Goal: Task Accomplishment & Management: Manage account settings

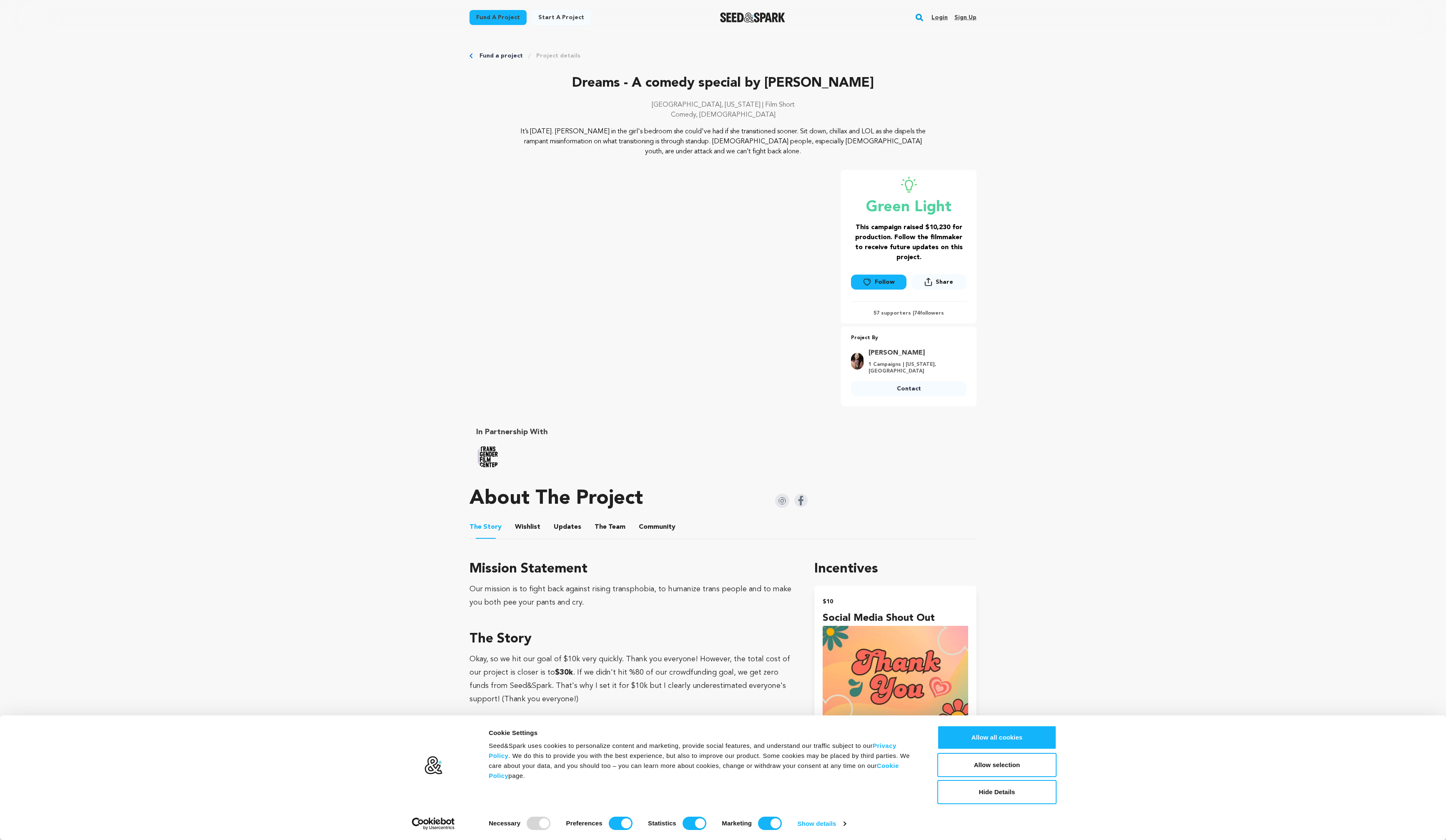
click at [944, 19] on link "Login" at bounding box center [939, 17] width 16 height 13
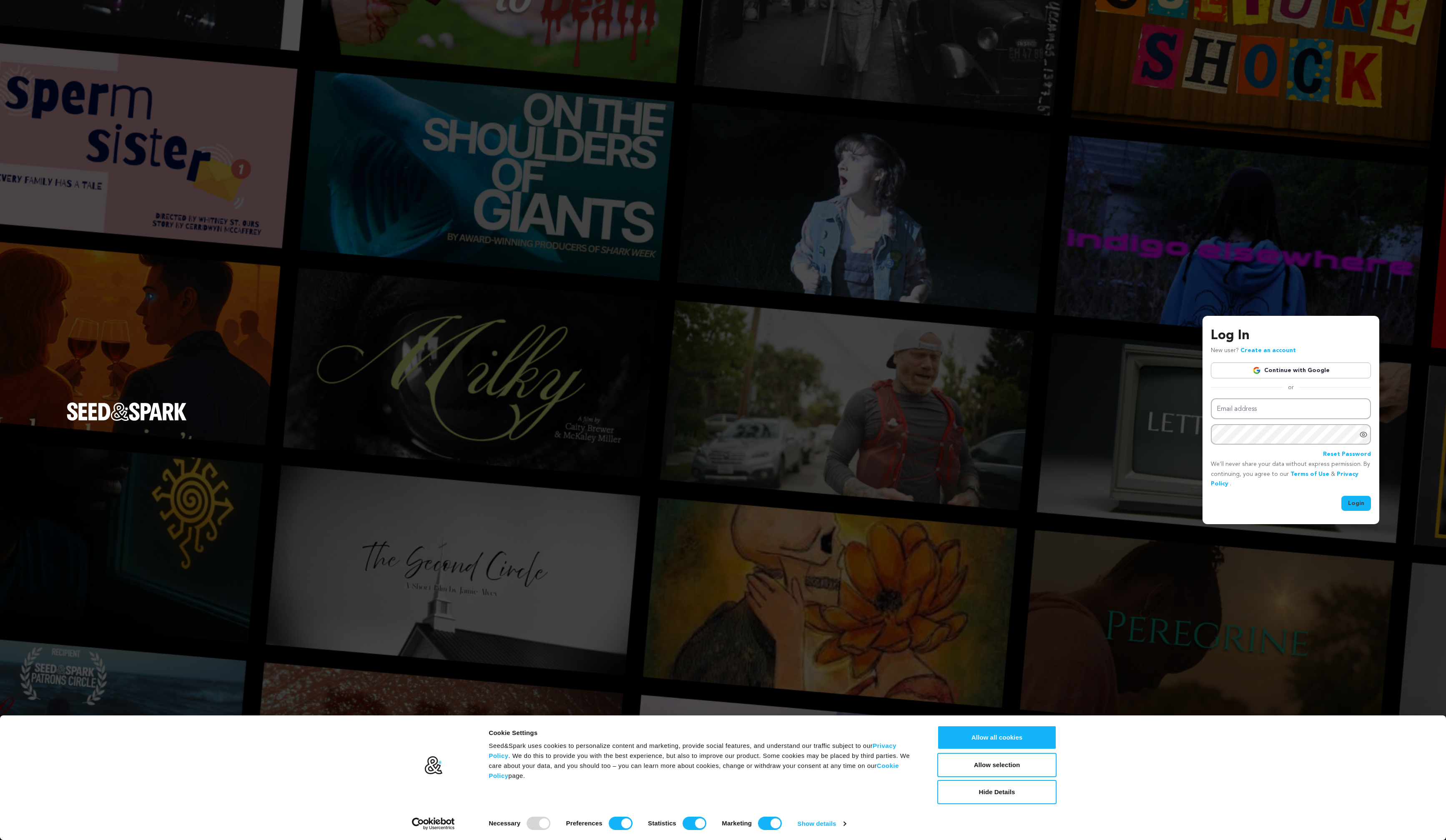
click at [1308, 378] on link "Continue with Google" at bounding box center [1291, 370] width 160 height 16
click at [1311, 368] on link "Continue with Google" at bounding box center [1291, 370] width 160 height 16
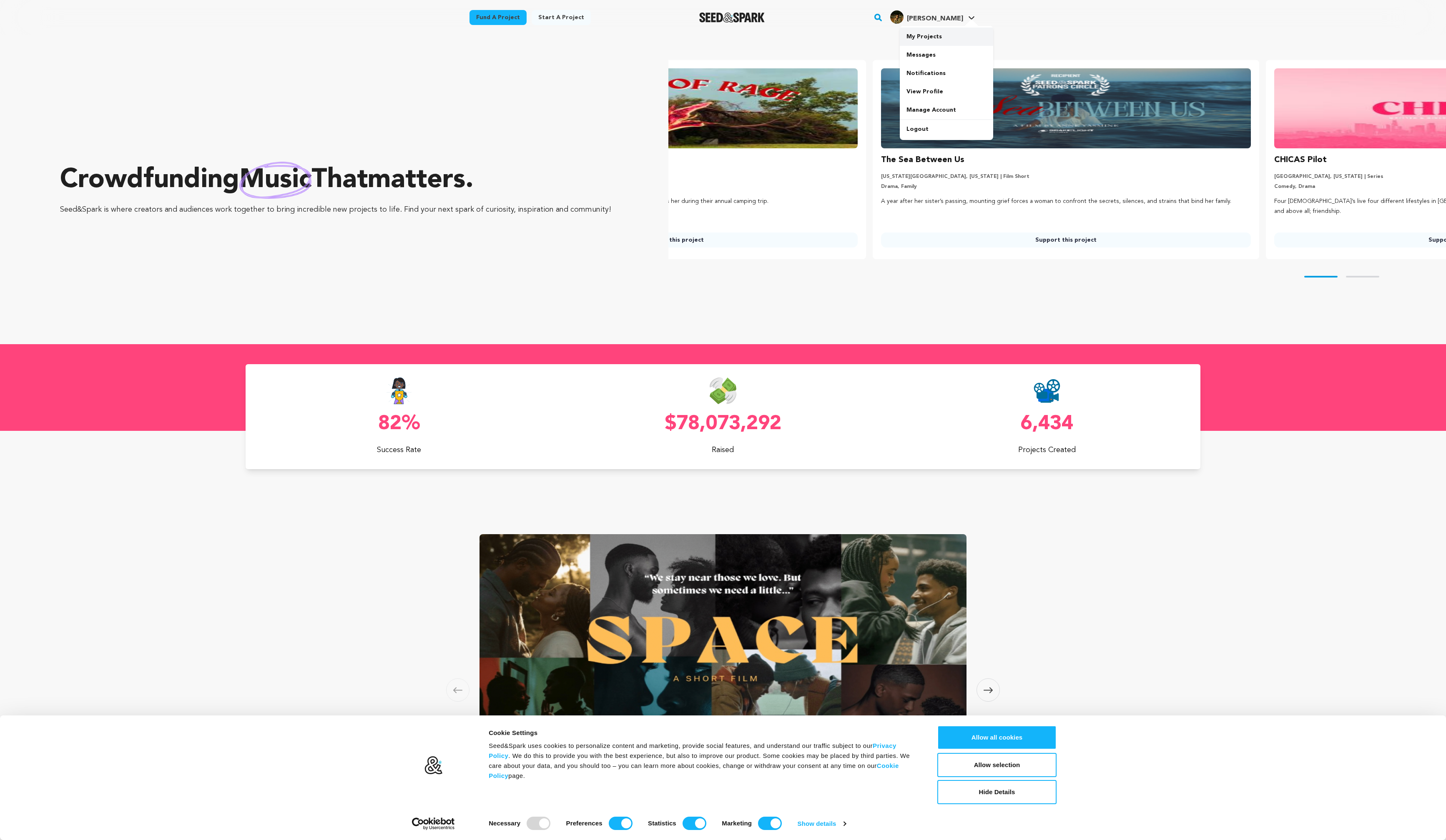
scroll to position [0, 21]
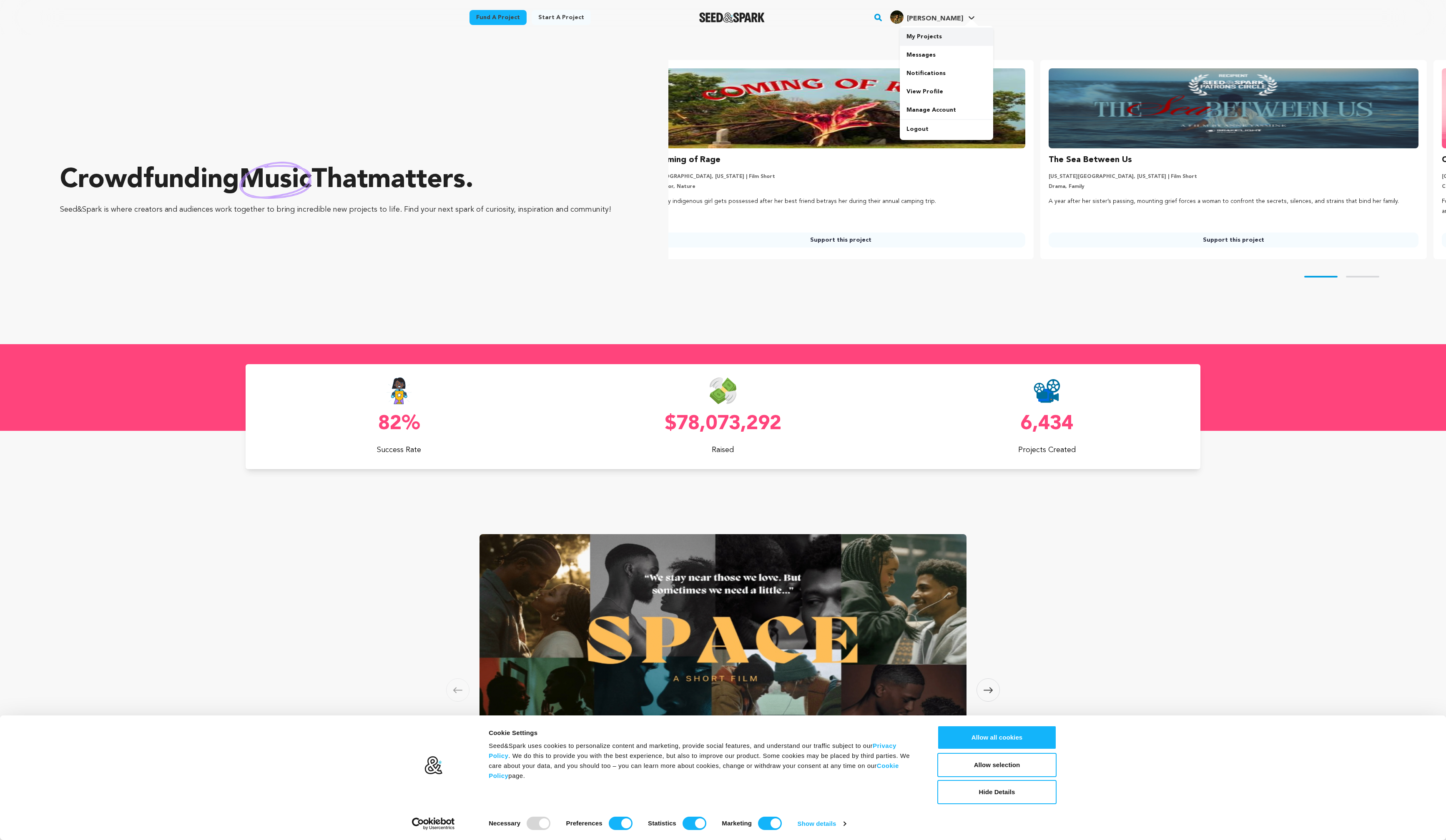
click at [940, 32] on link "My Projects" at bounding box center [946, 36] width 93 height 19
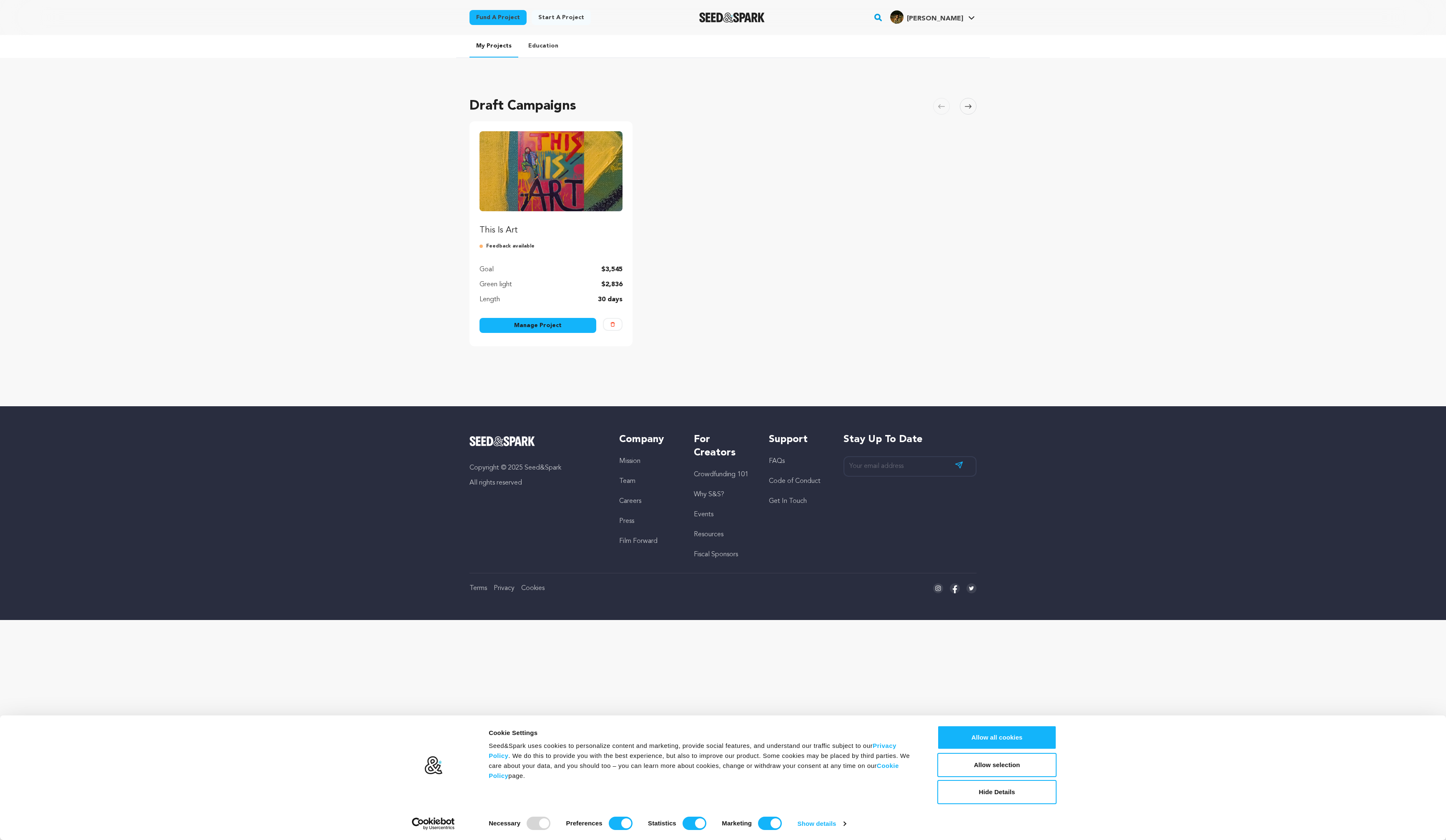
drag, startPoint x: 596, startPoint y: 268, endPoint x: 630, endPoint y: 304, distance: 49.5
click at [630, 304] on div "This Is Art Feedback available Goal $3,545 Green light $2,836 Length 30 days Ma…" at bounding box center [551, 233] width 163 height 225
click at [569, 328] on link "Manage Project" at bounding box center [538, 325] width 117 height 15
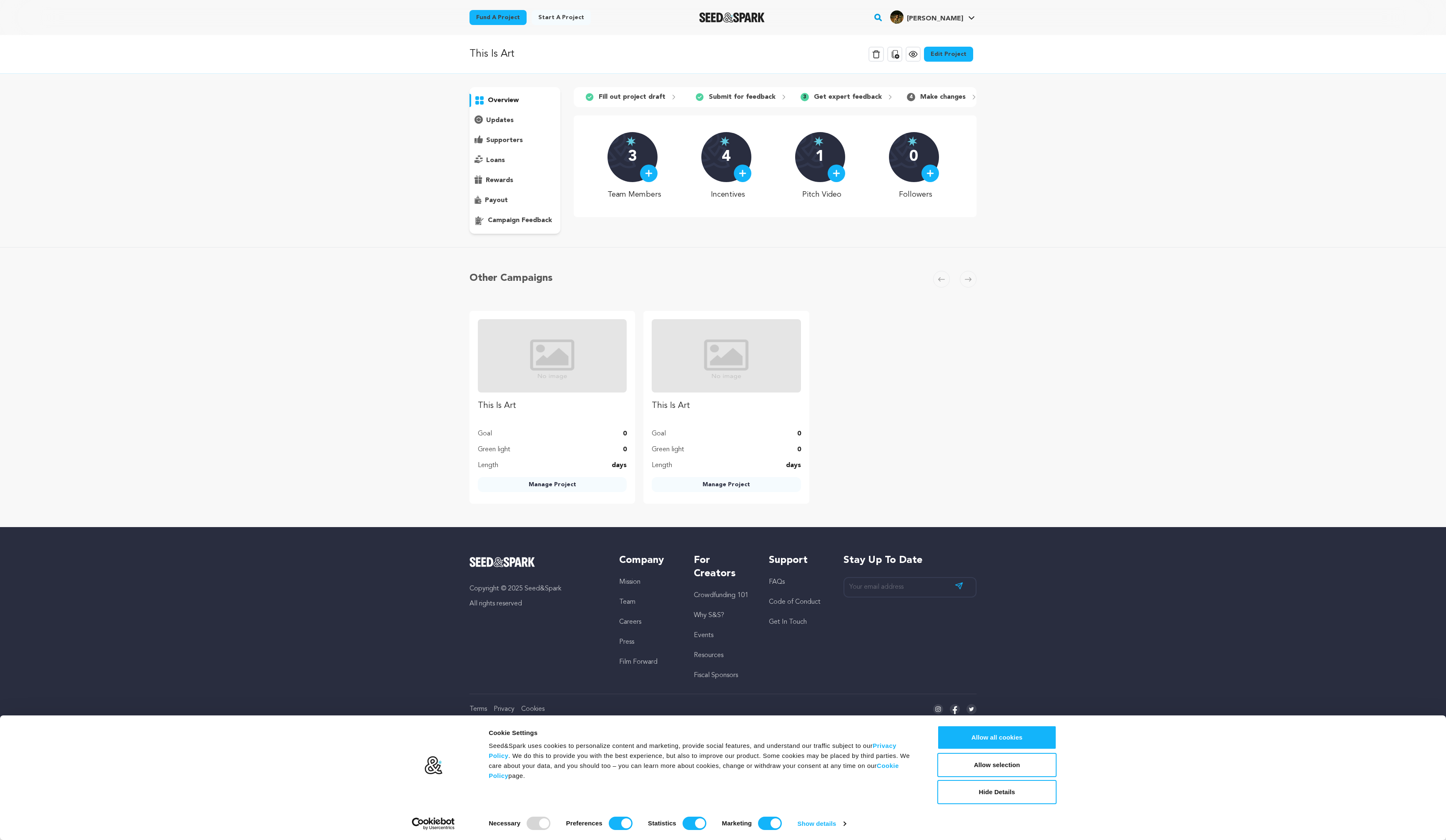
click at [918, 54] on icon at bounding box center [913, 54] width 10 height 10
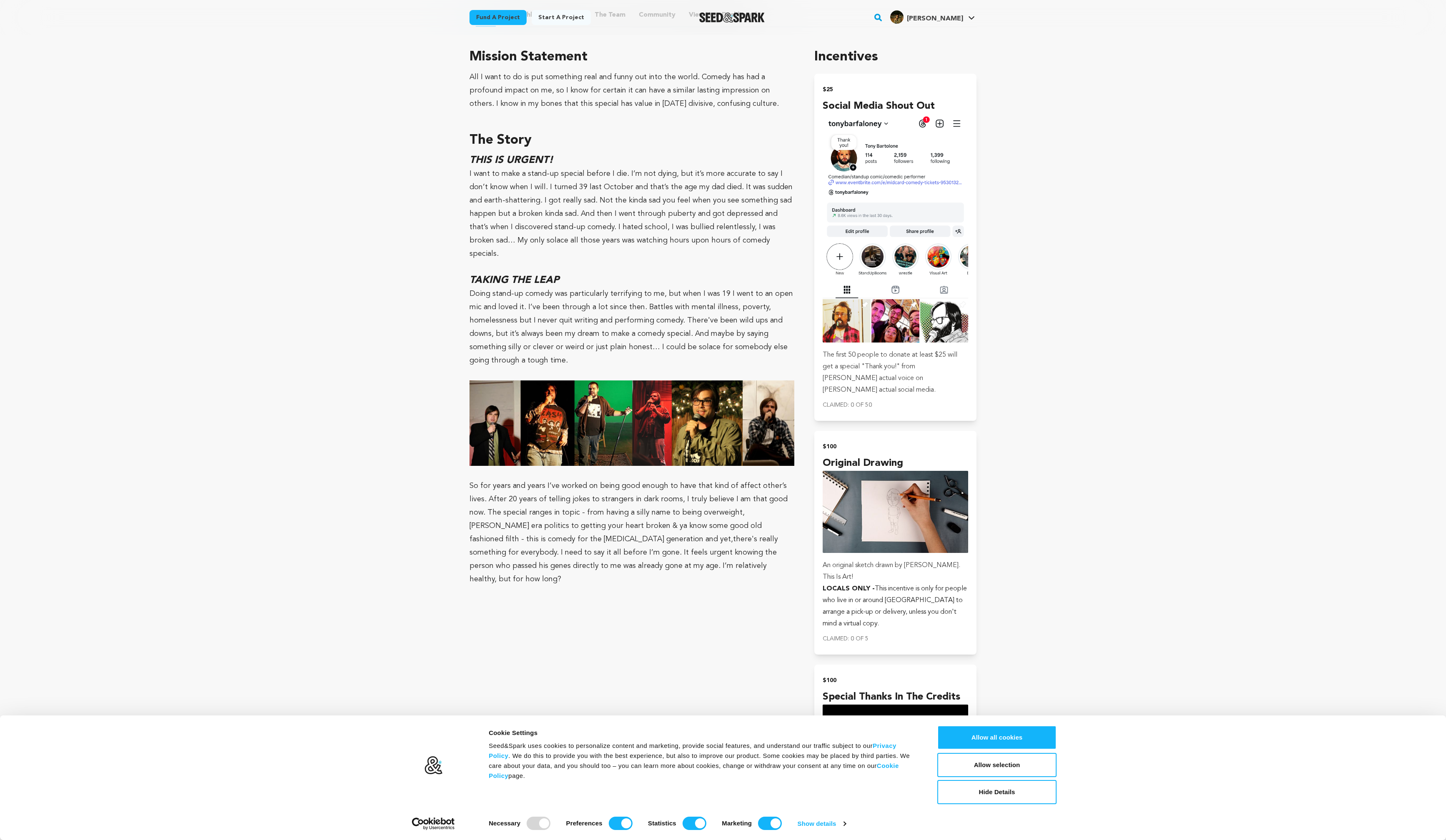
scroll to position [438, 0]
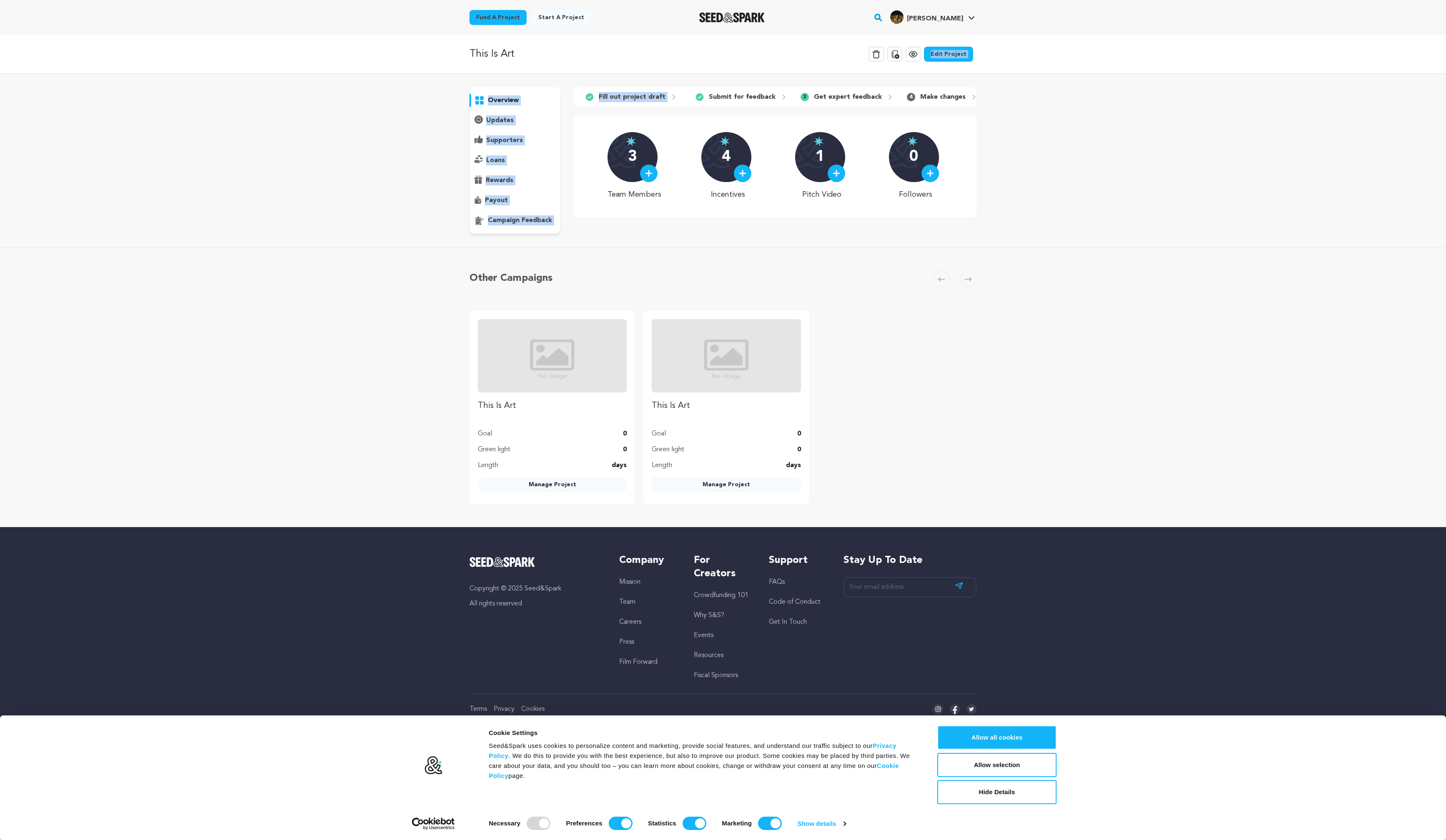
drag, startPoint x: 671, startPoint y: 98, endPoint x: 596, endPoint y: 68, distance: 80.8
click at [596, 68] on div "This Is Art Delete Campaign Copy public preview link View project Edit Project …" at bounding box center [723, 281] width 1446 height 492
click at [596, 68] on div "This Is Art Delete Campaign Copy public preview link View project Edit Project …" at bounding box center [723, 54] width 1446 height 39
click at [495, 53] on p "This Is Art" at bounding box center [492, 54] width 45 height 15
click at [739, 19] on img "Seed&Spark Homepage" at bounding box center [732, 17] width 66 height 10
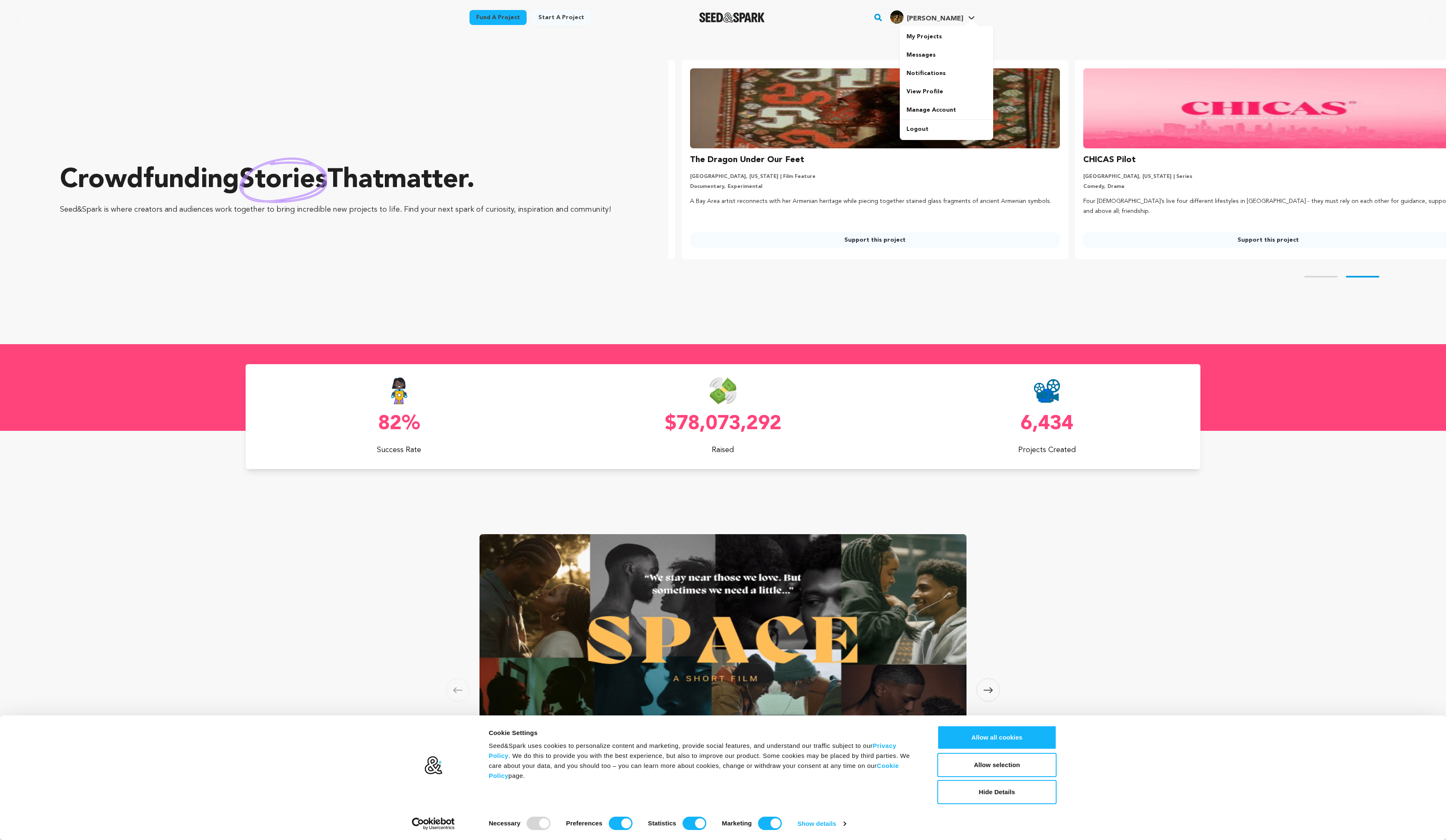
scroll to position [0, 400]
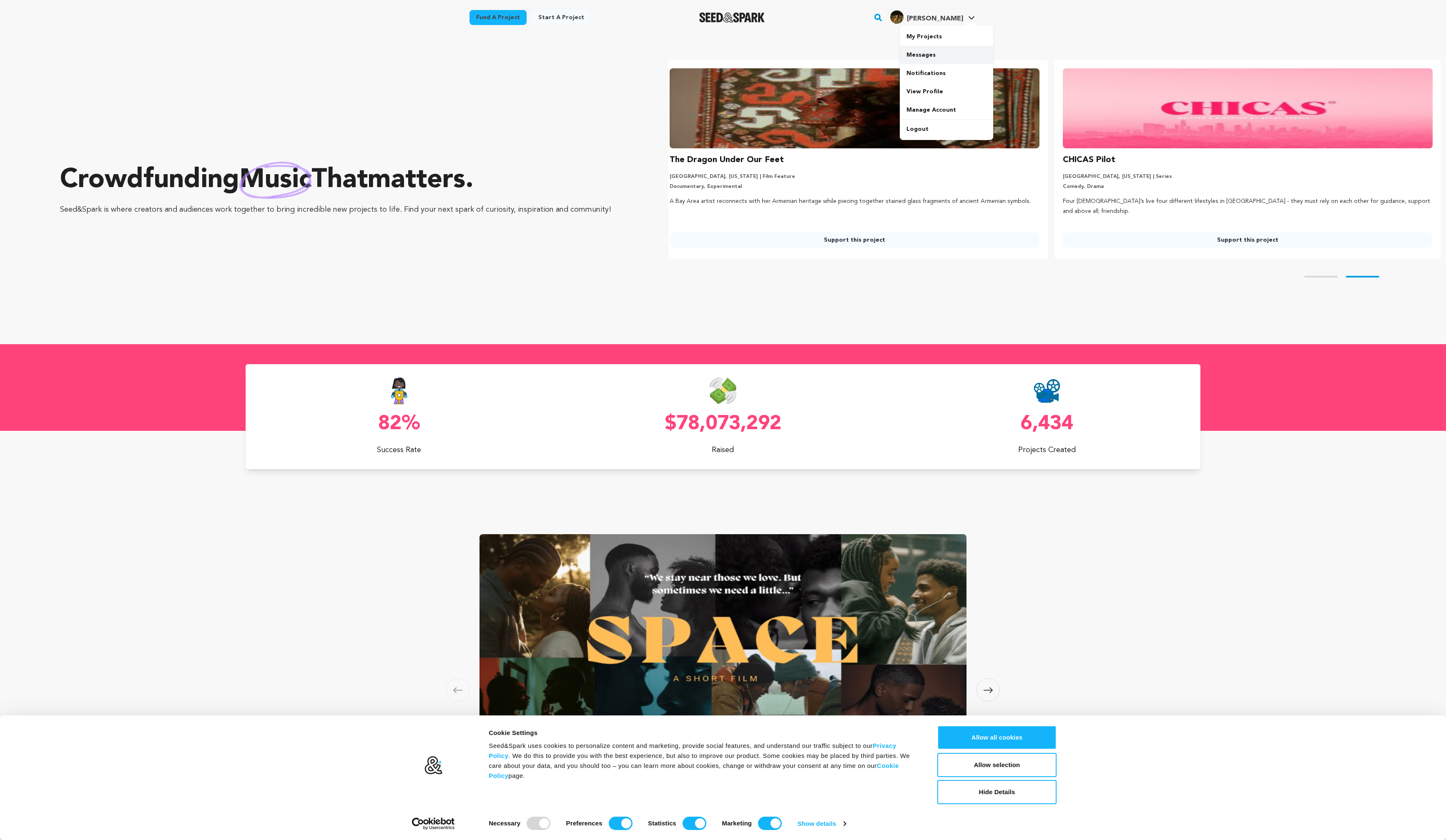
click at [918, 59] on link "Messages" at bounding box center [946, 55] width 93 height 19
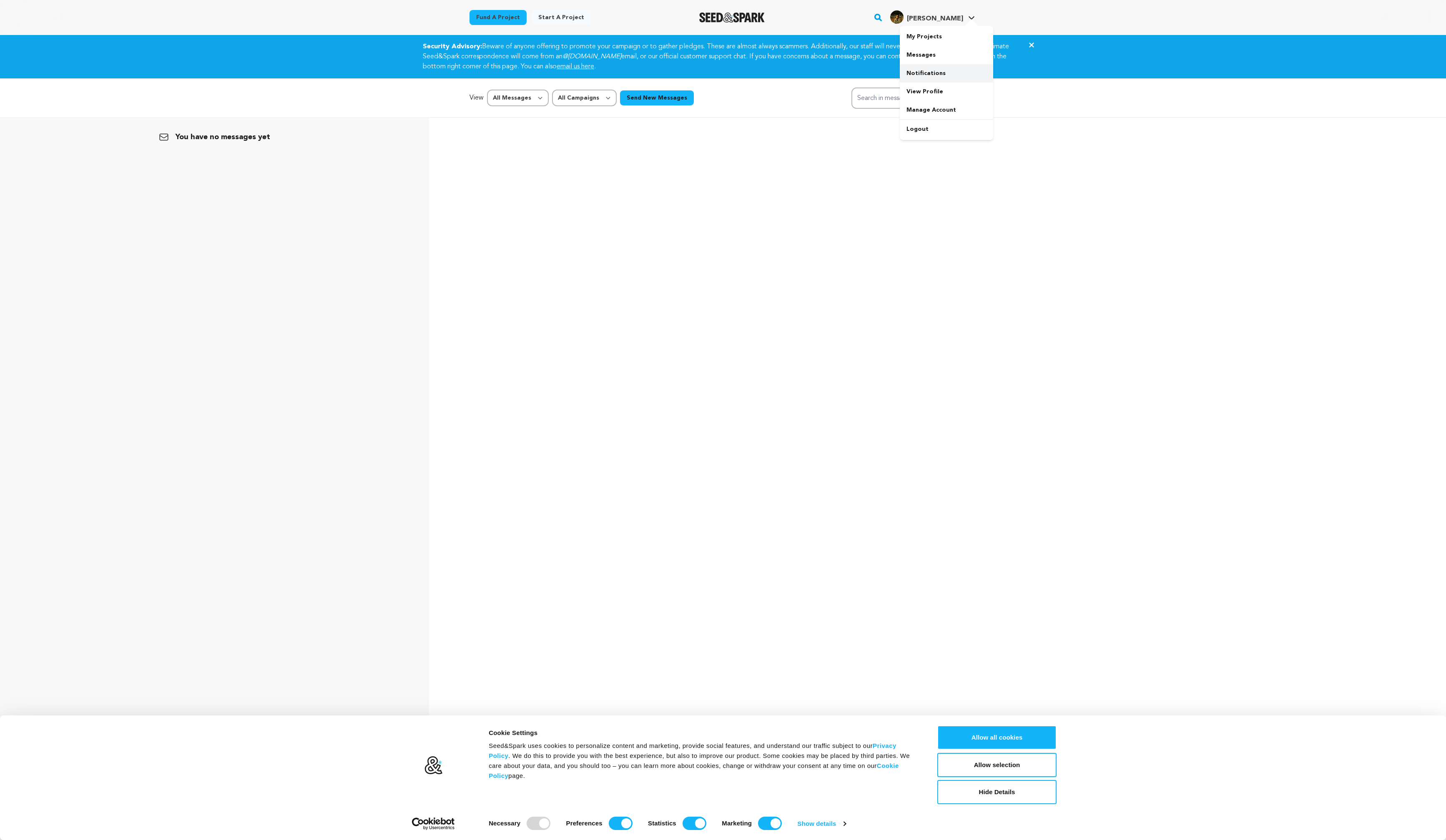
click at [925, 77] on link "Notifications" at bounding box center [946, 73] width 93 height 19
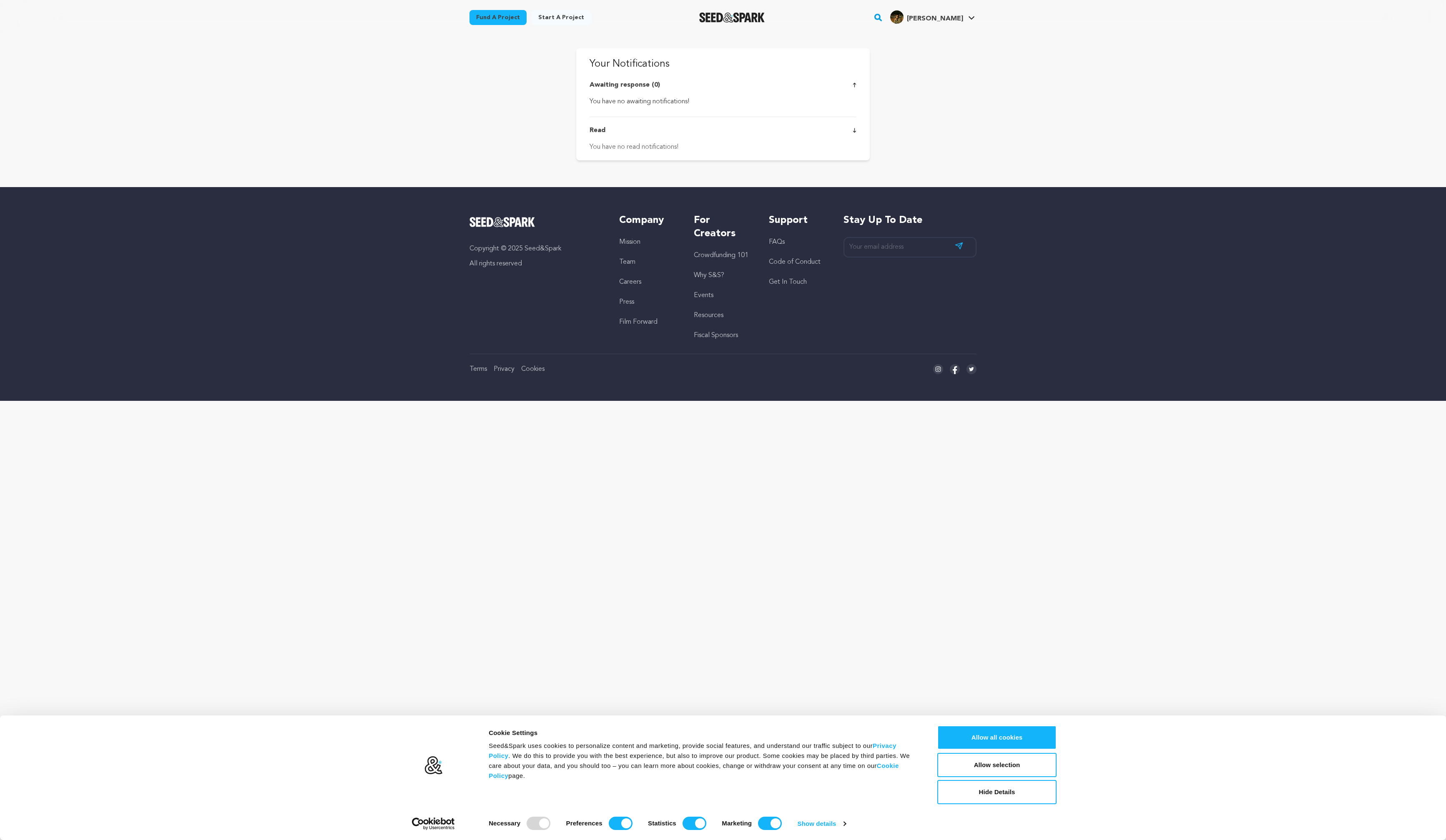
click at [941, 32] on div "Fund a project Start a project Search" at bounding box center [723, 17] width 534 height 35
click at [941, 20] on span "[PERSON_NAME]" at bounding box center [935, 19] width 56 height 7
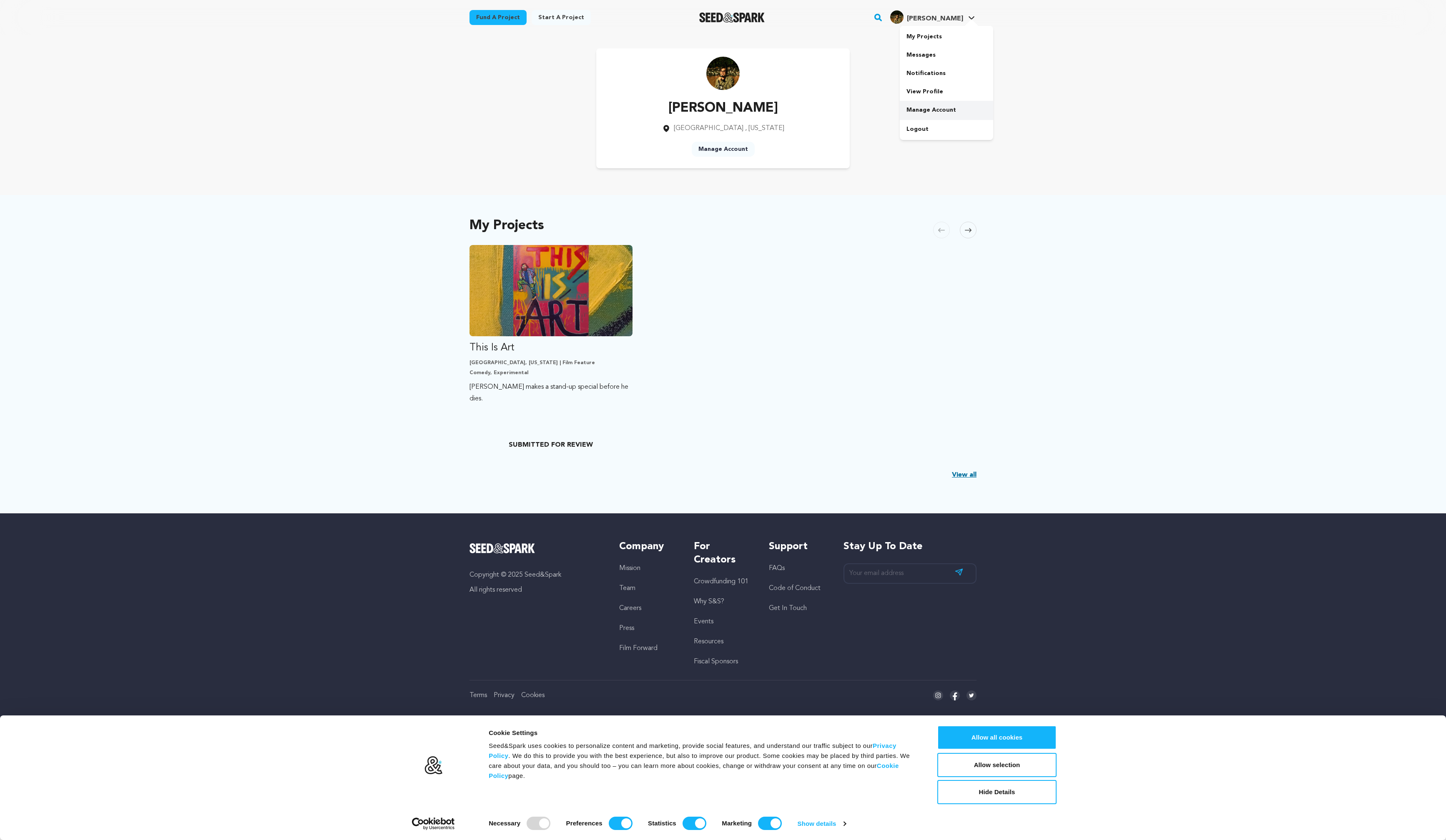
click at [942, 114] on link "Manage Account" at bounding box center [946, 110] width 93 height 19
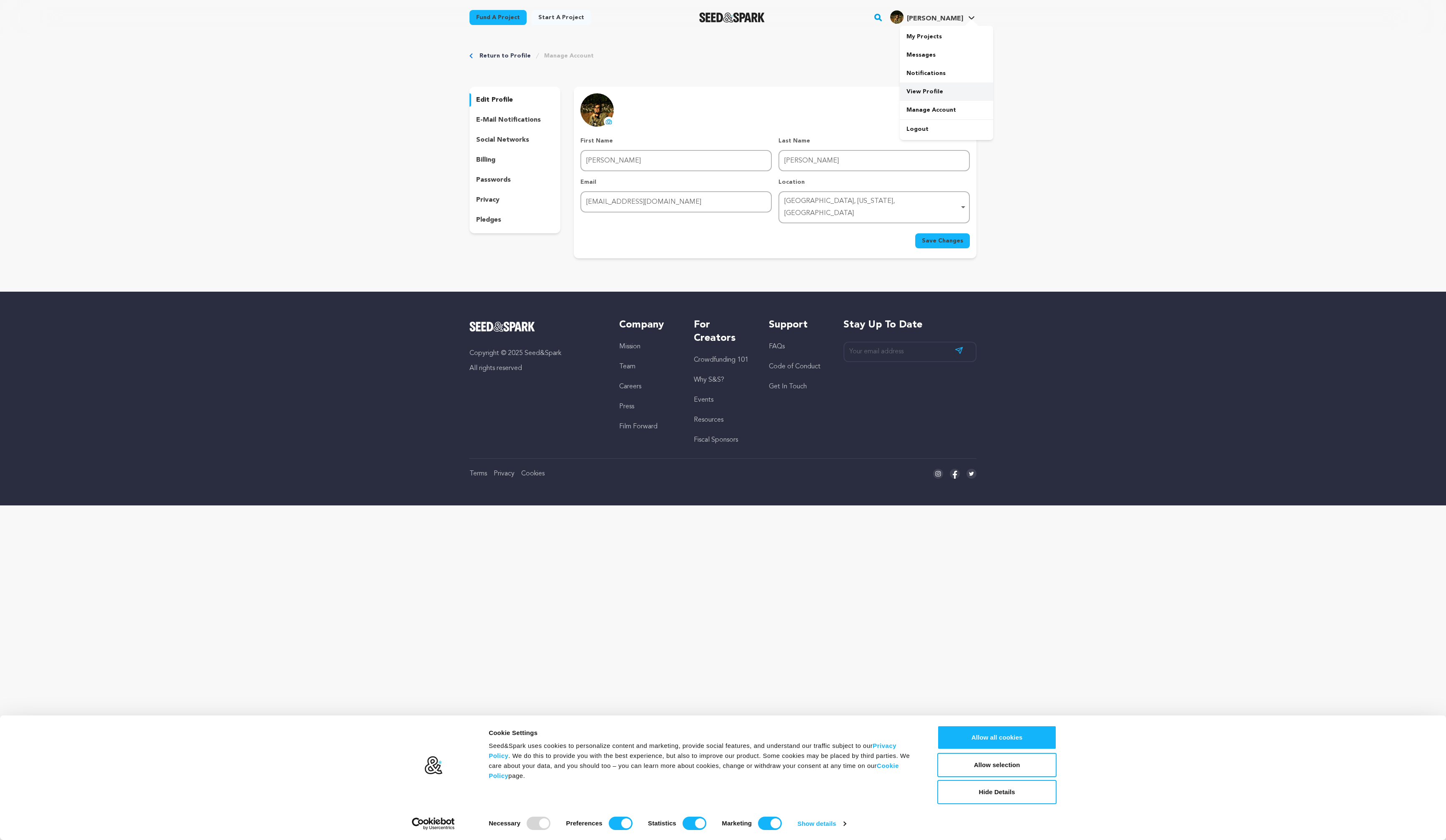
click at [933, 90] on link "View Profile" at bounding box center [946, 91] width 93 height 19
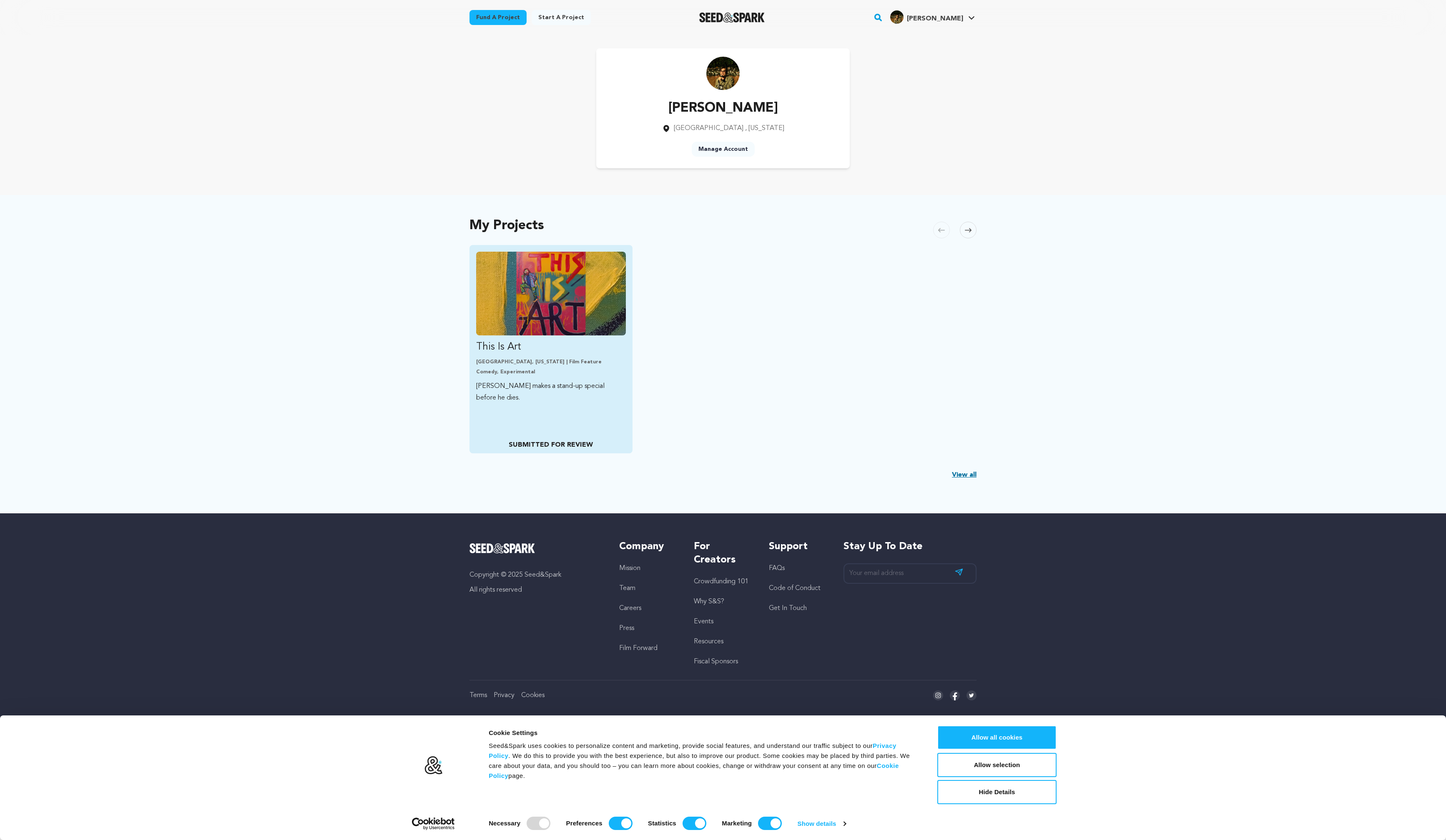
click at [546, 366] on div "[GEOGRAPHIC_DATA], [US_STATE] | Film Feature Comedy, Experimental" at bounding box center [551, 368] width 150 height 17
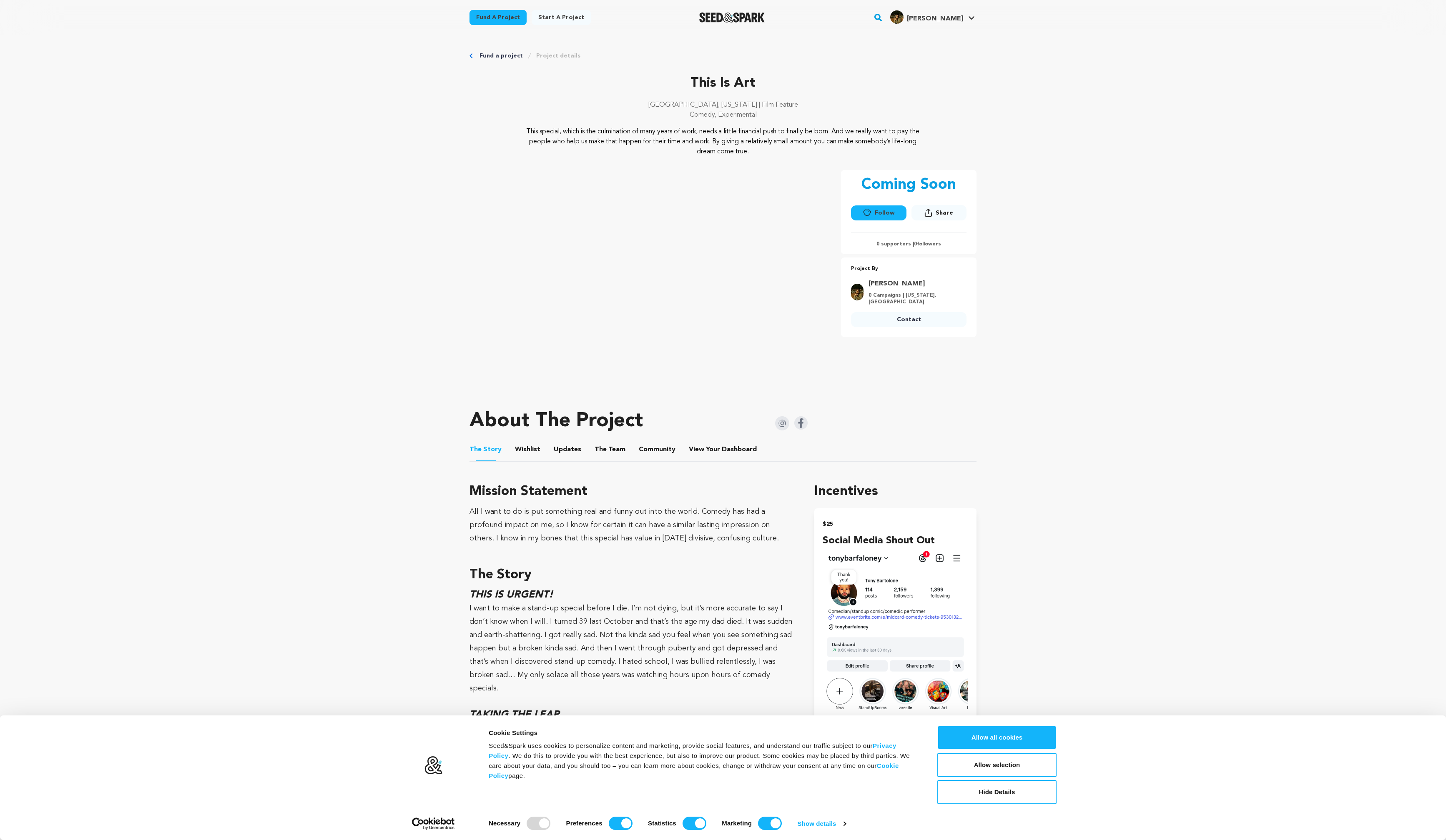
click at [725, 442] on li "View Your Dashboard View Your Dashboard" at bounding box center [724, 450] width 70 height 24
click at [725, 445] on span "Dashboard" at bounding box center [739, 450] width 35 height 10
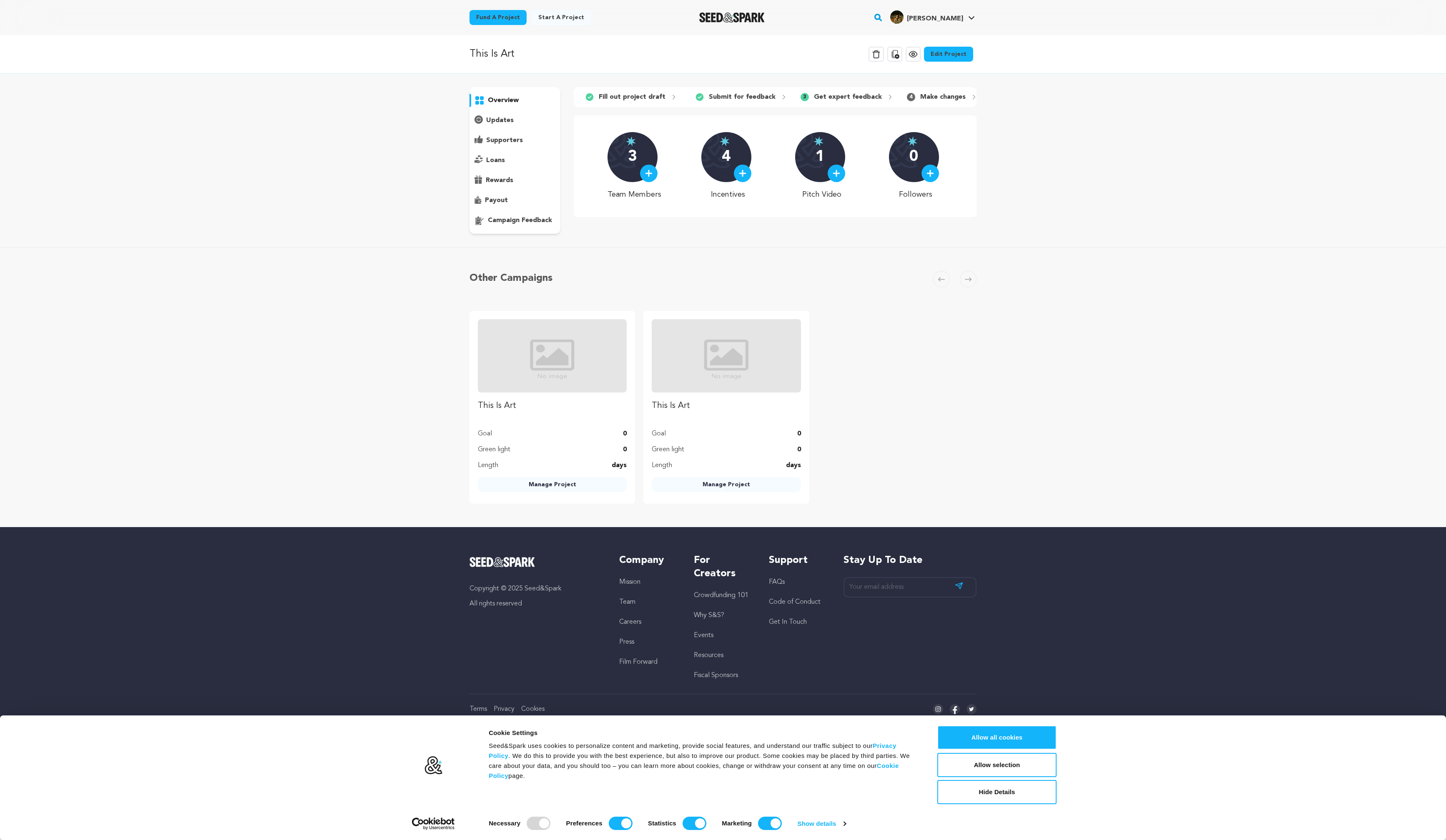
click at [857, 98] on p "Get expert feedback" at bounding box center [848, 97] width 68 height 10
click at [936, 54] on link "Edit Project" at bounding box center [949, 54] width 49 height 15
click at [512, 221] on p "campaign feedback" at bounding box center [520, 221] width 64 height 10
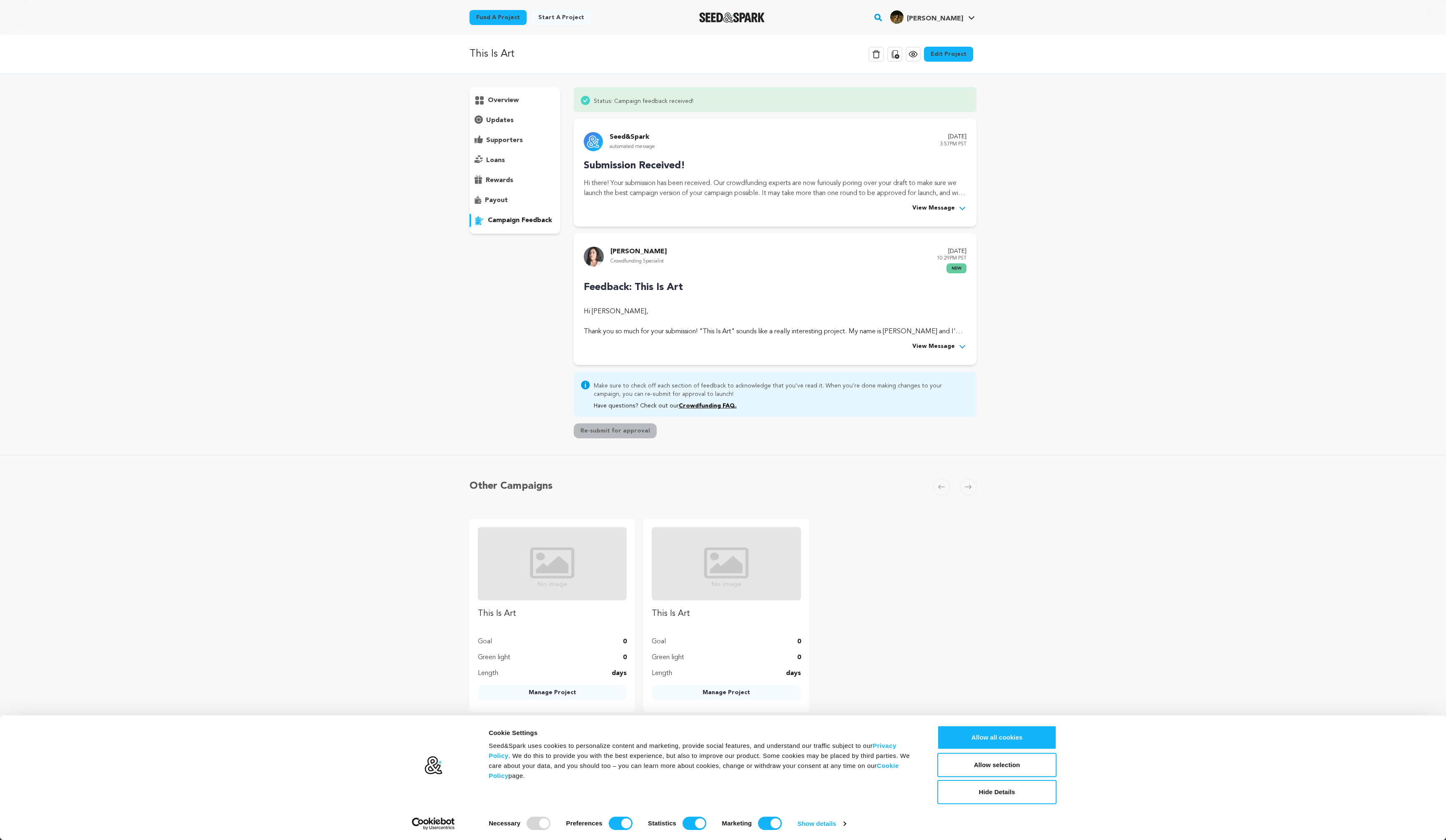
click at [926, 352] on div "Gabriella B. Crowdfunding Specialist August 14, 2025 10:29PM PST new Feedback: …" at bounding box center [775, 299] width 403 height 132
click at [926, 349] on span "View Message" at bounding box center [934, 347] width 43 height 10
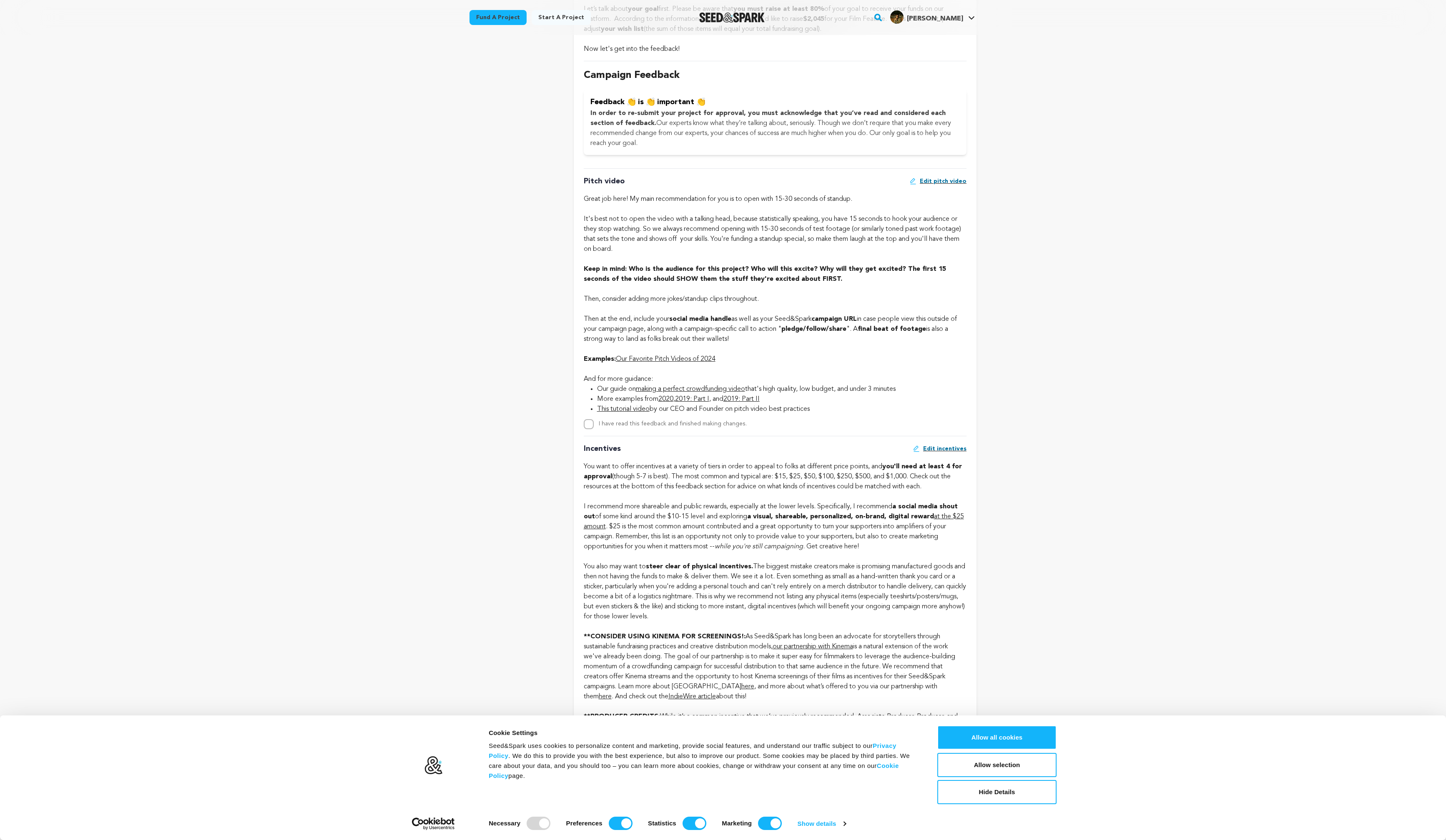
scroll to position [405, 0]
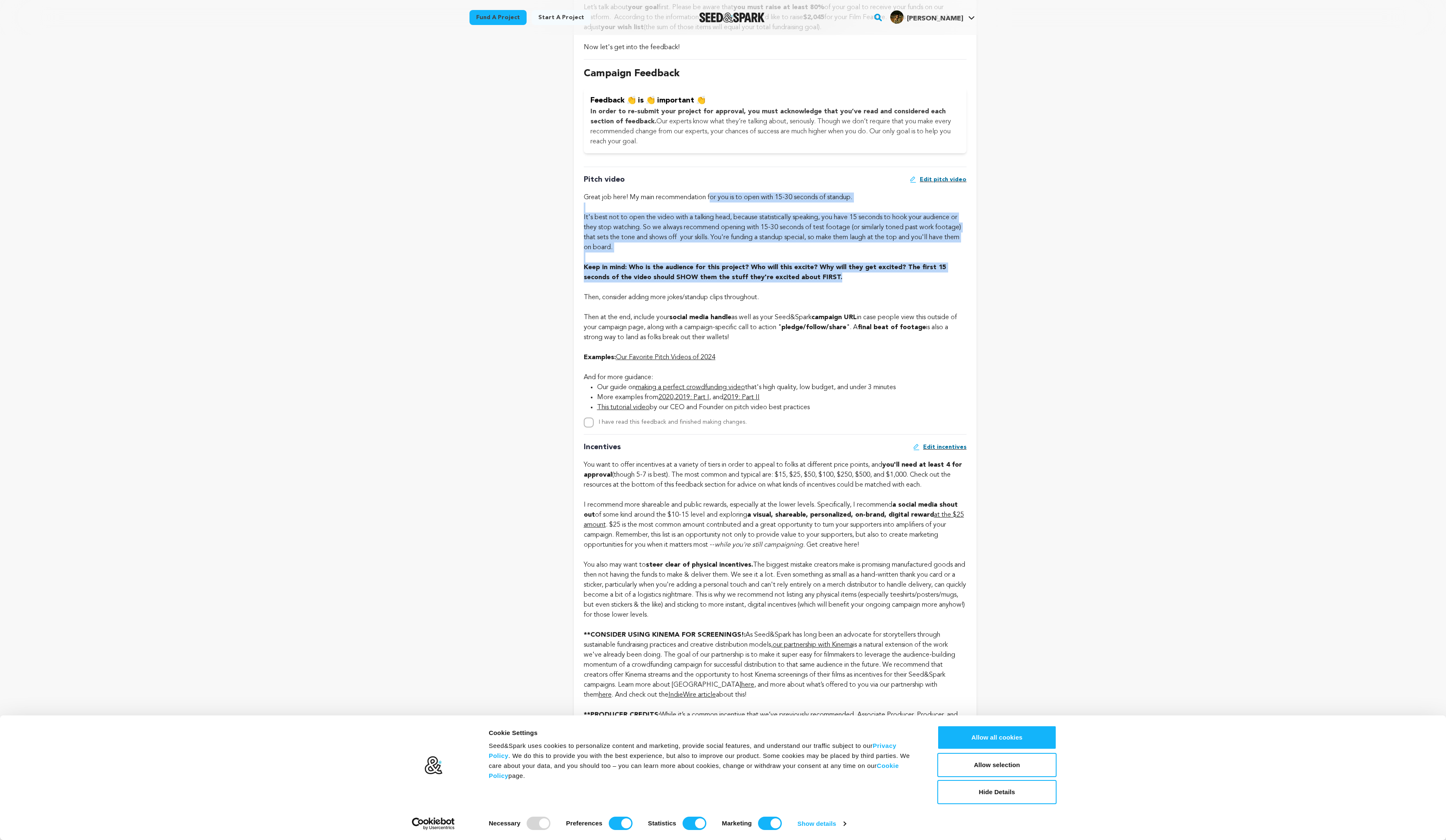
drag, startPoint x: 712, startPoint y: 195, endPoint x: 838, endPoint y: 277, distance: 150.3
click at [838, 277] on div "Pitch video Edit pitch video Great job here! My main recommendation for you is …" at bounding box center [775, 297] width 383 height 261
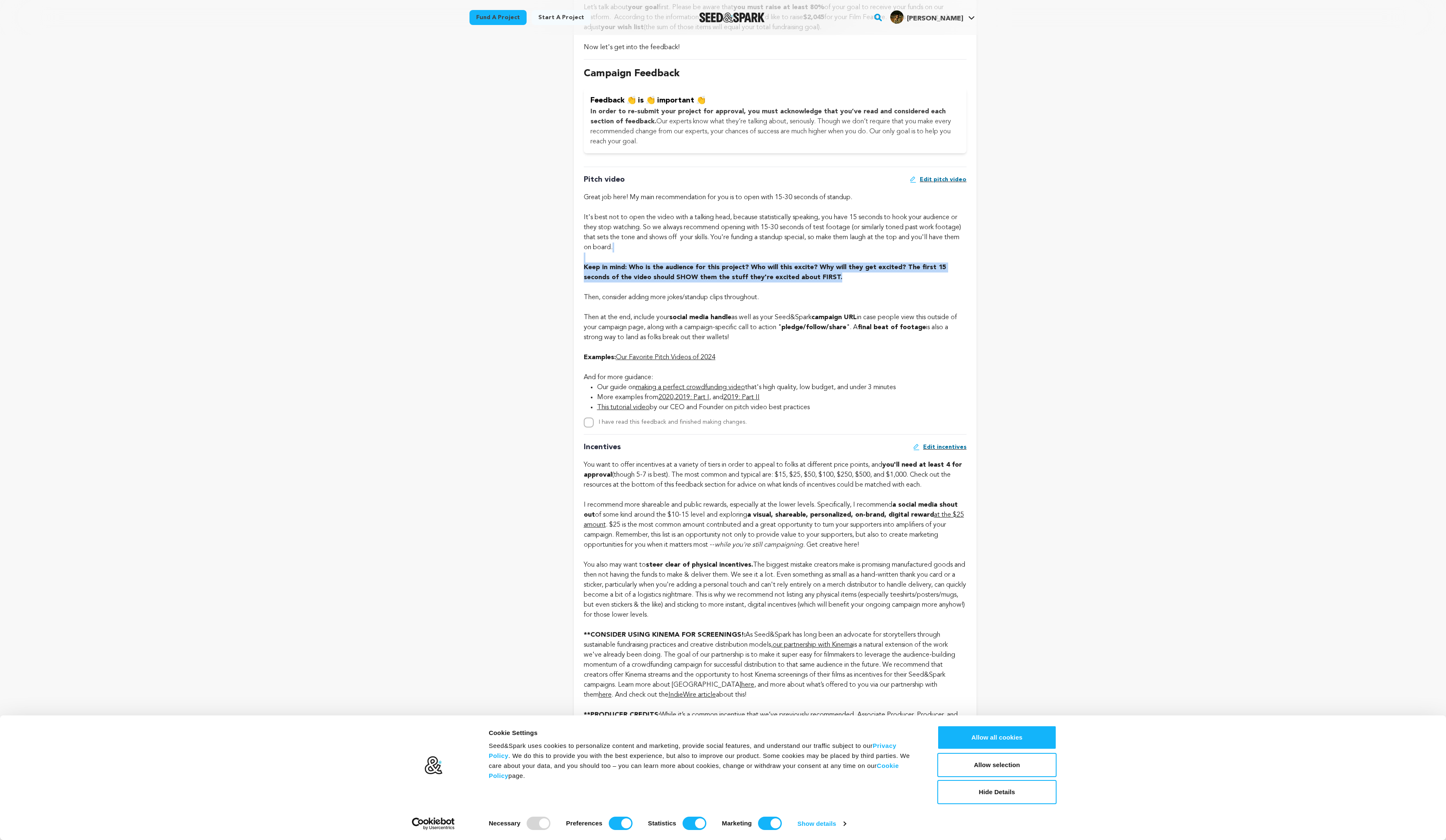
drag, startPoint x: 838, startPoint y: 277, endPoint x: 816, endPoint y: 259, distance: 28.4
click at [816, 258] on div "Pitch video Edit pitch video Great job here! My main recommendation for you is …" at bounding box center [775, 297] width 383 height 261
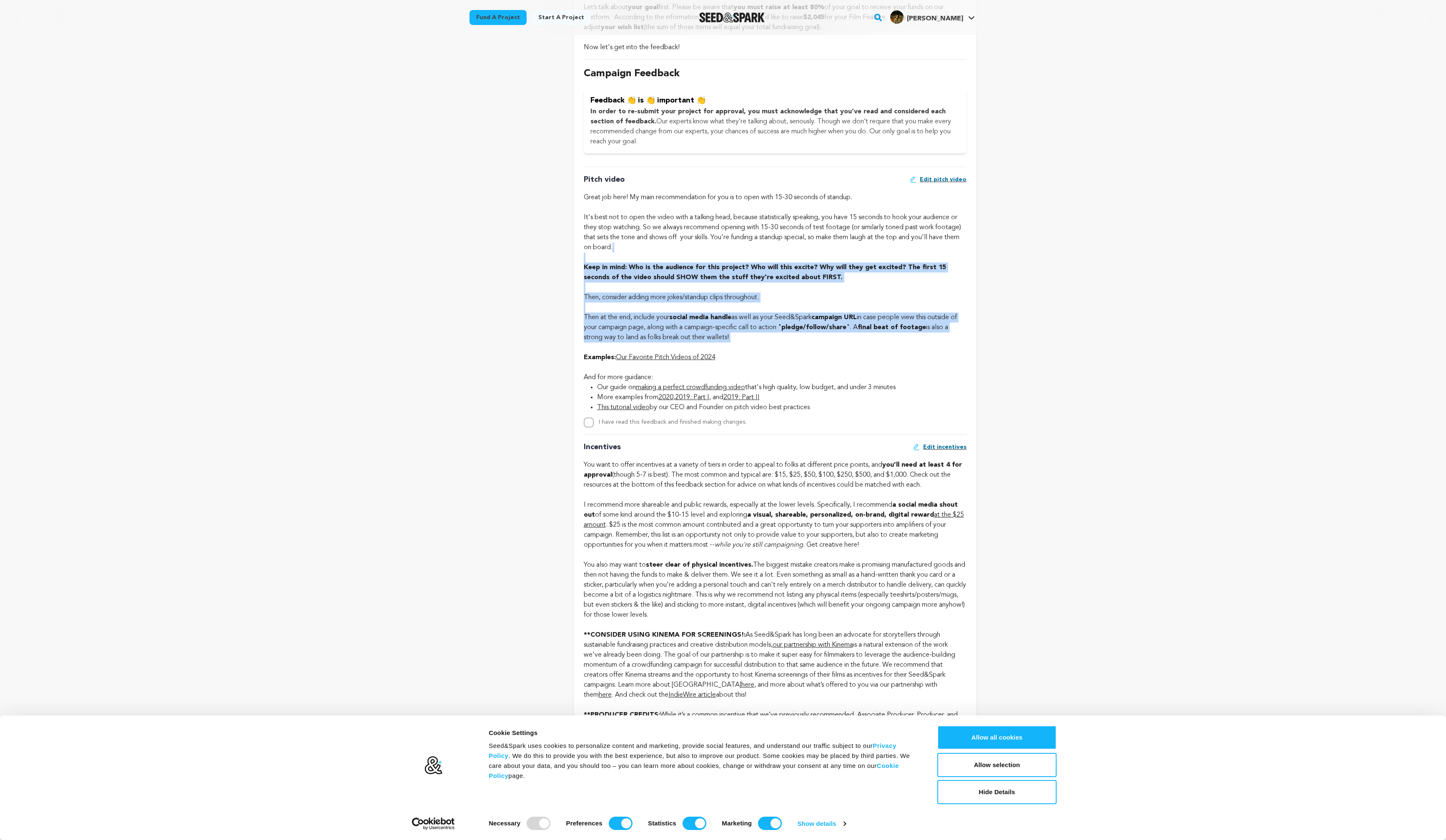
drag, startPoint x: 816, startPoint y: 259, endPoint x: 839, endPoint y: 337, distance: 81.3
click at [839, 337] on div "Pitch video Edit pitch video Great job here! My main recommendation for you is …" at bounding box center [775, 297] width 383 height 261
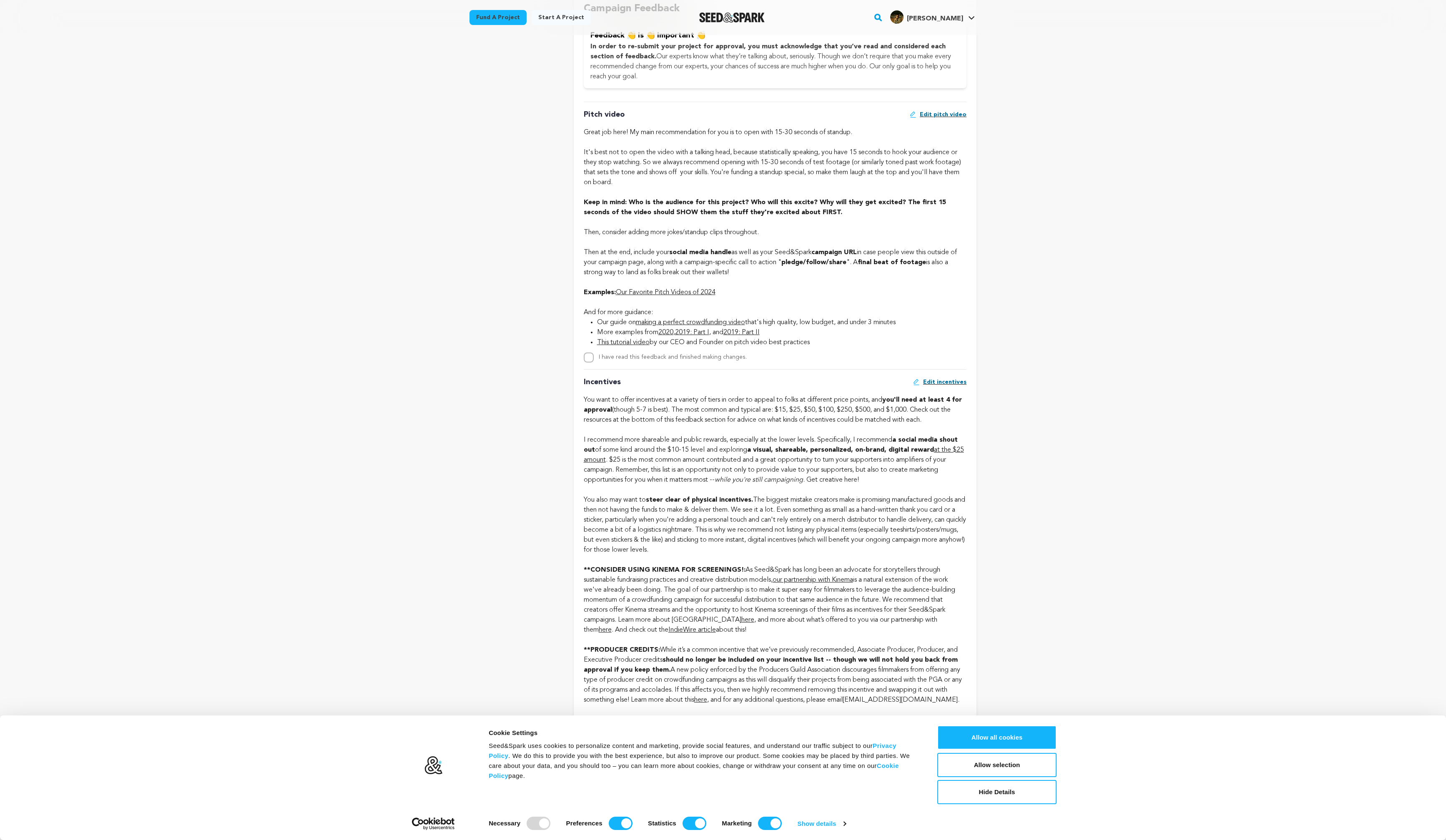
scroll to position [474, 0]
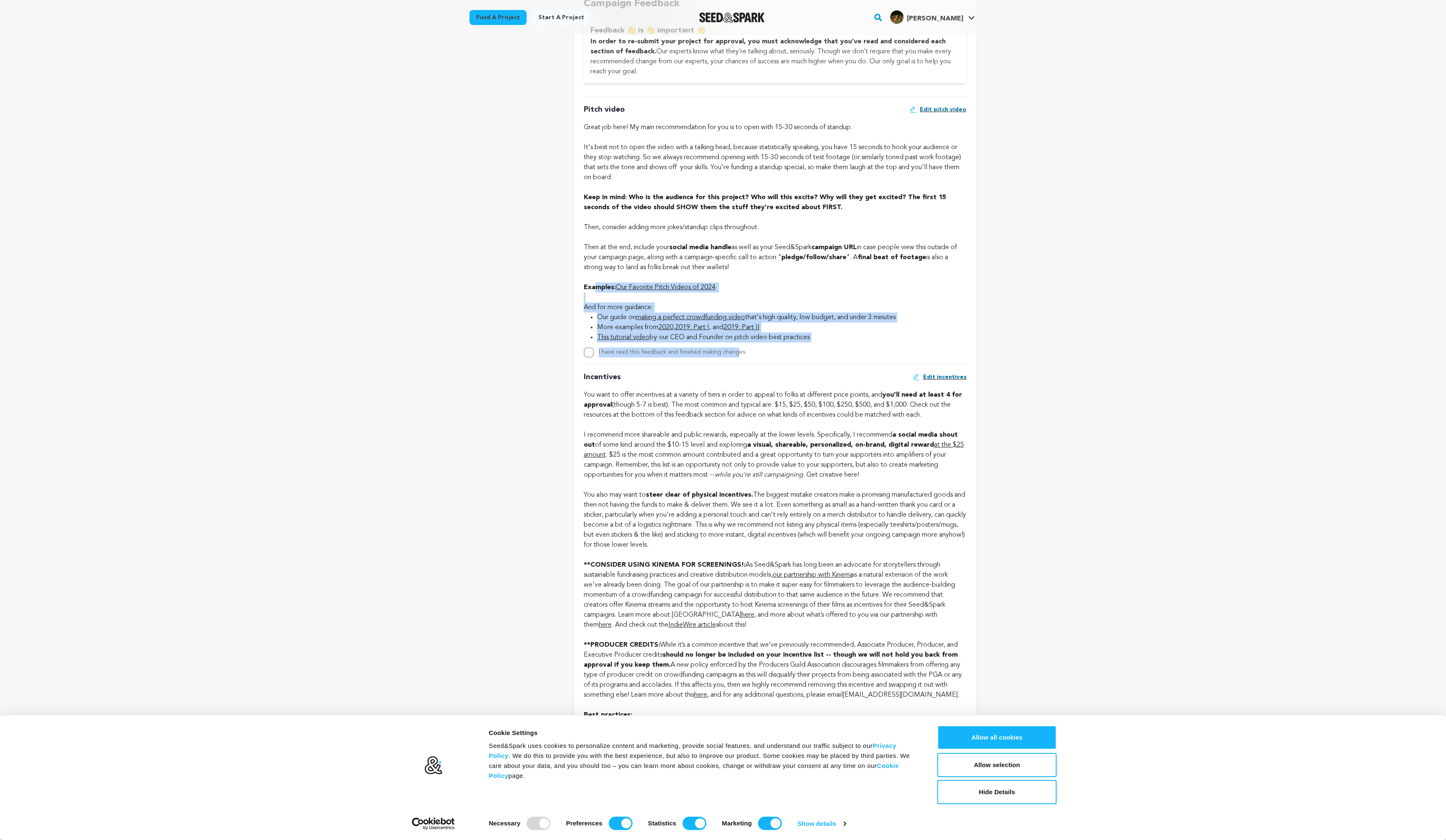
drag, startPoint x: 596, startPoint y: 287, endPoint x: 696, endPoint y: 355, distance: 120.9
click at [696, 355] on div "Pitch video Edit pitch video Great job here! My main recommendation for you is …" at bounding box center [775, 227] width 383 height 261
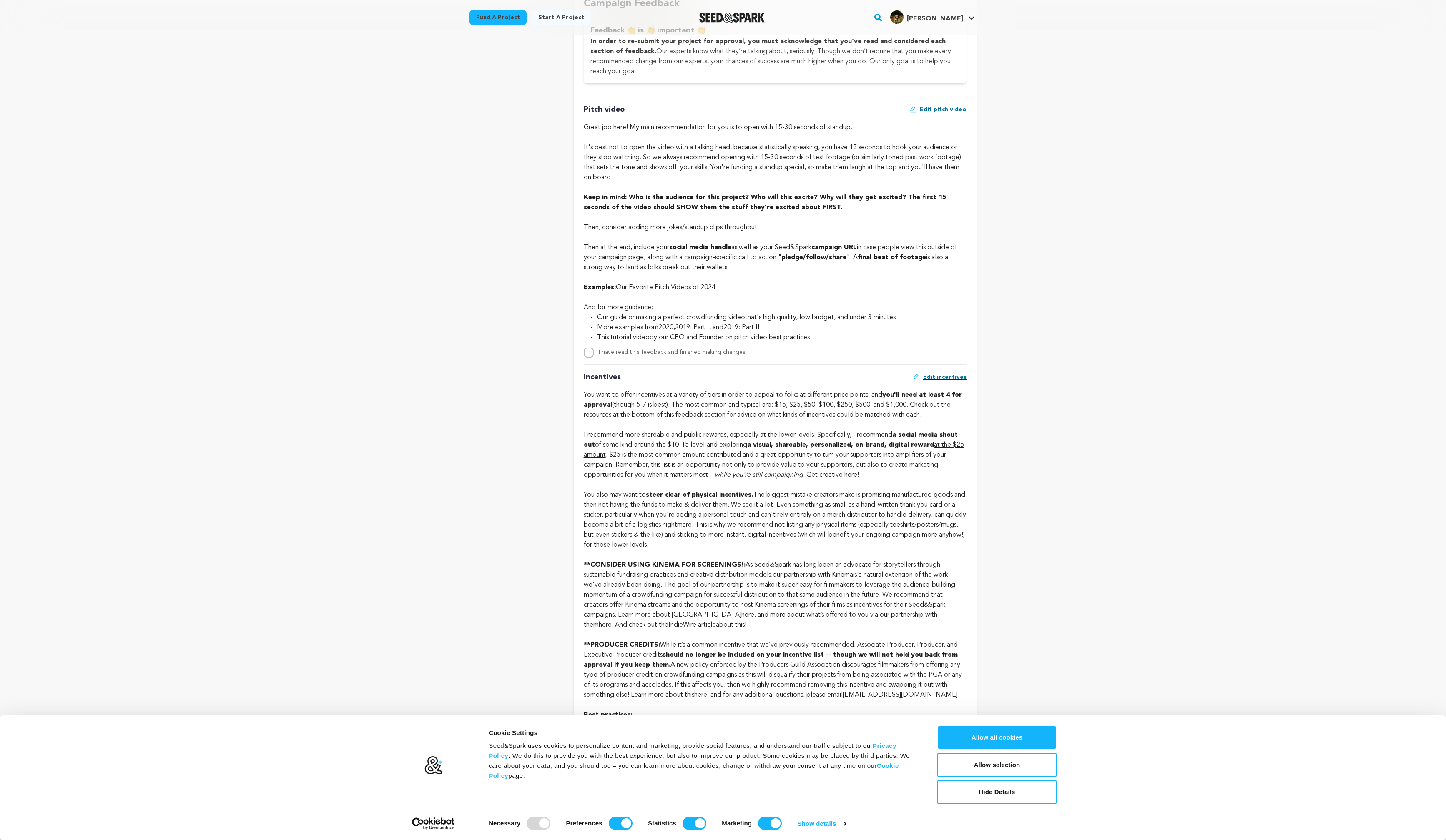
click at [711, 369] on div "Incentives Edit incentives You want to offer incentives at a variety of tiers i…" at bounding box center [775, 714] width 383 height 701
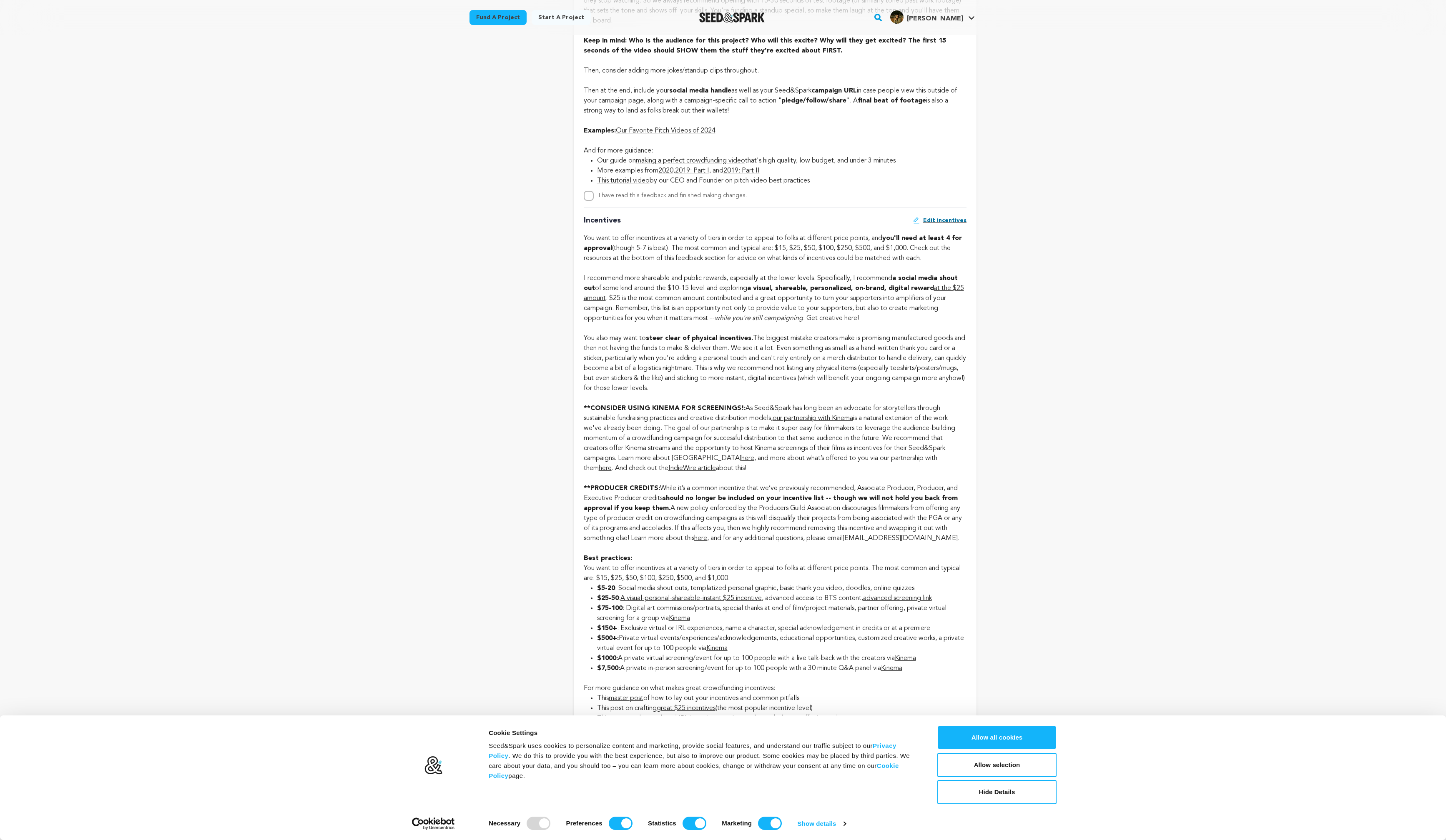
scroll to position [633, 0]
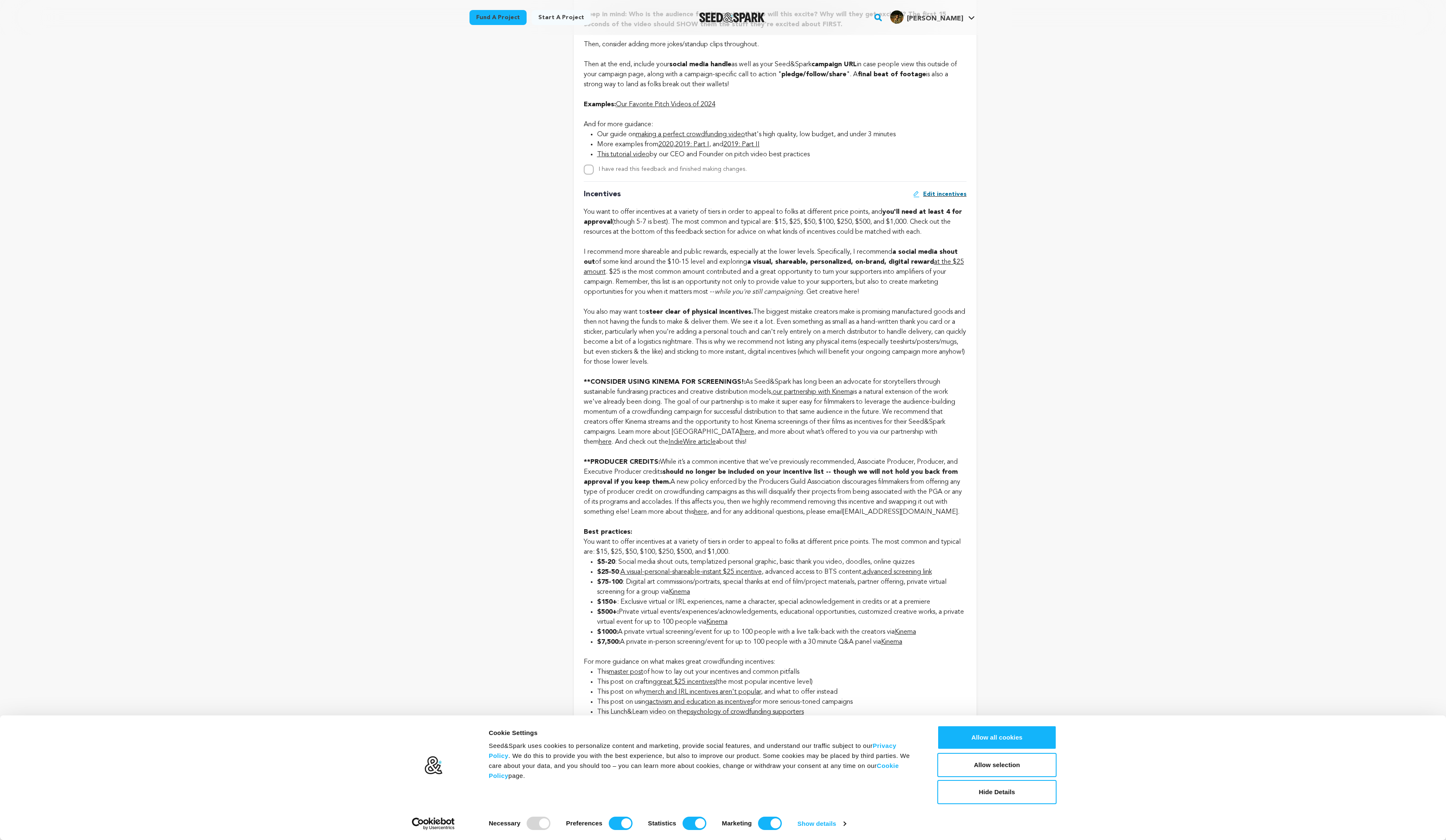
scroll to position [660, 0]
drag, startPoint x: 663, startPoint y: 205, endPoint x: 843, endPoint y: 224, distance: 181.0
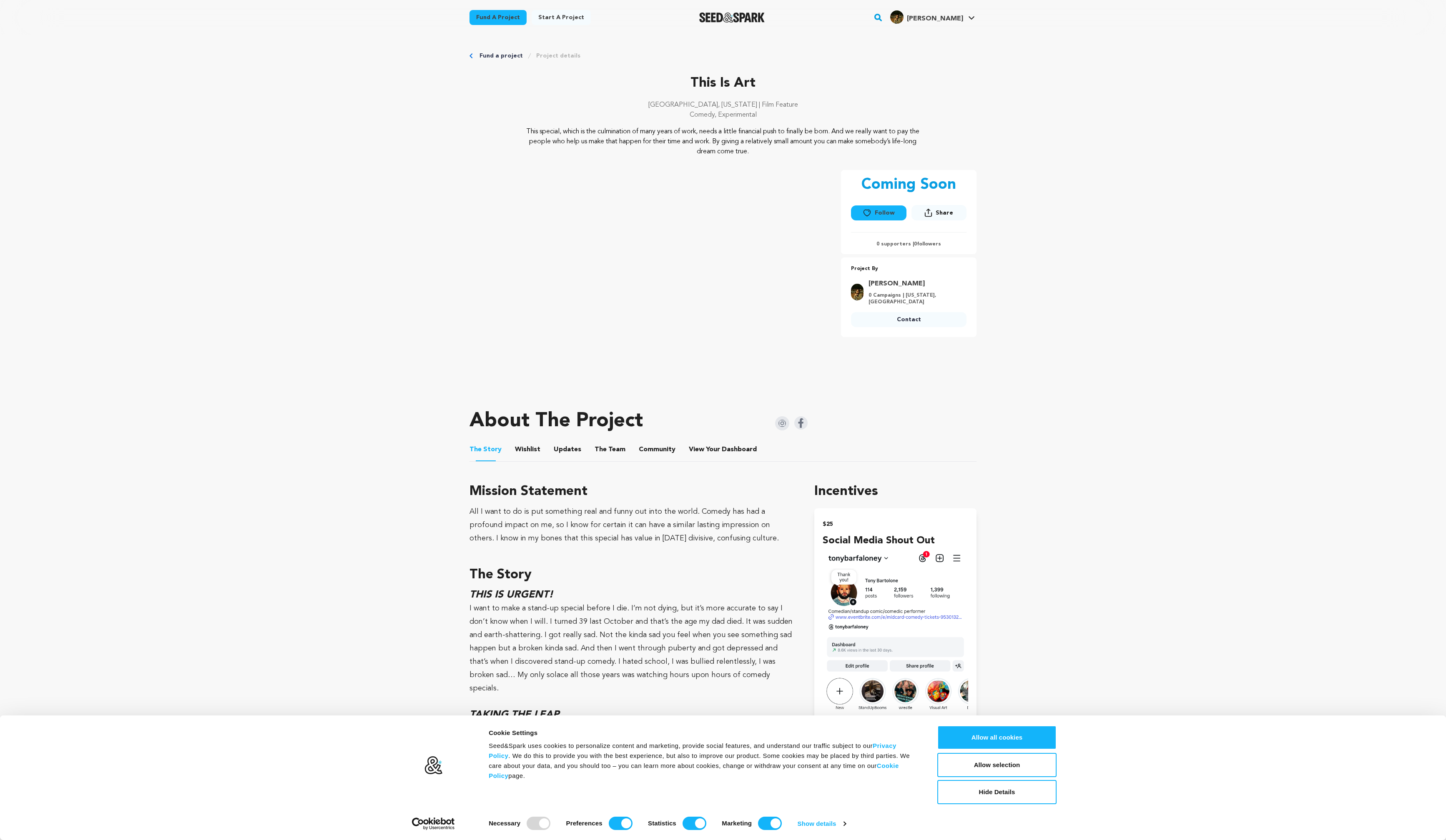
click at [701, 449] on button "View Your Dashboard" at bounding box center [699, 452] width 20 height 20
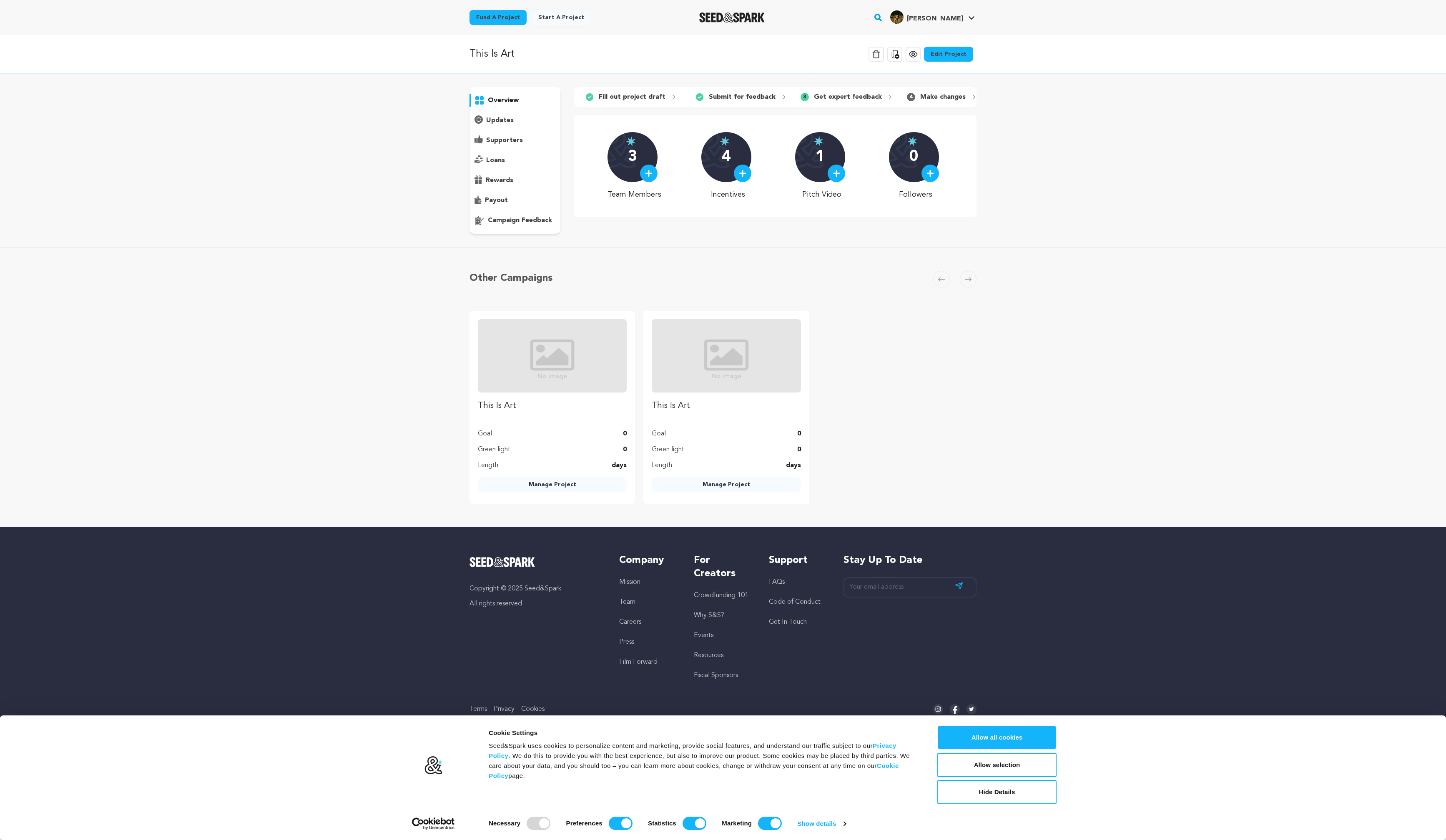
click at [531, 219] on p "campaign feedback" at bounding box center [520, 221] width 64 height 10
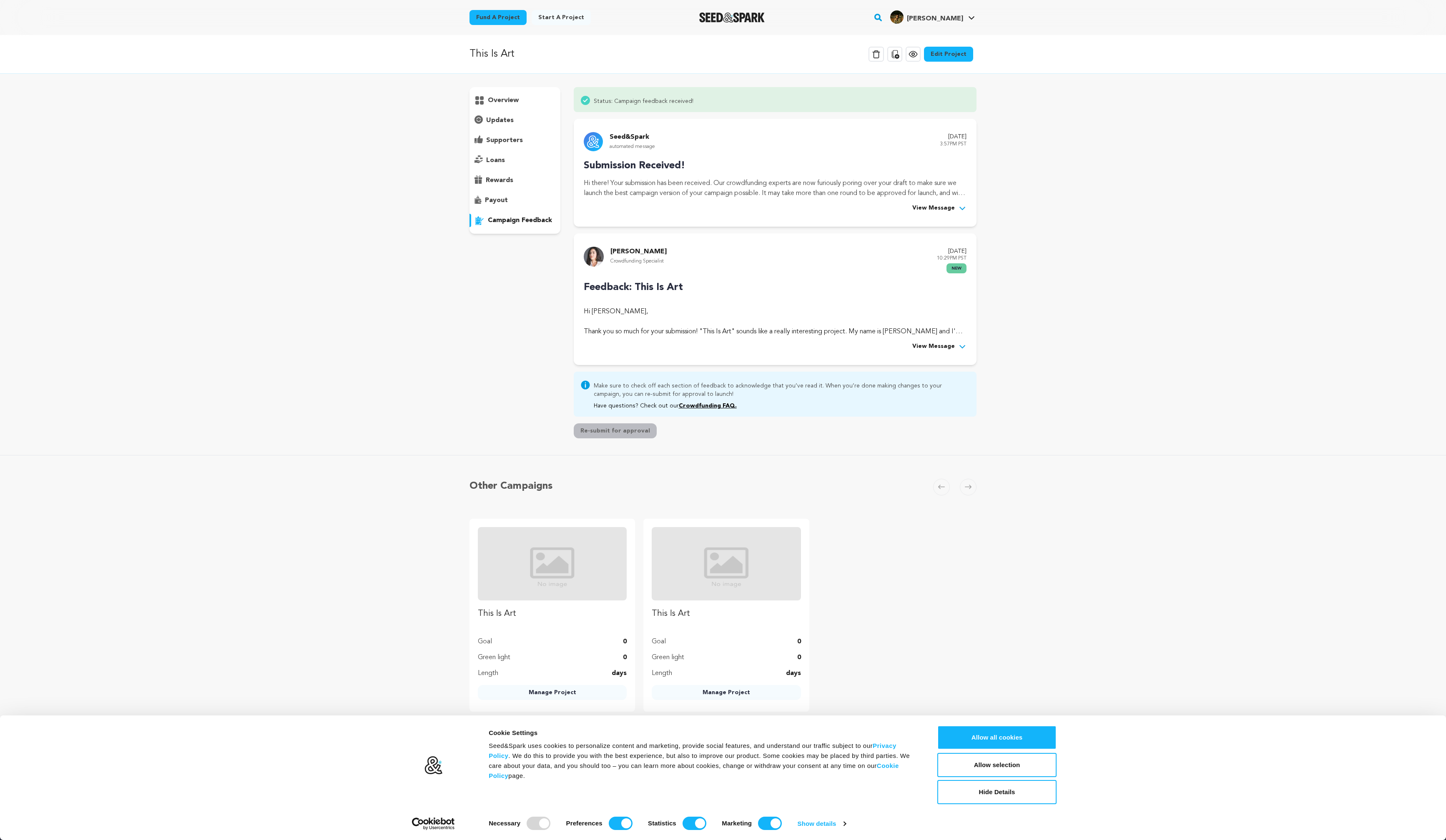
click at [906, 343] on div "View Message" at bounding box center [775, 347] width 383 height 10
click at [926, 346] on span "View Message" at bounding box center [934, 347] width 43 height 10
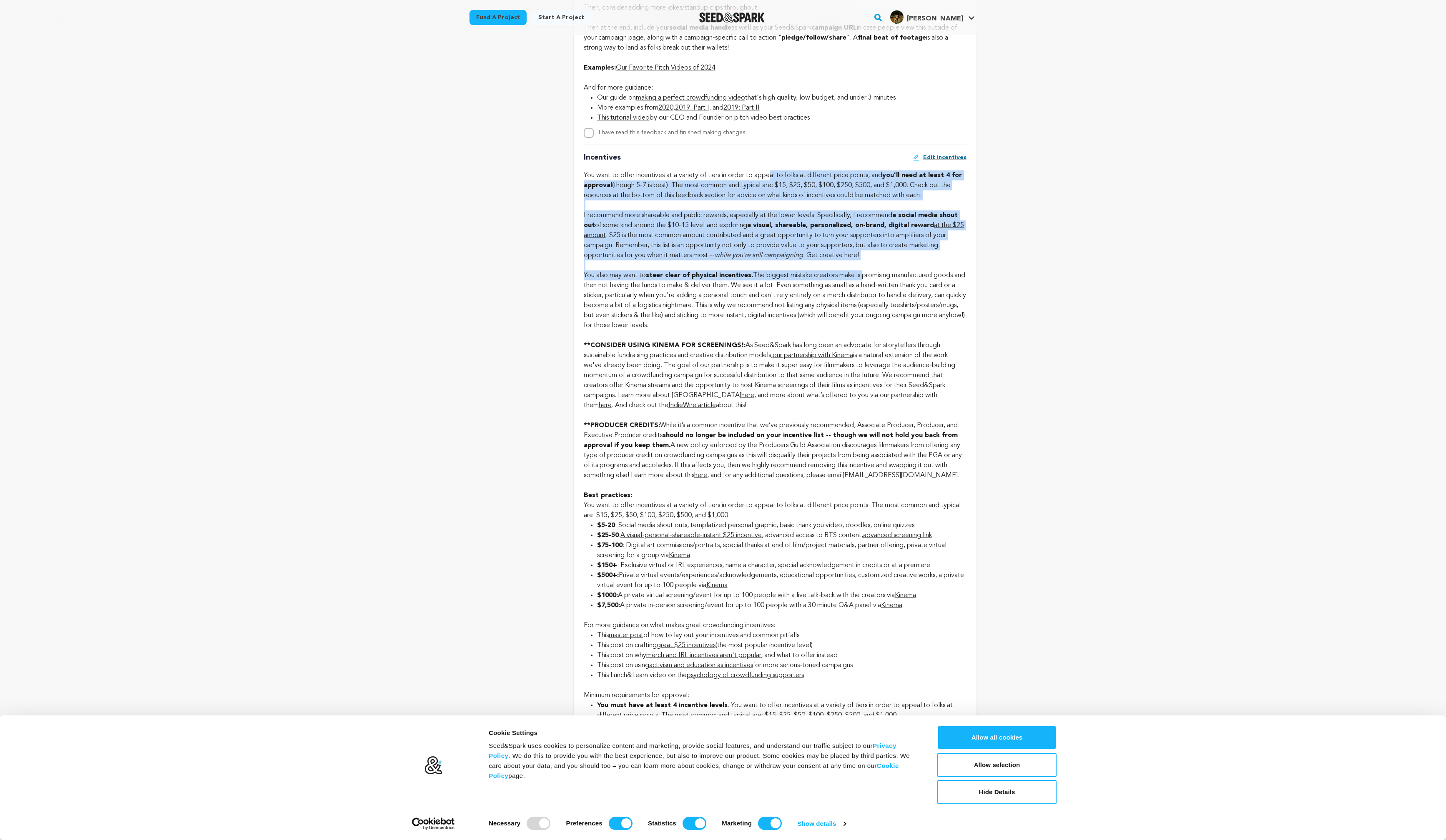
scroll to position [693, 0]
drag, startPoint x: 771, startPoint y: 166, endPoint x: 702, endPoint y: 244, distance: 104.1
drag, startPoint x: 756, startPoint y: 275, endPoint x: 886, endPoint y: 408, distance: 186.0
click at [886, 408] on div "Incentives Edit incentives You want to offer incentives at a variety of tiers i…" at bounding box center [775, 495] width 383 height 701
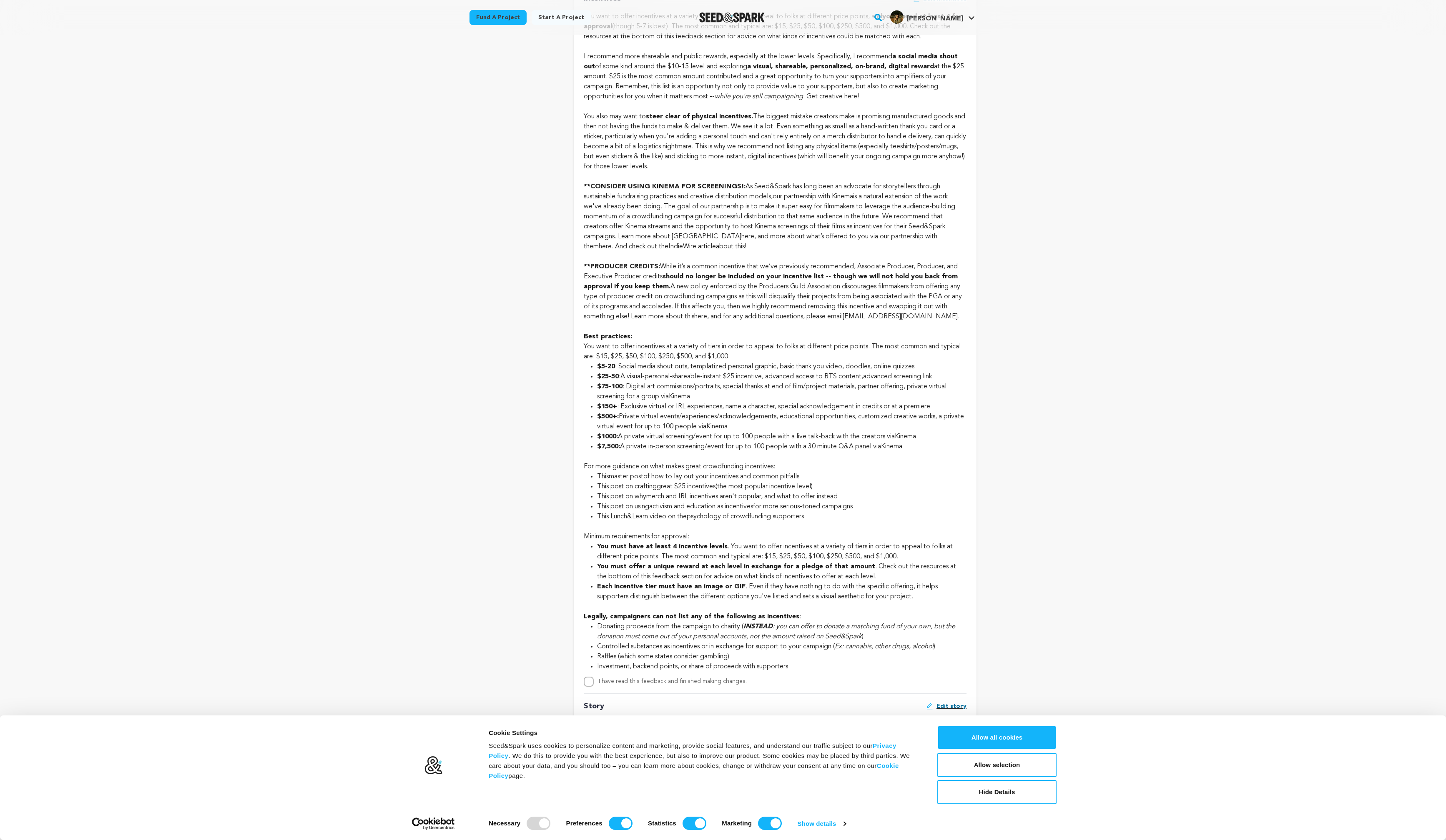
scroll to position [853, 0]
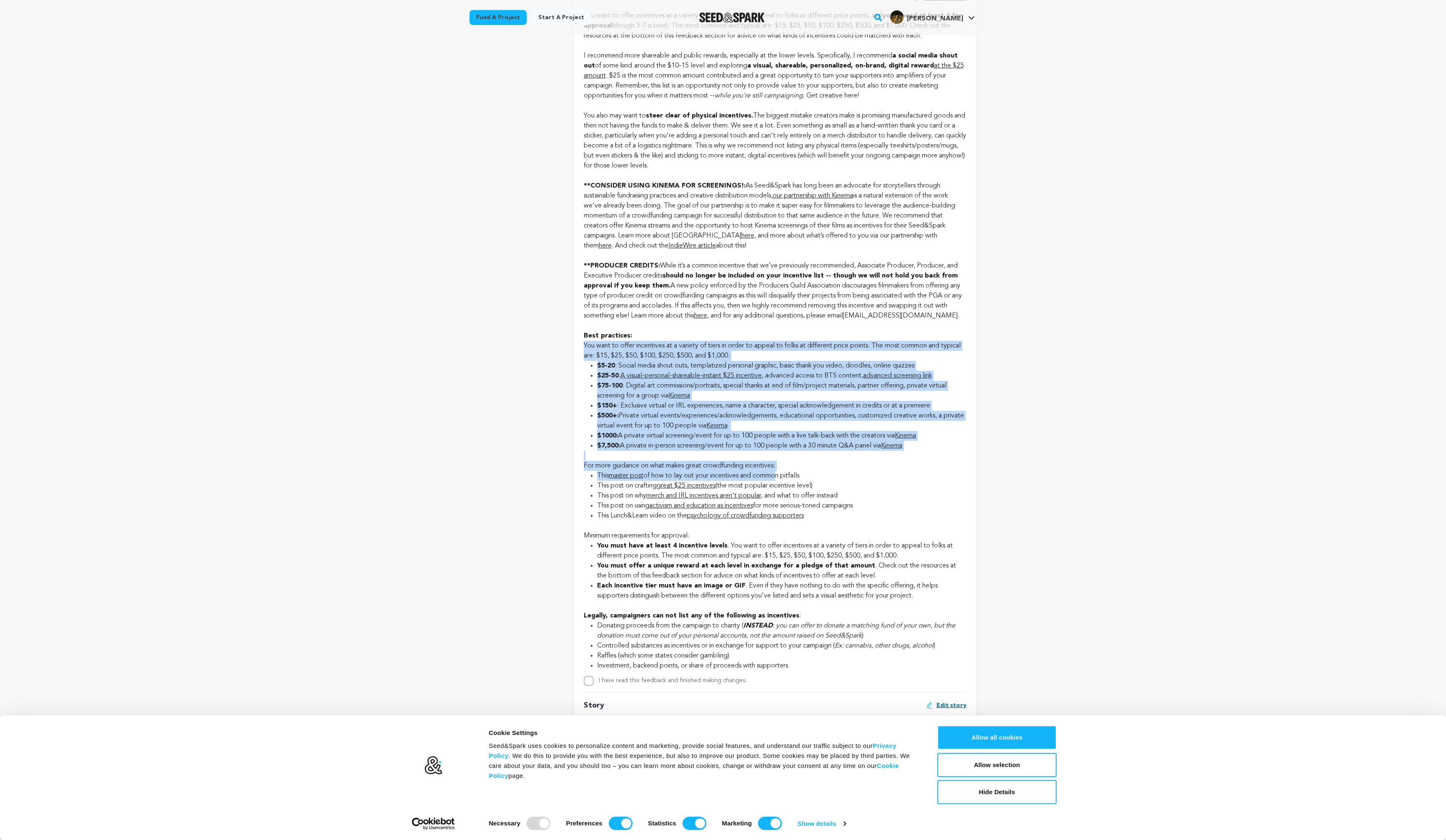
drag, startPoint x: 578, startPoint y: 345, endPoint x: 777, endPoint y: 472, distance: 236.1
click at [777, 473] on div "Gabriella B. Crowdfunding Specialist August 14, 2025 10:29PM PST new Feedback: …" at bounding box center [775, 521] width 403 height 2283
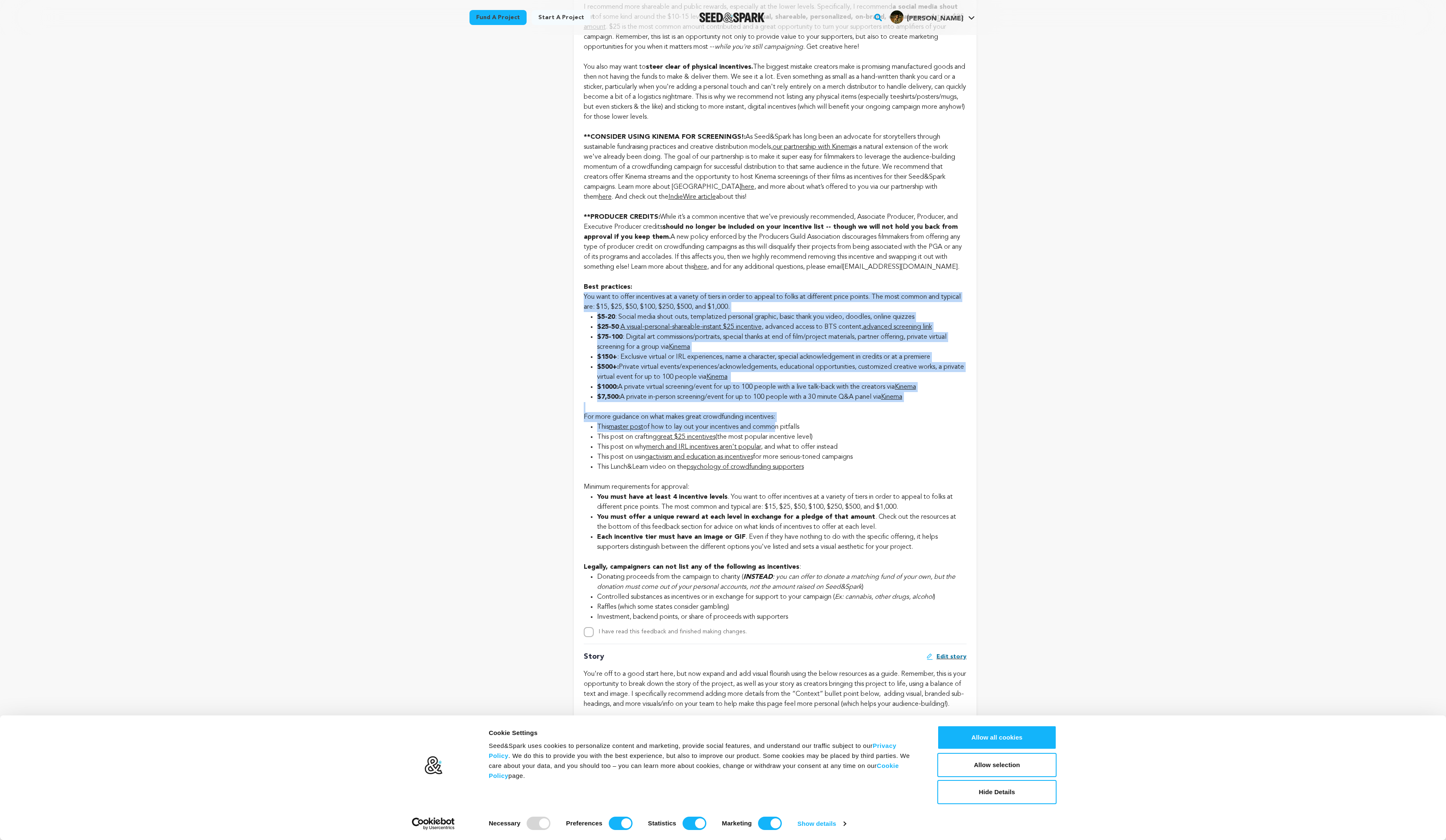
scroll to position [906, 0]
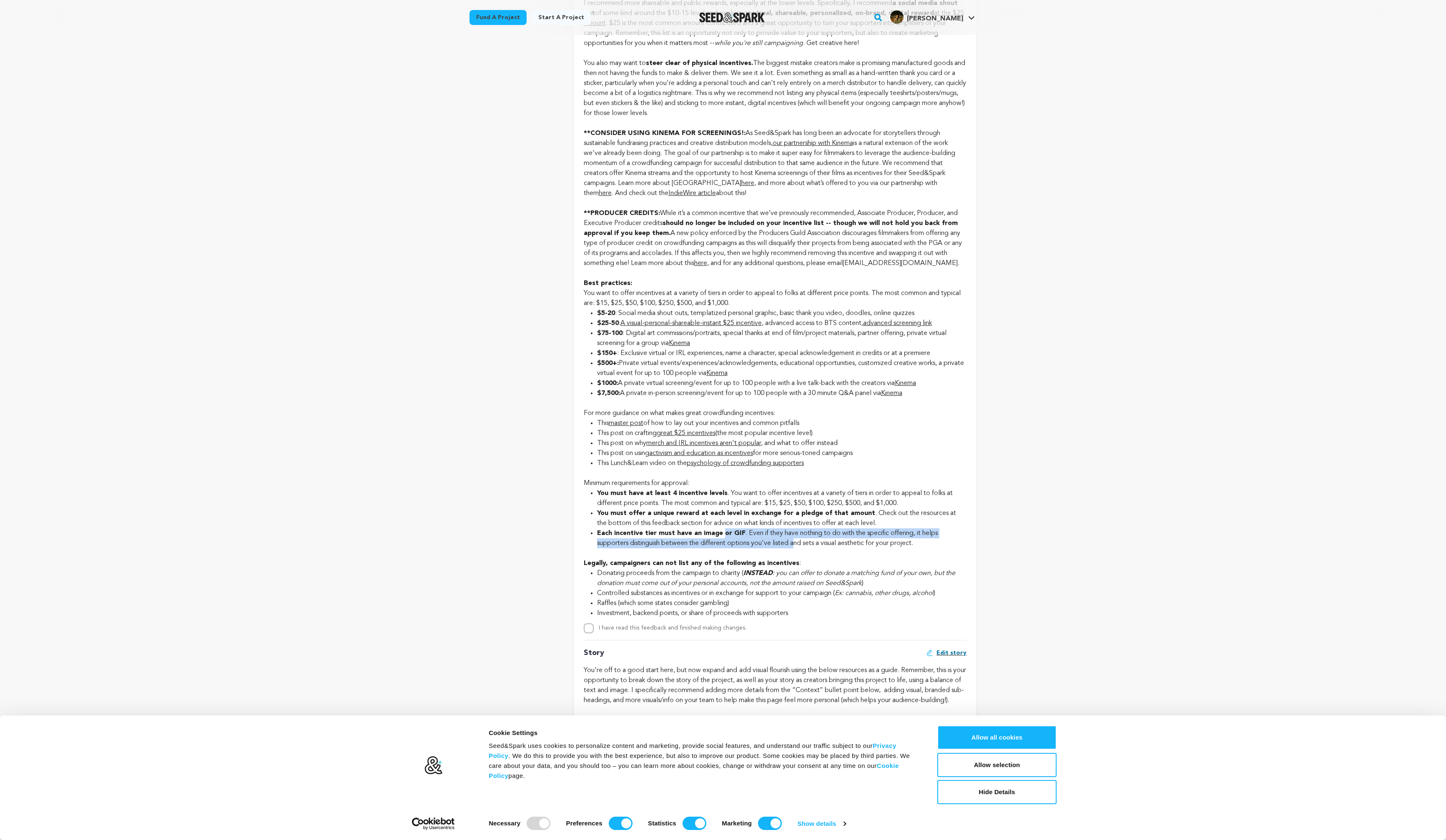
drag, startPoint x: 722, startPoint y: 533, endPoint x: 798, endPoint y: 544, distance: 76.8
click at [798, 544] on li "Each incentive tier must have an image or GIF . Even if they have nothing to do…" at bounding box center [782, 539] width 369 height 20
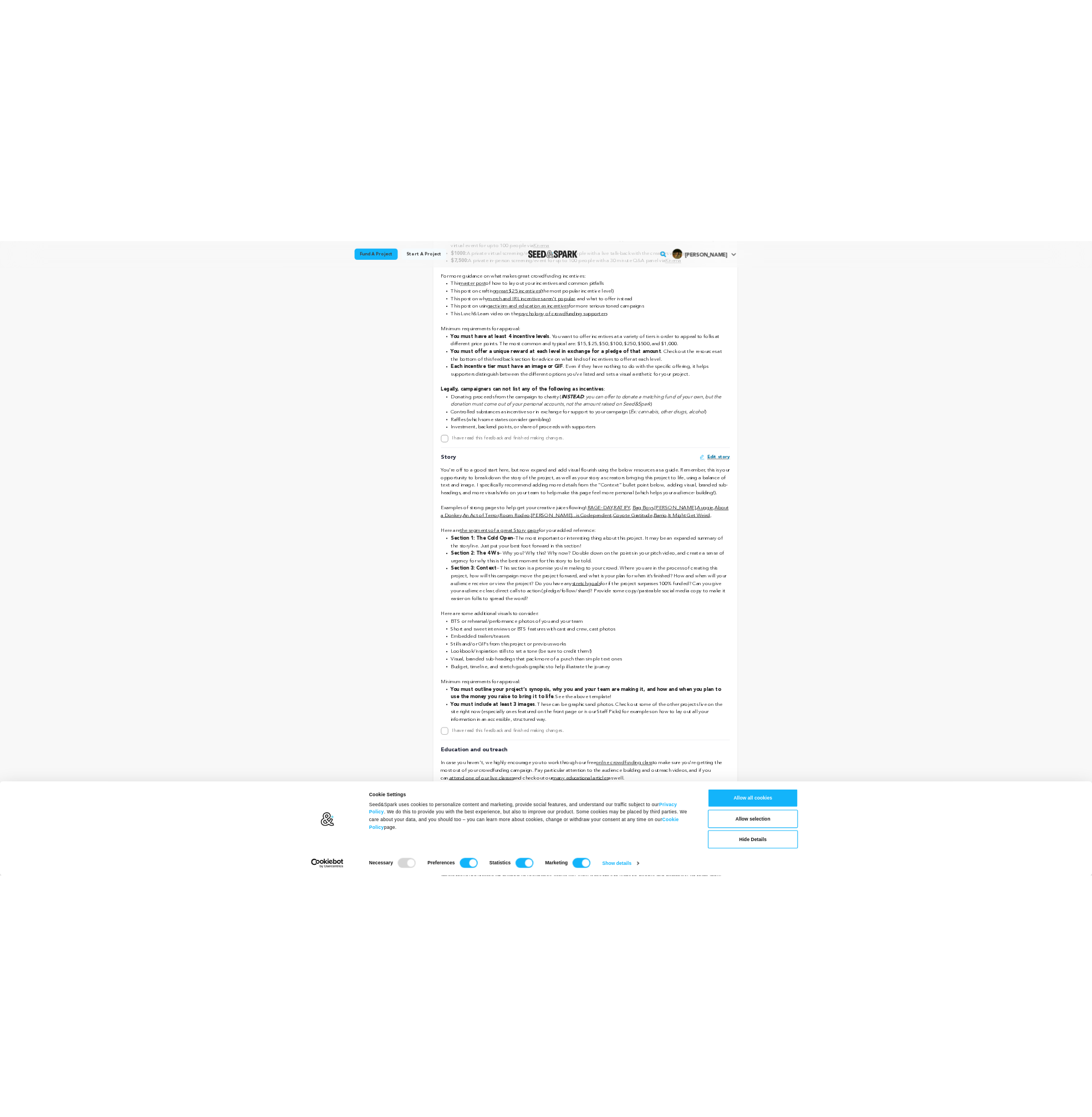
scroll to position [1697, 0]
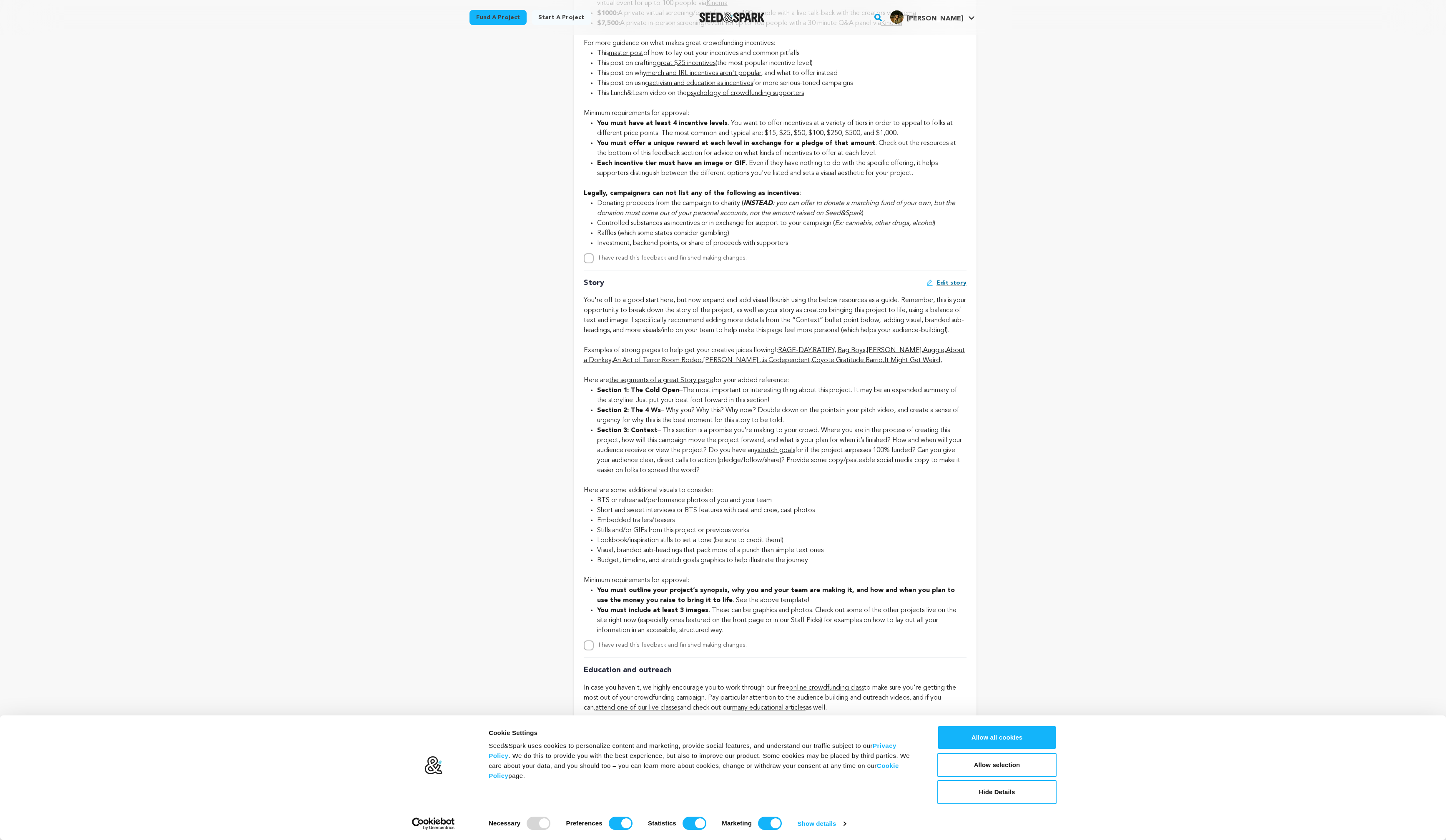
drag, startPoint x: 671, startPoint y: 295, endPoint x: 717, endPoint y: 314, distance: 49.8
click at [717, 314] on p "You're off to a good start here, but now expand and add visual flourish using t…" at bounding box center [775, 315] width 383 height 40
drag, startPoint x: 717, startPoint y: 314, endPoint x: 703, endPoint y: 296, distance: 22.8
click at [703, 296] on p "You're off to a good start here, but now expand and add visual flourish using t…" at bounding box center [775, 315] width 383 height 40
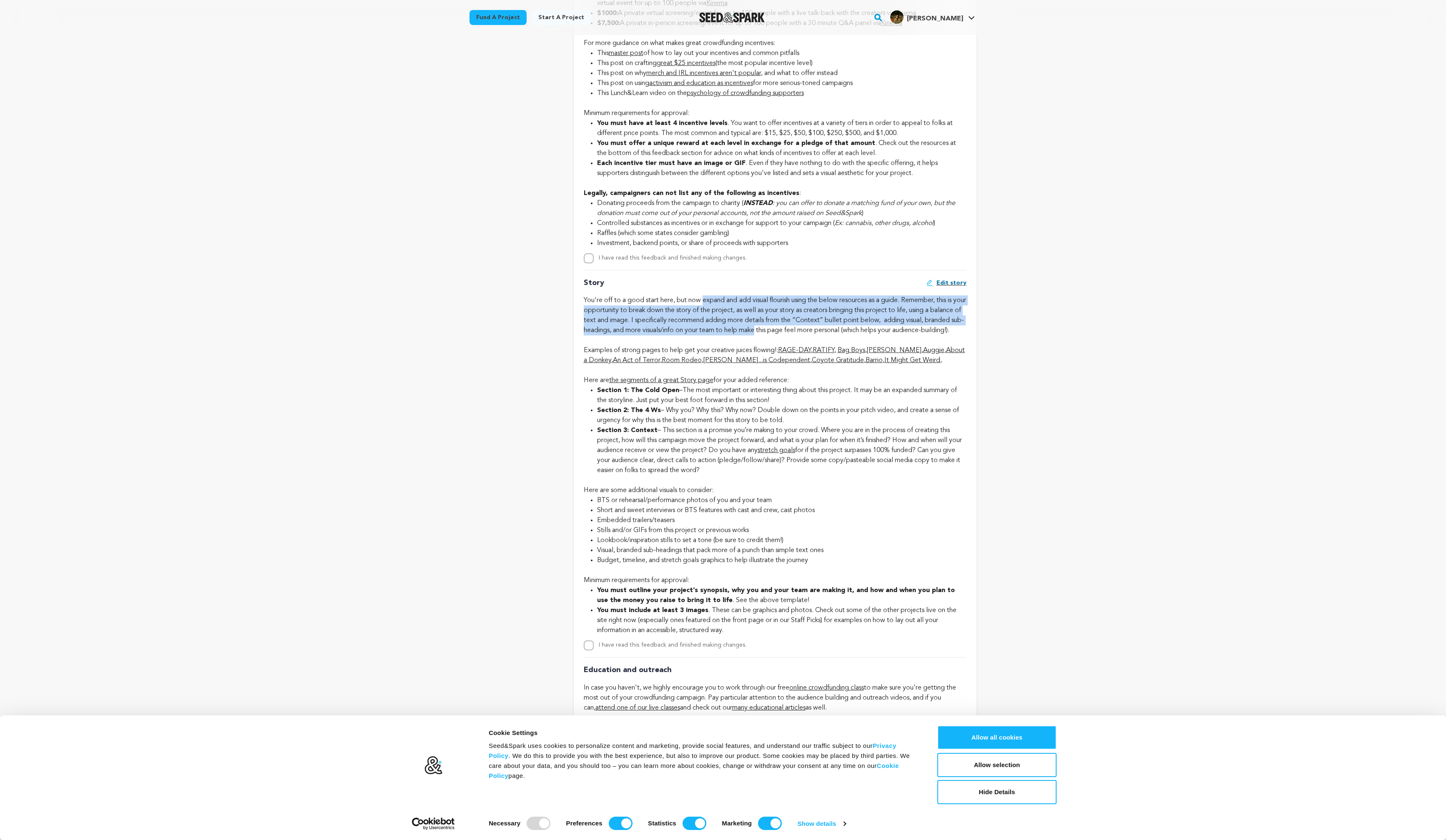
drag, startPoint x: 703, startPoint y: 296, endPoint x: 794, endPoint y: 335, distance: 99.0
click at [794, 335] on p "You're off to a good start here, but now expand and add visual flourish using t…" at bounding box center [775, 315] width 383 height 40
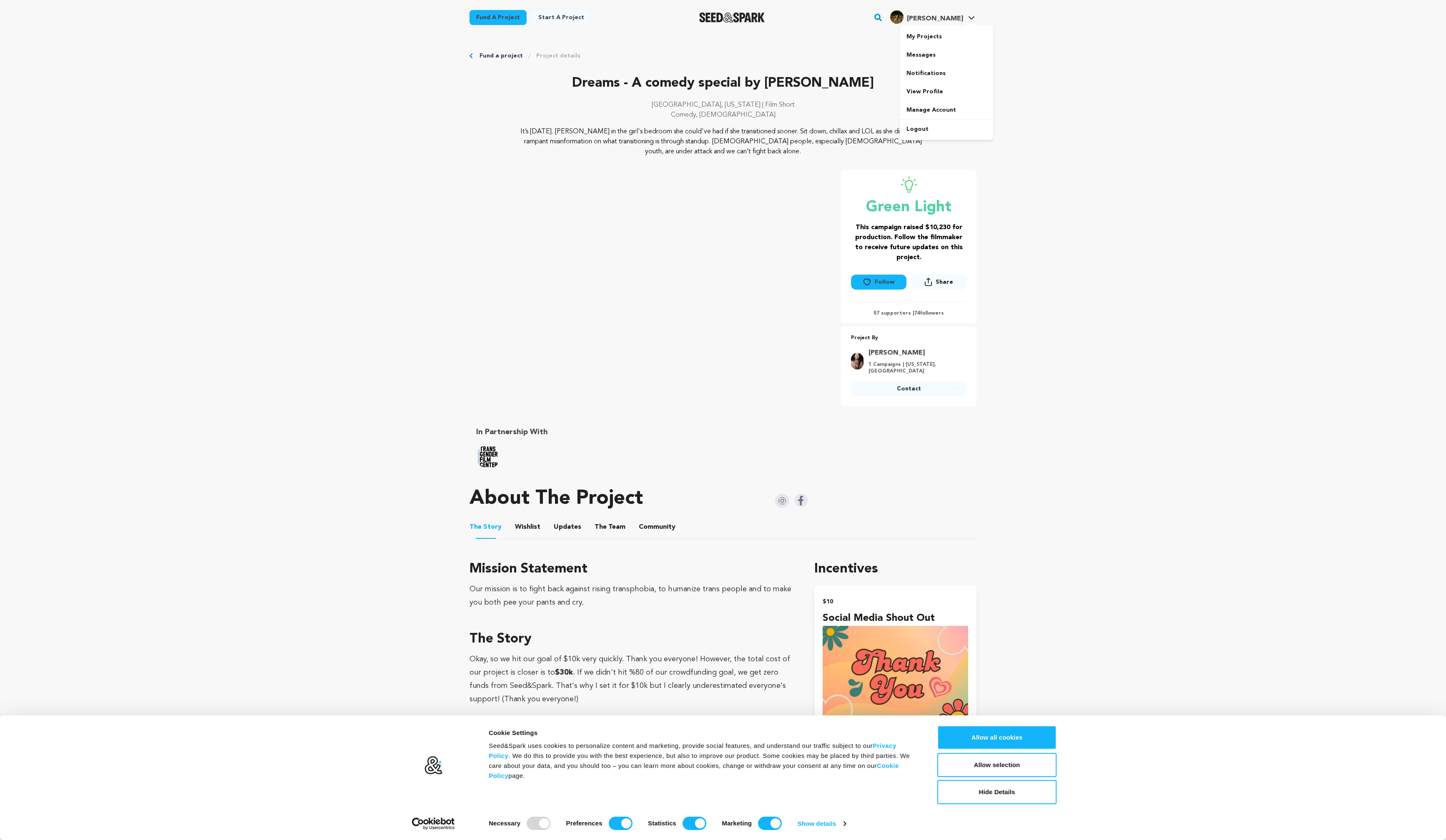
click at [937, 16] on span "[PERSON_NAME]" at bounding box center [935, 19] width 56 height 7
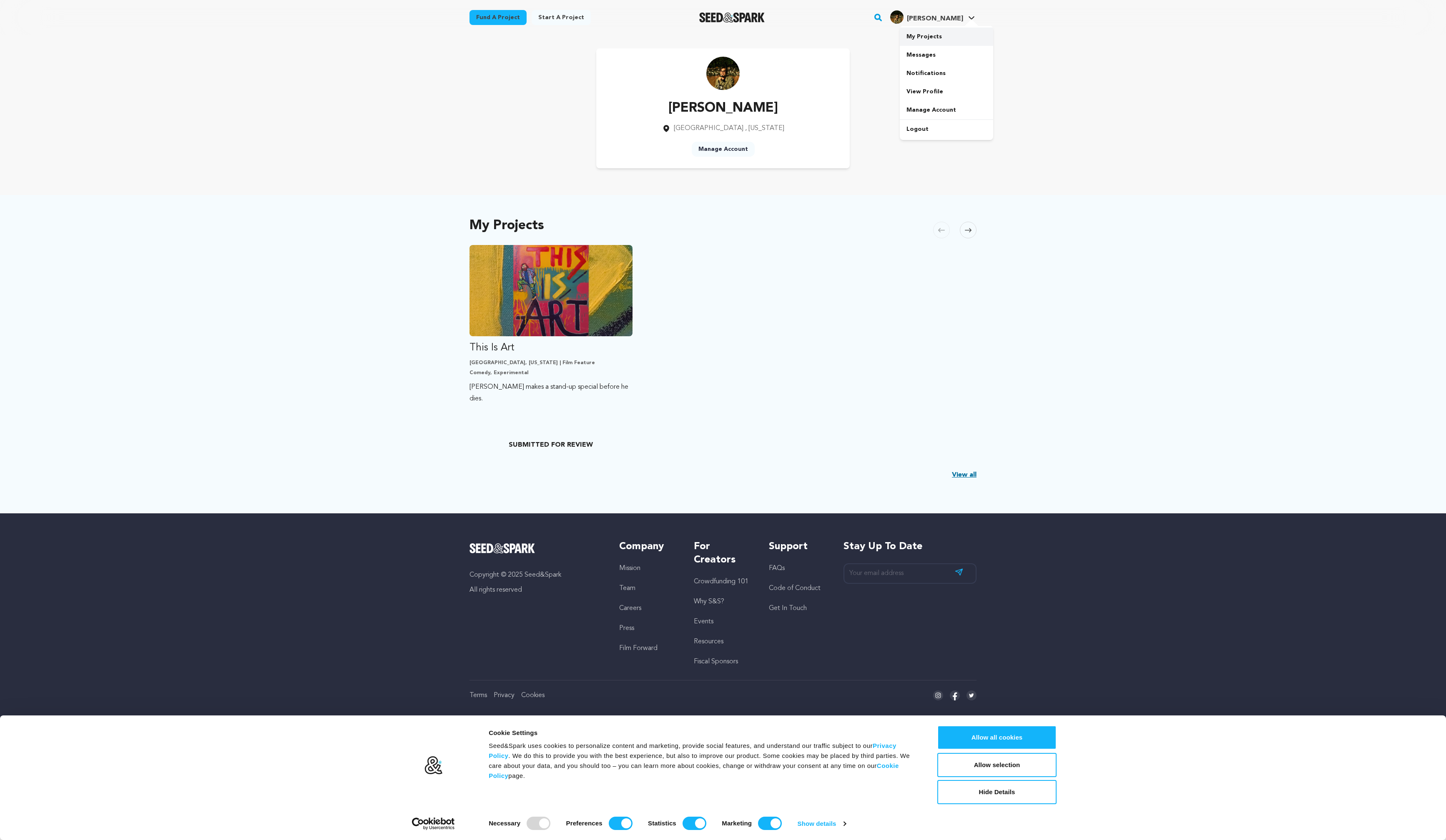
click at [935, 35] on link "My Projects" at bounding box center [946, 36] width 93 height 19
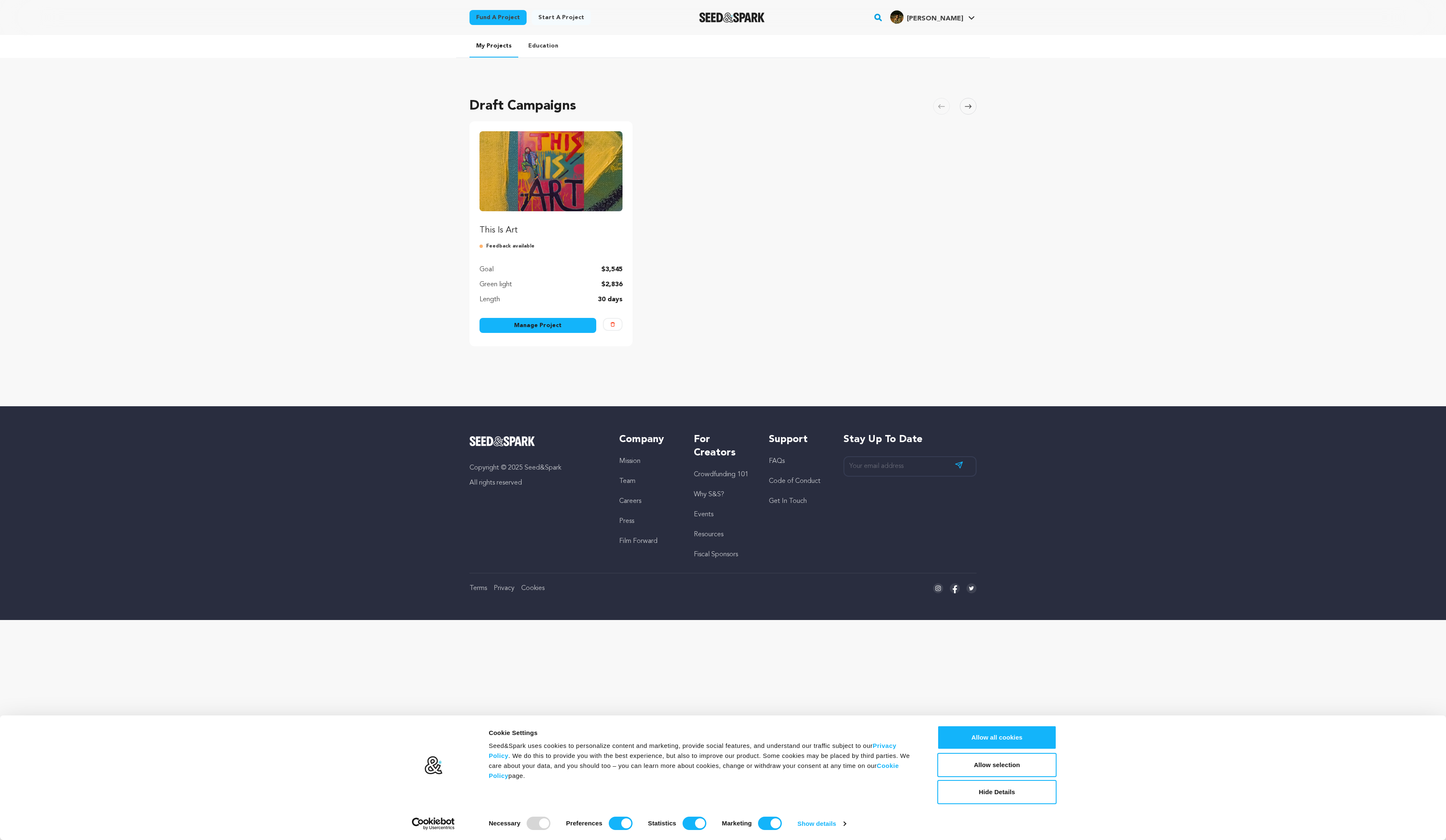
click at [553, 327] on link "Manage Project" at bounding box center [538, 325] width 117 height 15
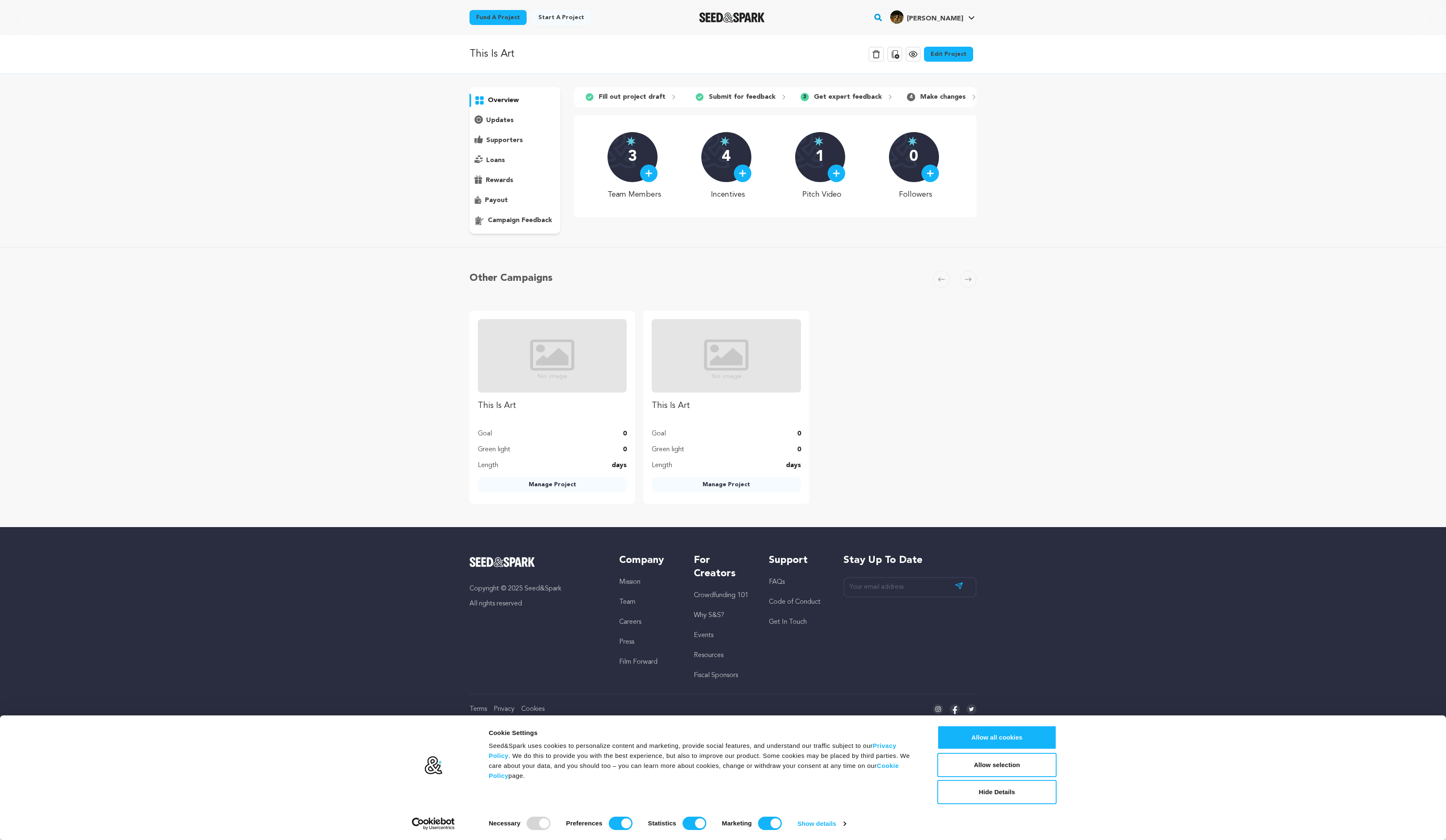
click at [954, 47] on link "Edit Project" at bounding box center [949, 54] width 49 height 15
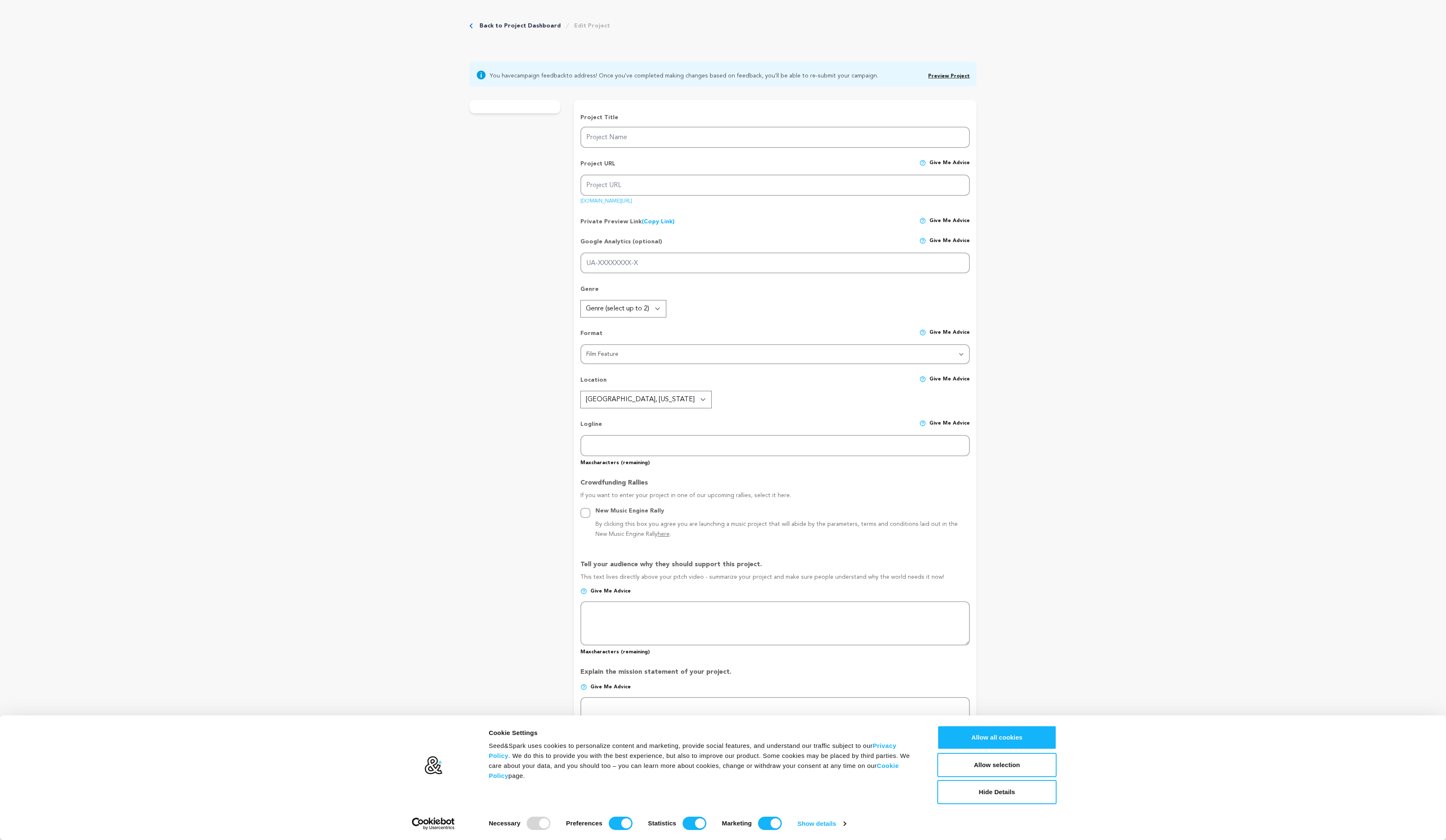
type input "This Is Art"
type input "this-is-art-3"
type input "[PERSON_NAME] makes a stand-up special before he dies."
type textarea "This special, which is the culmination of many years of work, needs a little fi…"
type textarea "All I want to do is put something real and funny out into the world. Comedy has…"
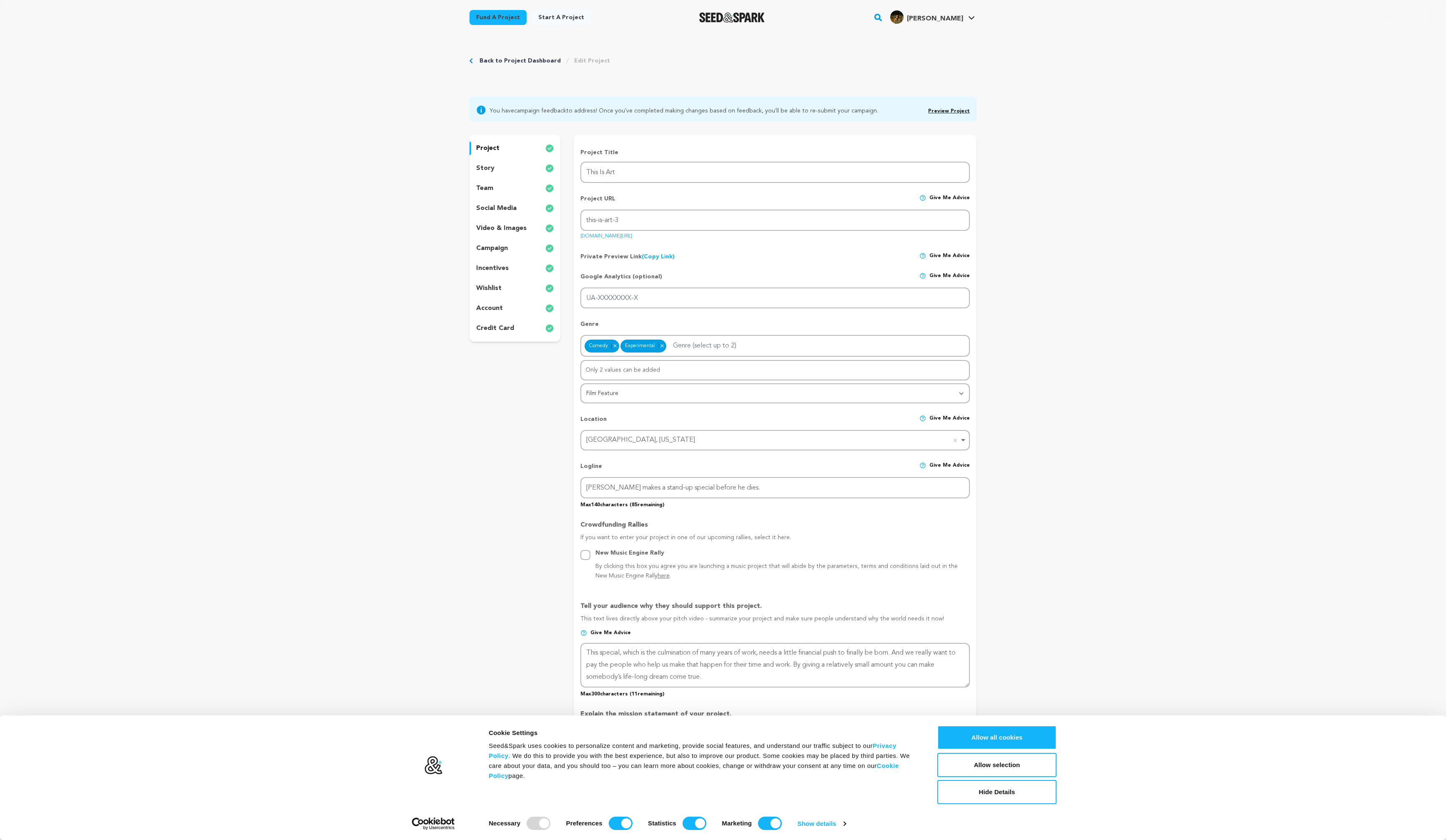
click at [519, 164] on div "story" at bounding box center [515, 168] width 91 height 13
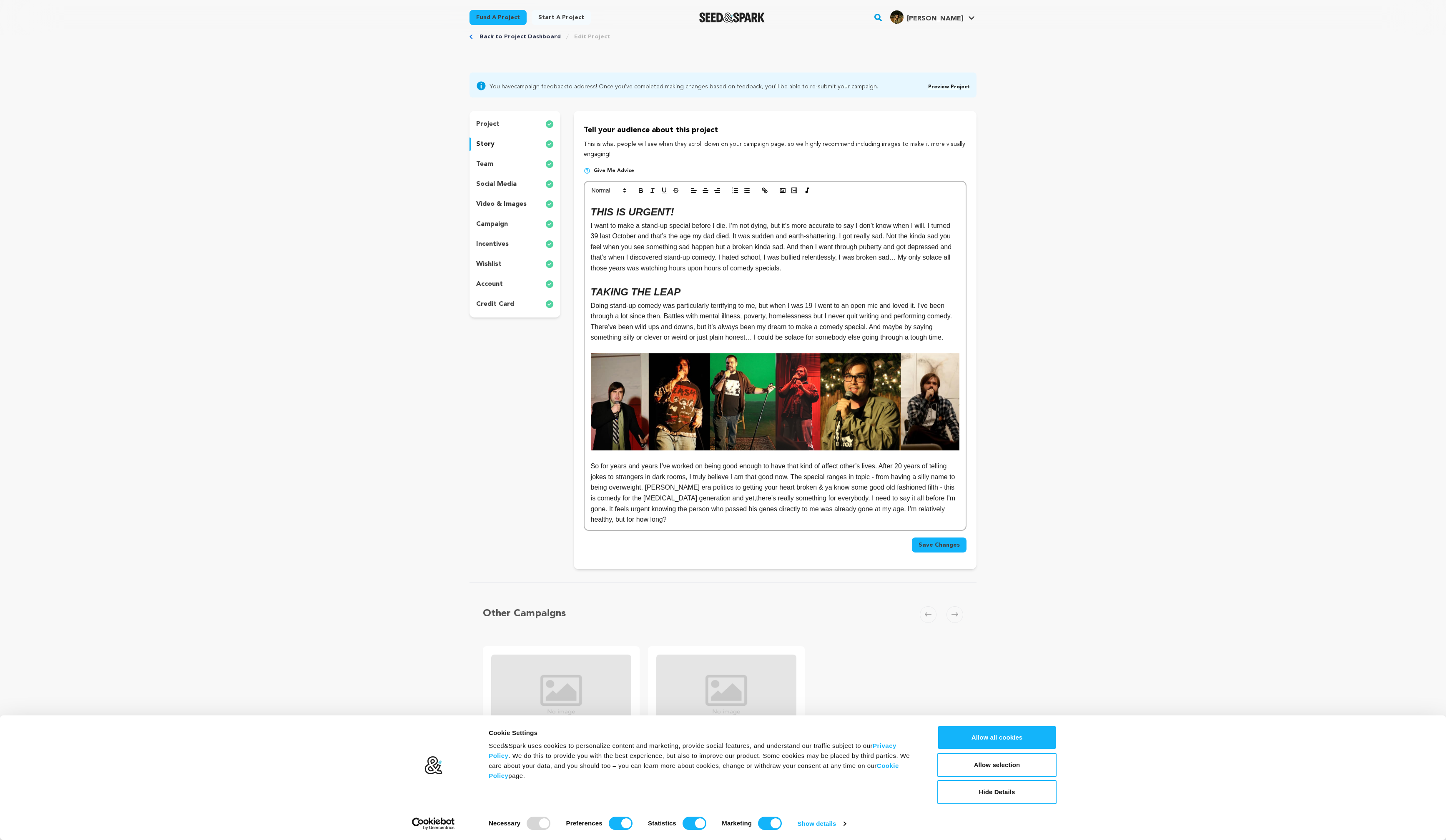
scroll to position [26, 0]
click at [825, 266] on p "I want to make a stand-up special before I die. I’m not dying, but it’s more ac…" at bounding box center [775, 245] width 369 height 53
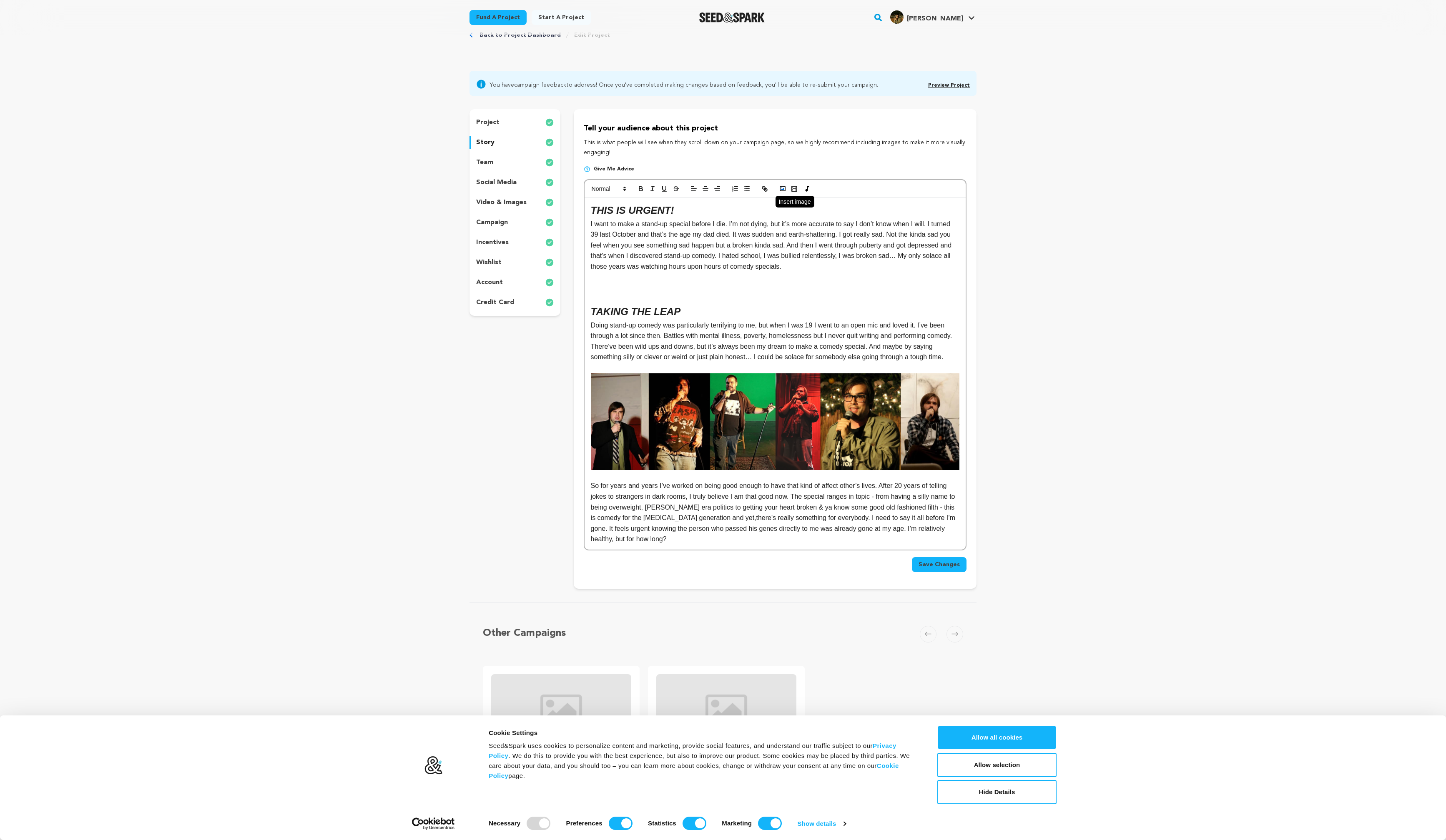
click at [780, 187] on icon "button" at bounding box center [783, 189] width 7 height 7
click at [780, 185] on button "button" at bounding box center [783, 189] width 12 height 10
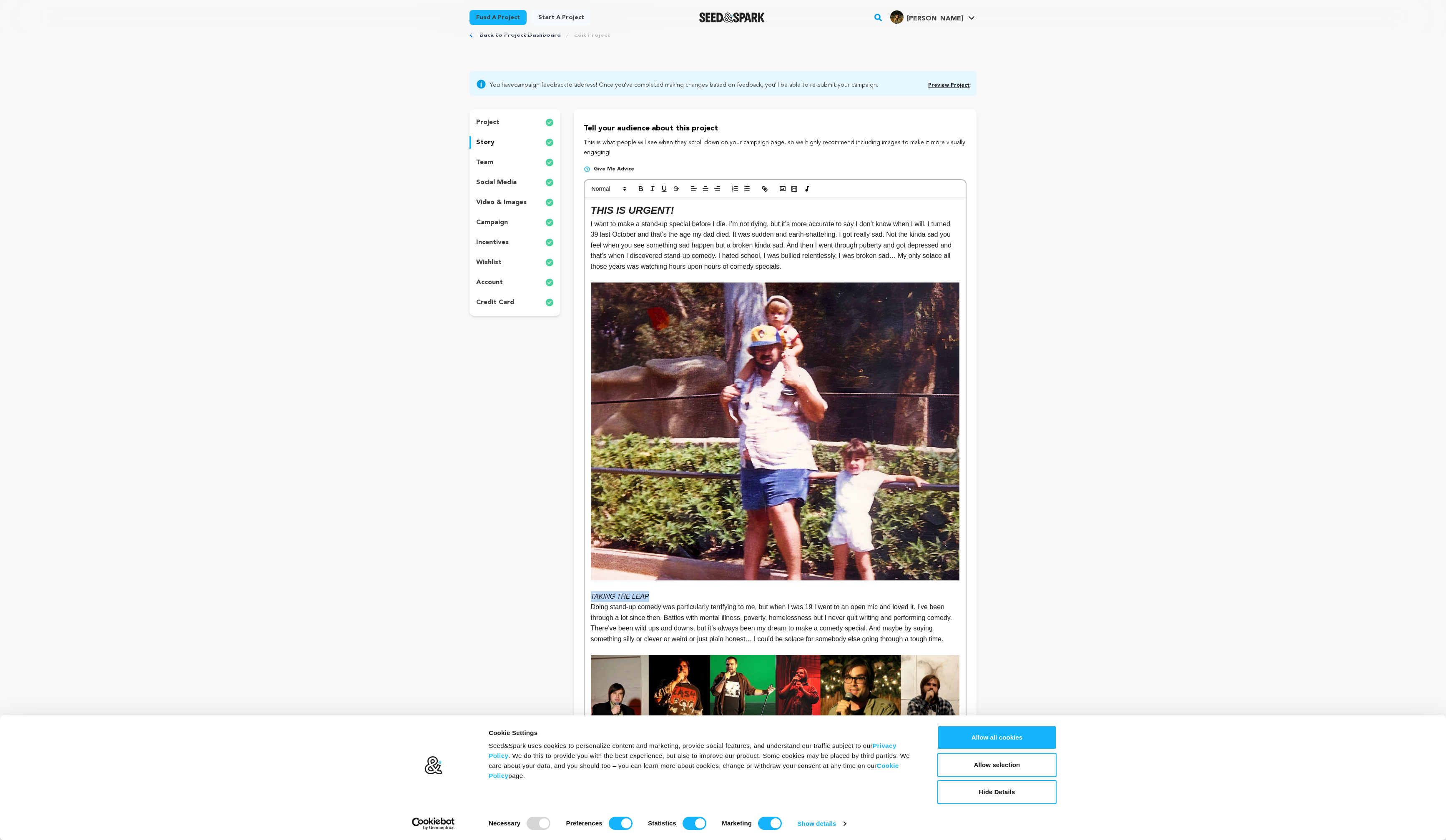
drag, startPoint x: 657, startPoint y: 595, endPoint x: 588, endPoint y: 595, distance: 69.0
click at [588, 595] on div "THIS IS URGENT! I want to make a stand-up special before I die. I’m not dying, …" at bounding box center [775, 515] width 381 height 634
click at [640, 188] on icon "button" at bounding box center [640, 189] width 7 height 7
click at [624, 187] on polygon at bounding box center [624, 187] width 2 height 1
click at [621, 226] on span at bounding box center [618, 226] width 53 height 17
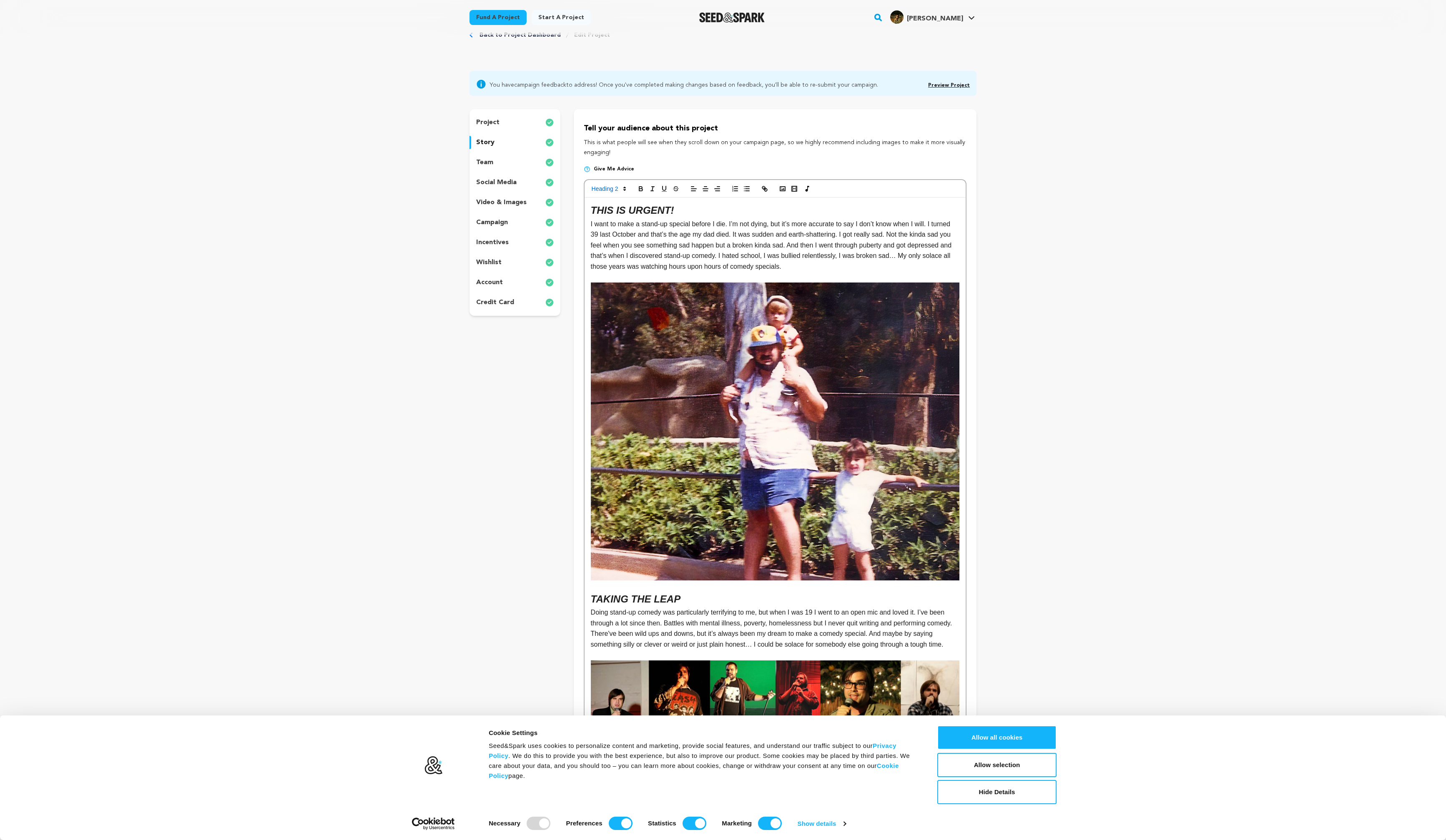
click at [782, 616] on span "Doing stand-up comedy was particularly terrifying to me, but when I was 19 I we…" at bounding box center [772, 628] width 363 height 39
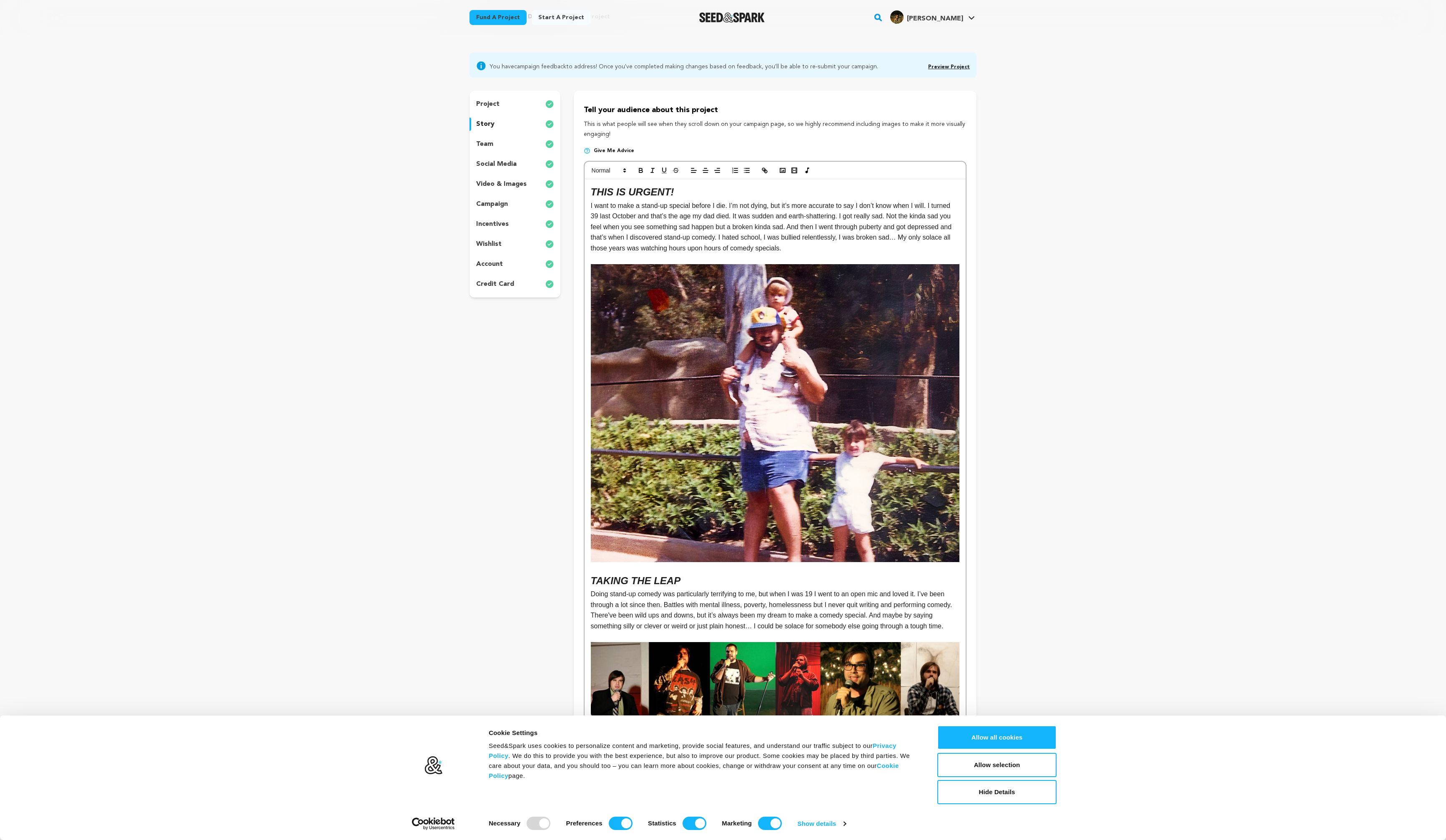
scroll to position [44, 0]
drag, startPoint x: 774, startPoint y: 205, endPoint x: 808, endPoint y: 204, distance: 34.0
click at [809, 204] on span "I want to make a stand-up special before I die. I’m not dying, but it’s more ac…" at bounding box center [772, 227] width 363 height 49
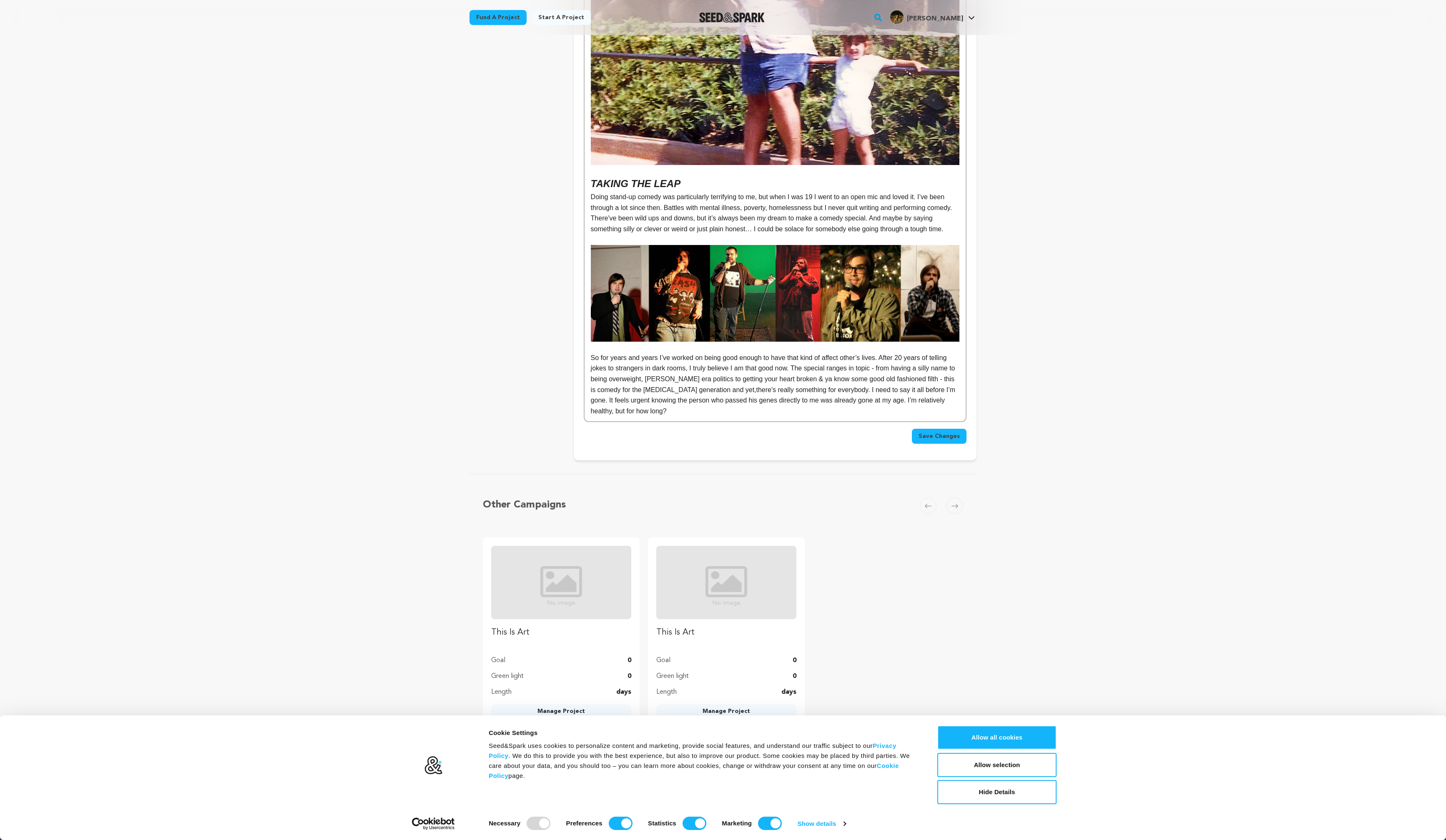
scroll to position [442, 0]
click at [827, 369] on span "So for years and years I’ve worked on being good enough to have that kind of af…" at bounding box center [774, 368] width 366 height 29
click at [656, 382] on span "So for years and years I’ve worked on being good enough to have that kind of ef…" at bounding box center [774, 368] width 366 height 29
click at [946, 440] on span "Save Changes" at bounding box center [939, 435] width 42 height 8
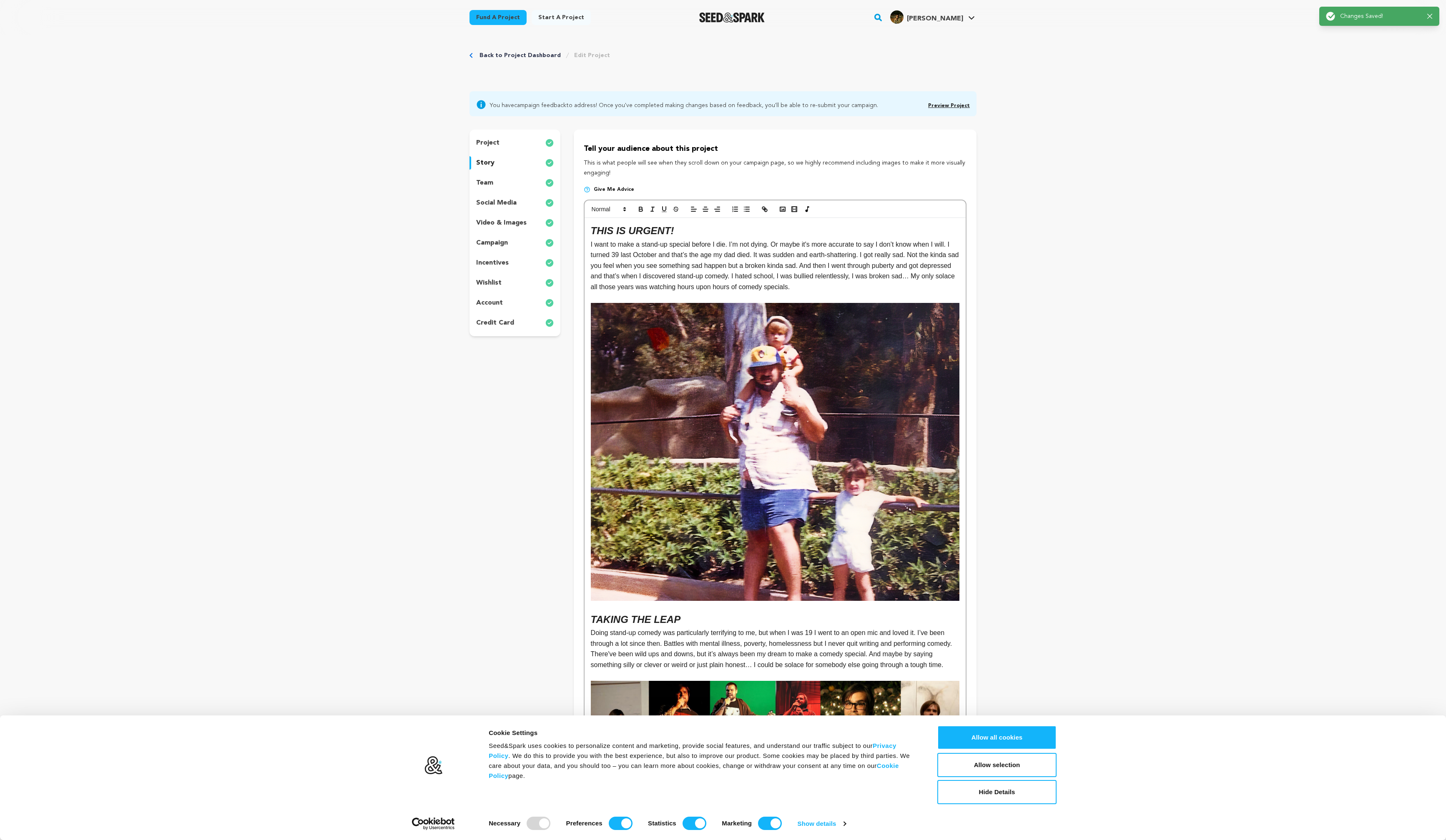
scroll to position [0, 0]
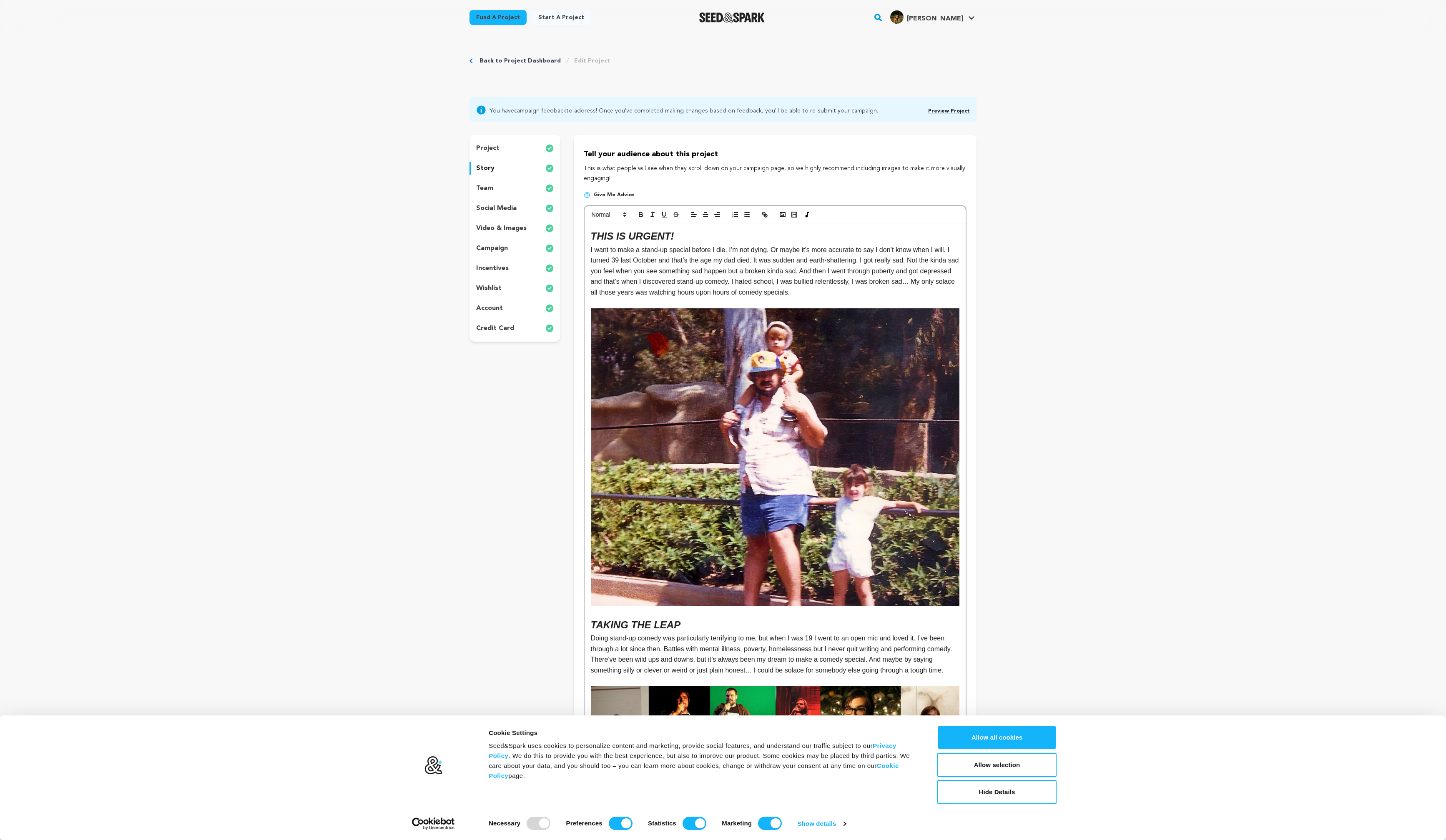
click at [481, 225] on p "video & images" at bounding box center [501, 228] width 51 height 10
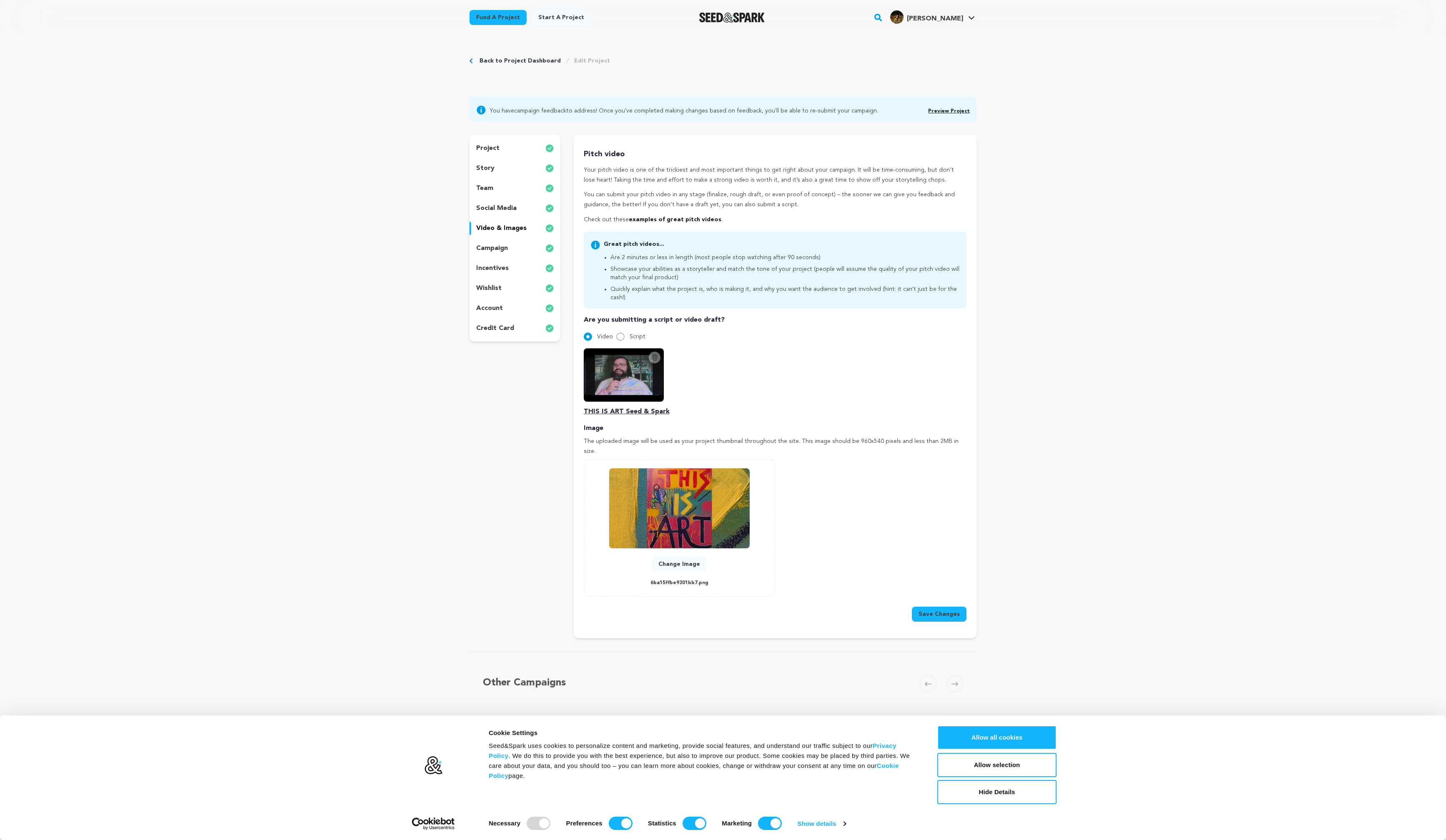
click at [489, 251] on p "campaign" at bounding box center [492, 249] width 31 height 10
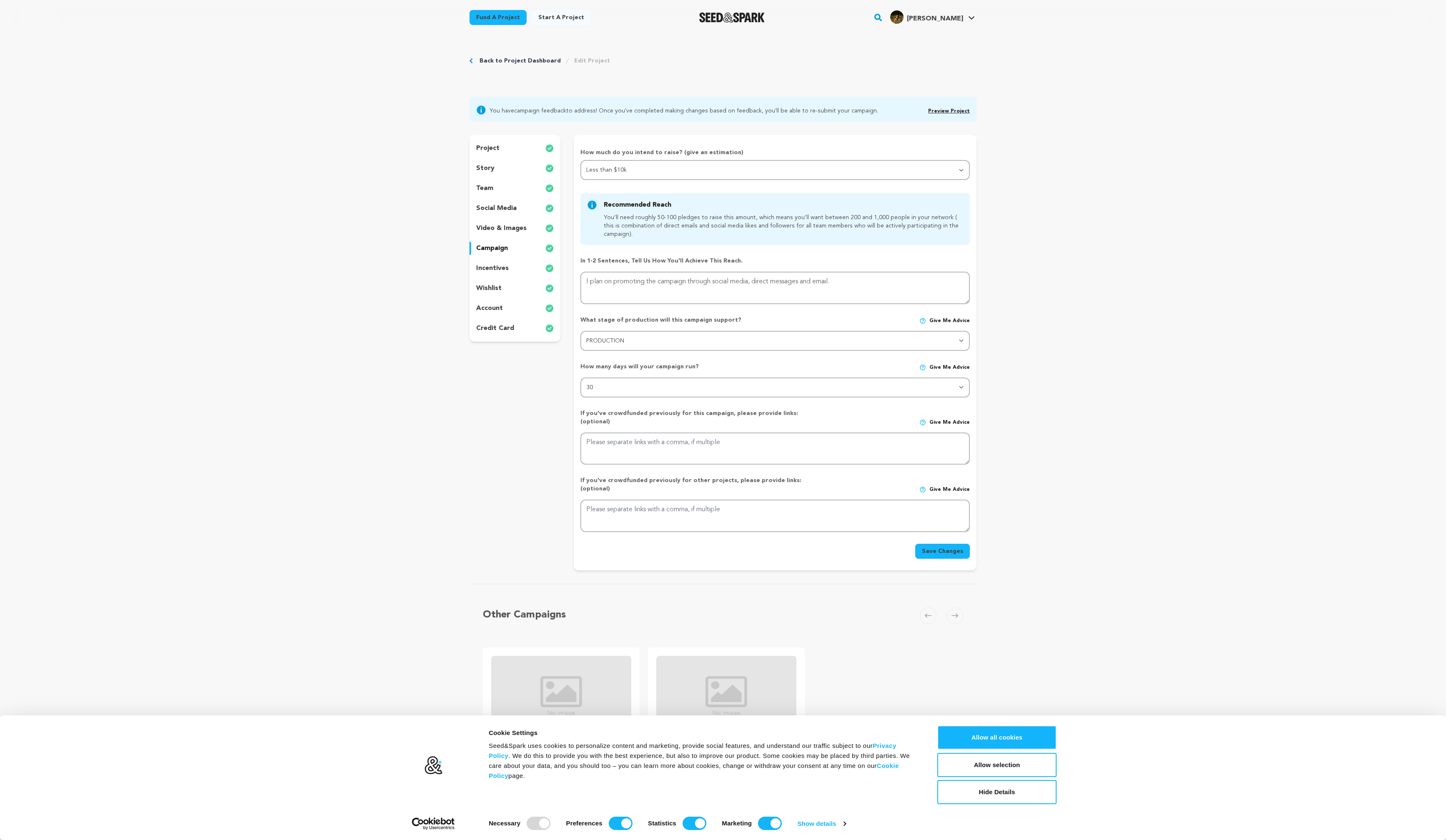
click at [493, 279] on div "project story team social media video & images campaign incentives wishlist acc…" at bounding box center [515, 238] width 91 height 206
click at [491, 268] on p "incentives" at bounding box center [492, 268] width 33 height 10
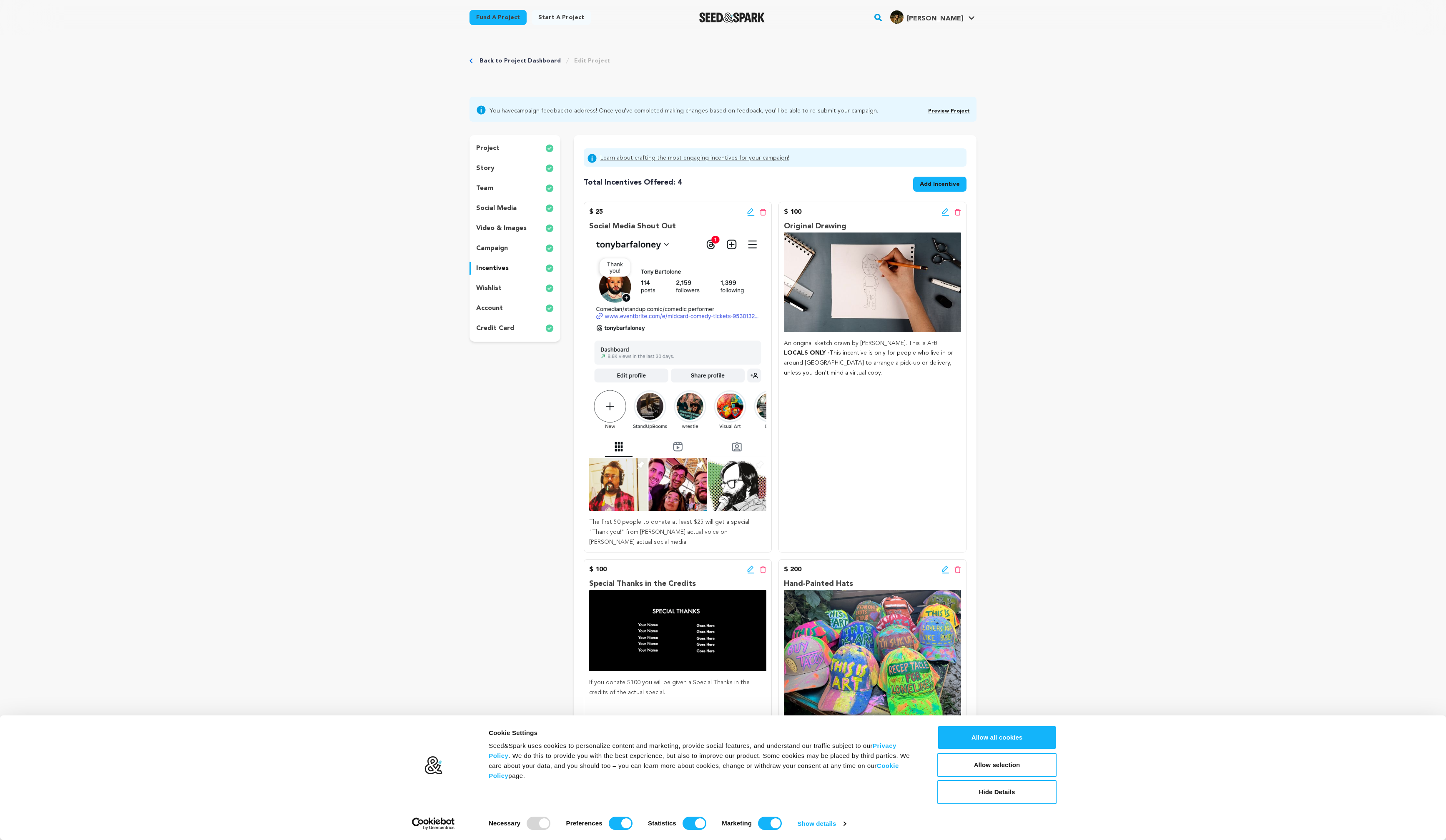
click at [656, 225] on p "Social Media Shout Out" at bounding box center [678, 227] width 177 height 12
click at [659, 270] on img at bounding box center [678, 371] width 177 height 278
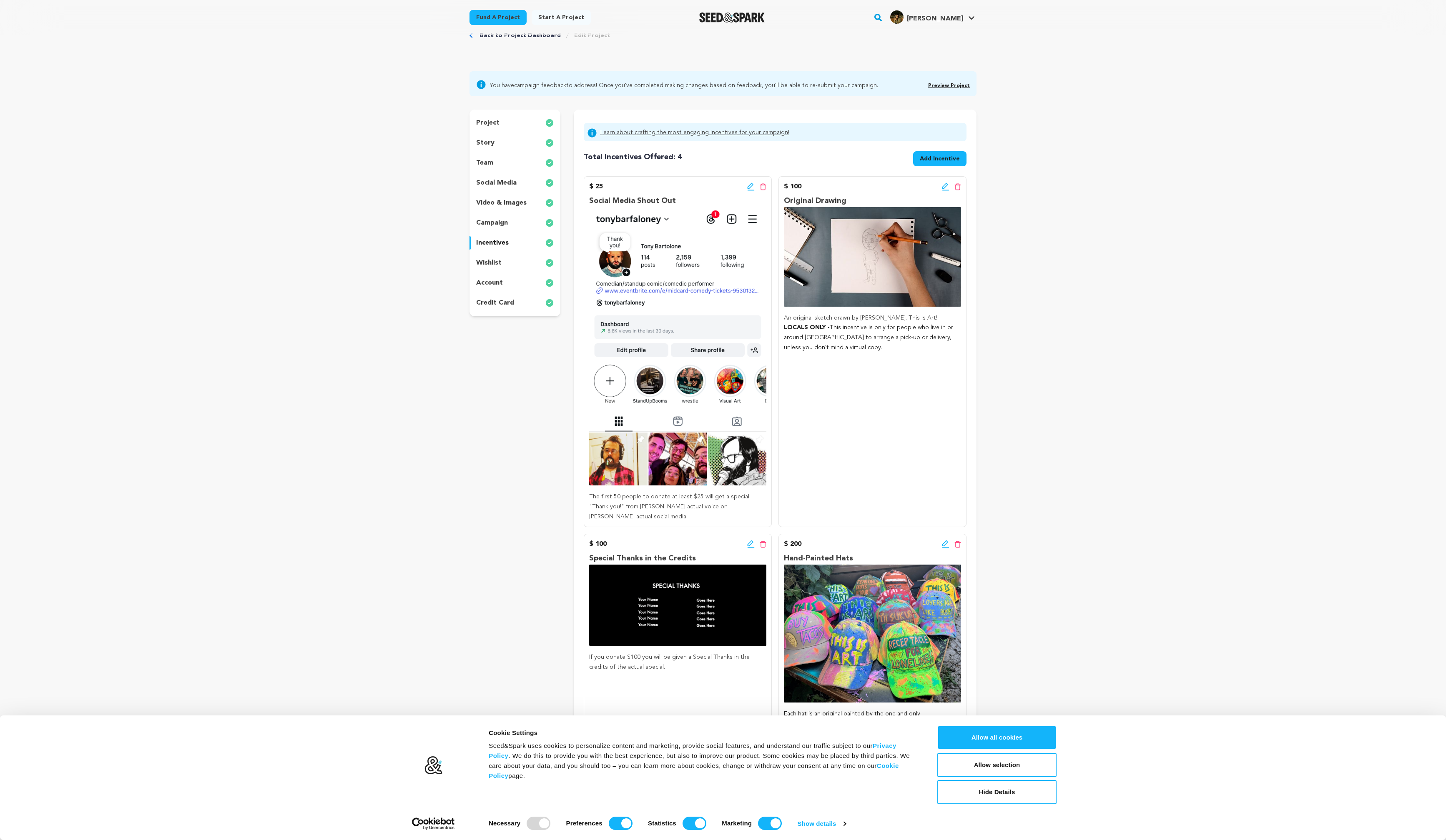
scroll to position [29, 0]
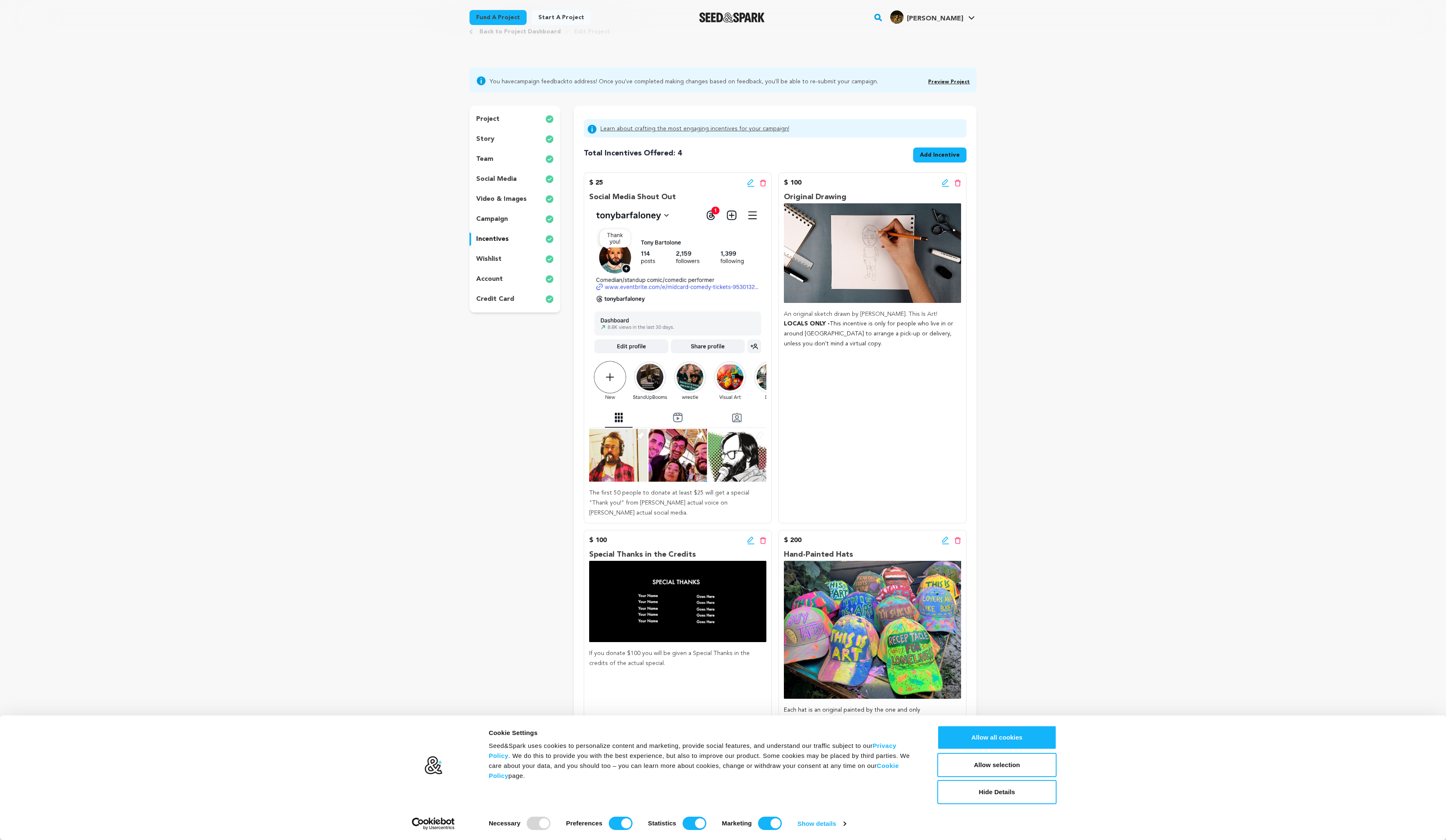
click at [734, 348] on img at bounding box center [678, 342] width 177 height 278
click at [734, 347] on img at bounding box center [678, 342] width 177 height 278
click at [944, 184] on icon at bounding box center [945, 183] width 7 height 8
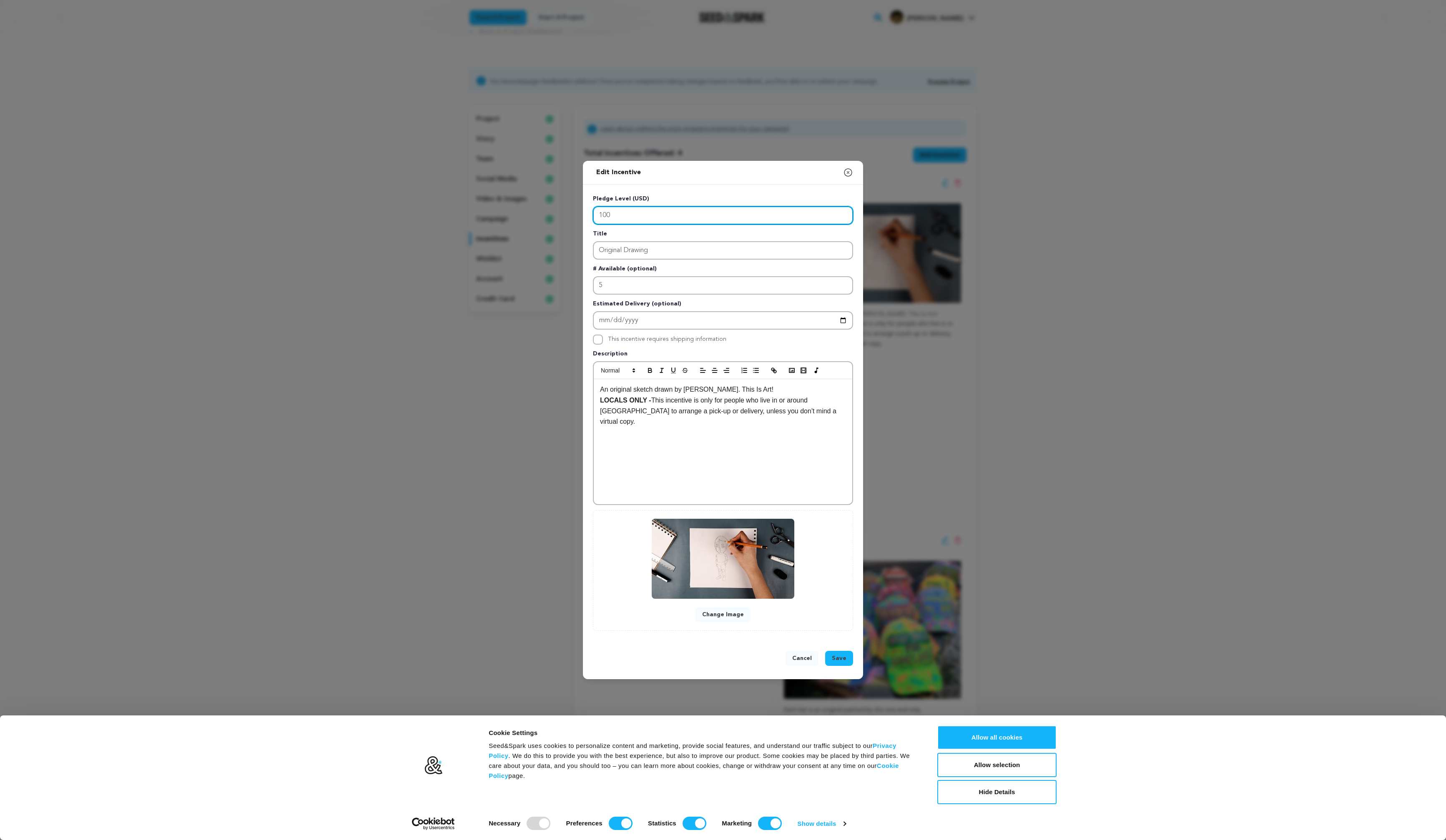
drag, startPoint x: 824, startPoint y: 220, endPoint x: 743, endPoint y: 208, distance: 81.9
click at [743, 207] on input "100" at bounding box center [723, 215] width 260 height 19
type input "200"
click at [855, 657] on div "Cancel Save" at bounding box center [722, 660] width 280 height 38
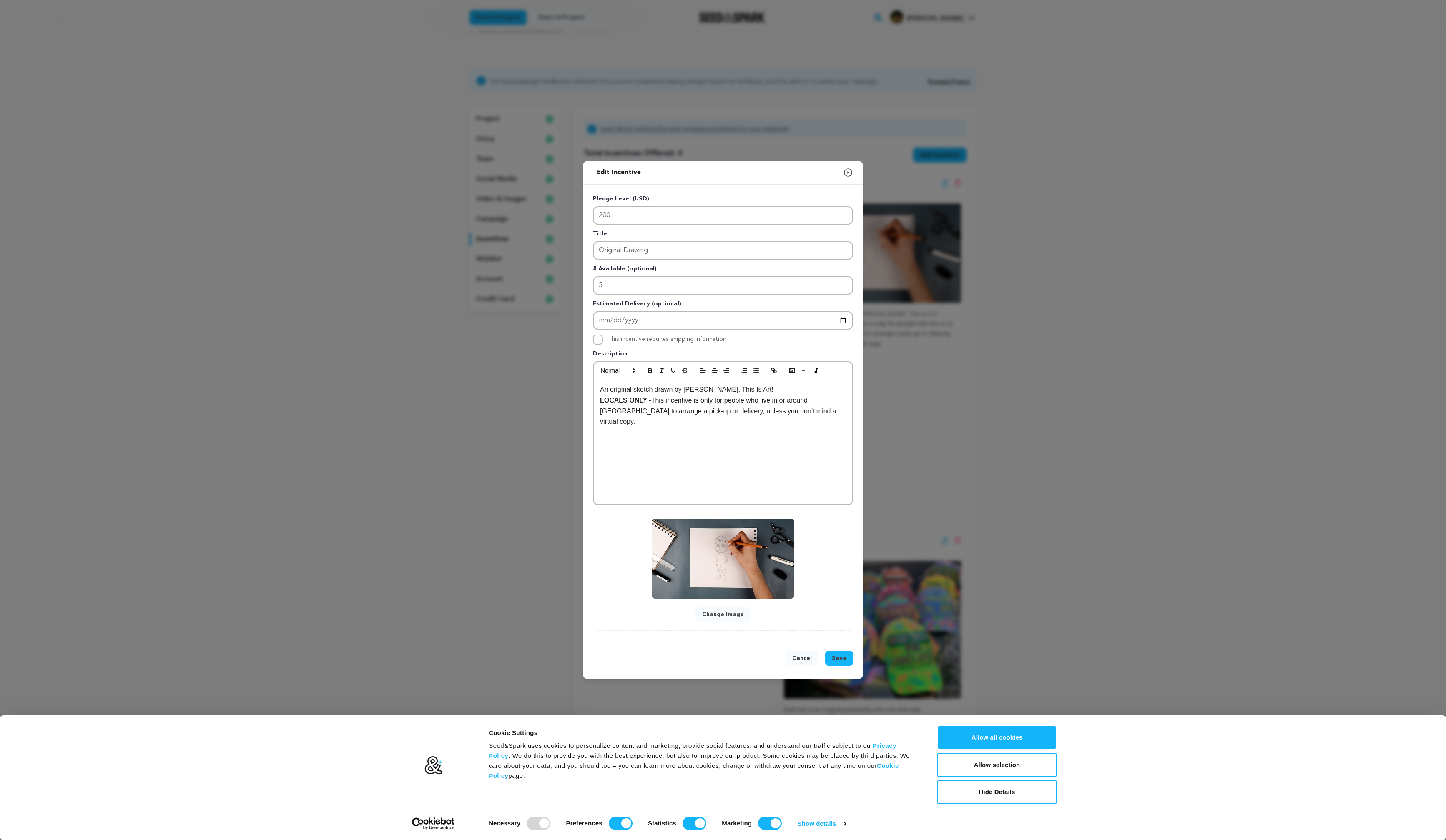
click at [842, 654] on span "Save" at bounding box center [839, 658] width 15 height 8
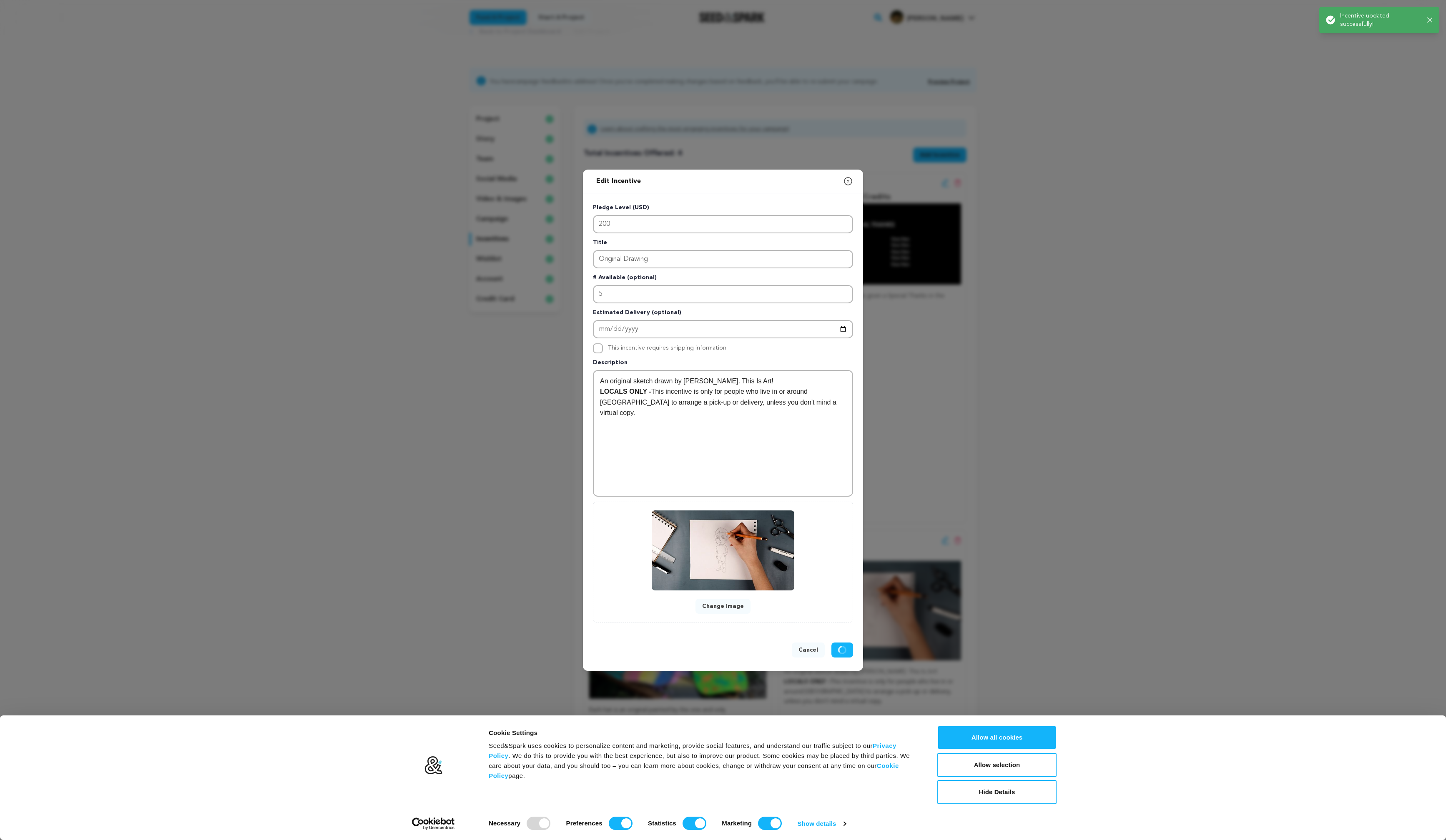
scroll to position [0, 0]
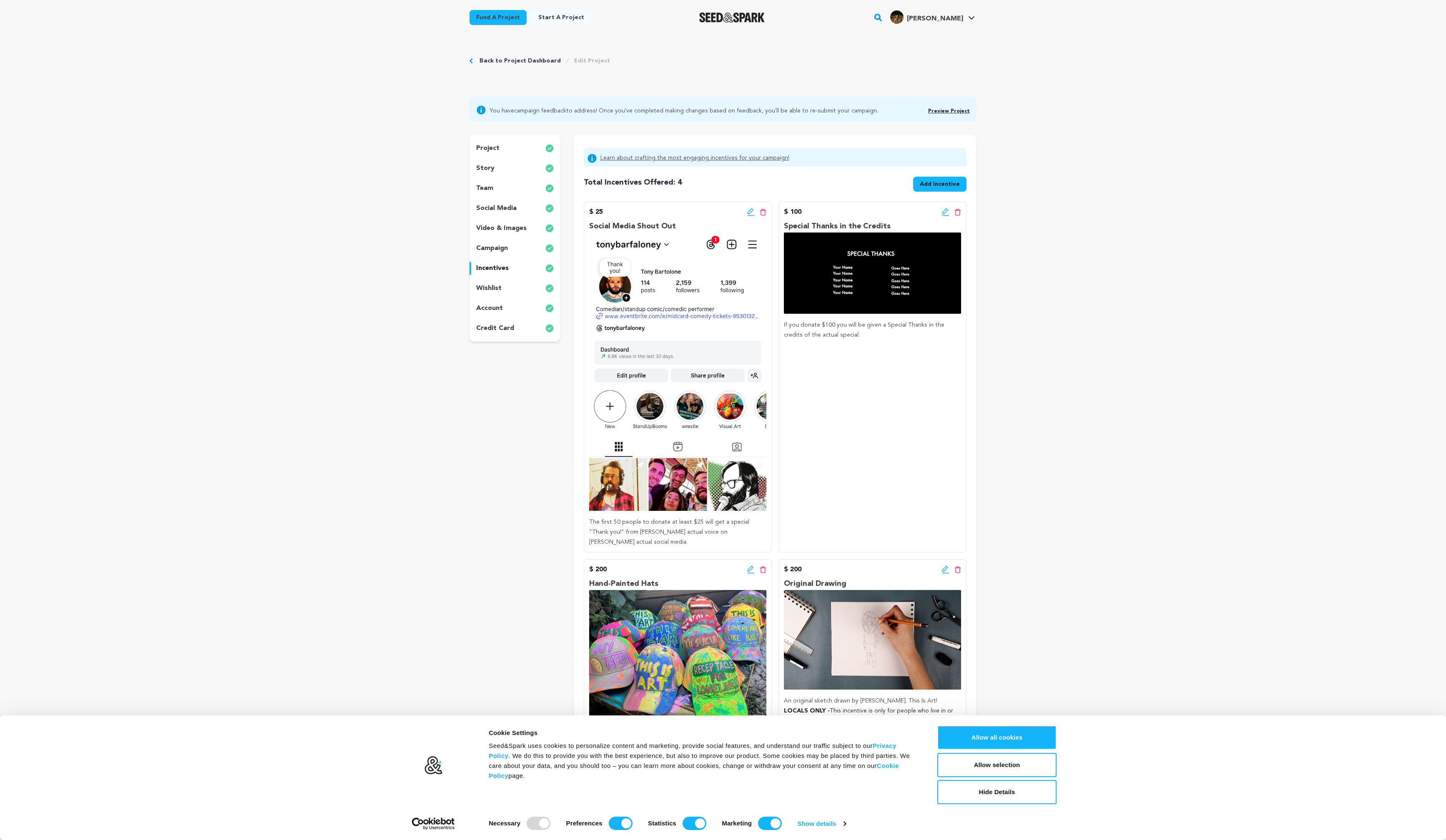
click at [750, 570] on icon at bounding box center [750, 569] width 6 height 6
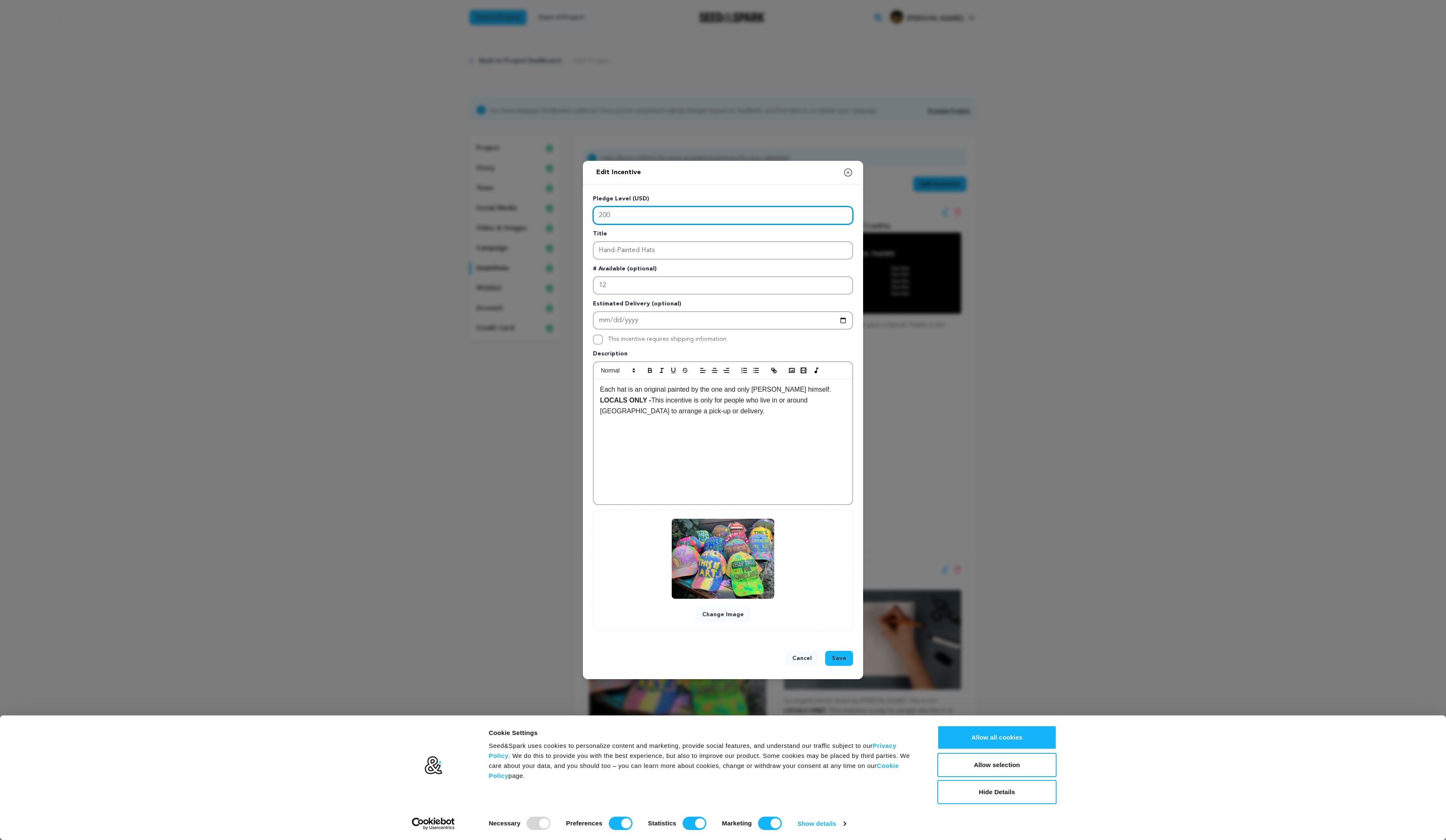
drag, startPoint x: 614, startPoint y: 221, endPoint x: 591, endPoint y: 219, distance: 23.1
click at [591, 219] on div "Pledge Level (USD) 200 Title Hand-Painted Hats # Available (optional) 12 Estima…" at bounding box center [722, 413] width 280 height 457
type input "300"
click at [846, 652] on button "Save" at bounding box center [839, 658] width 28 height 15
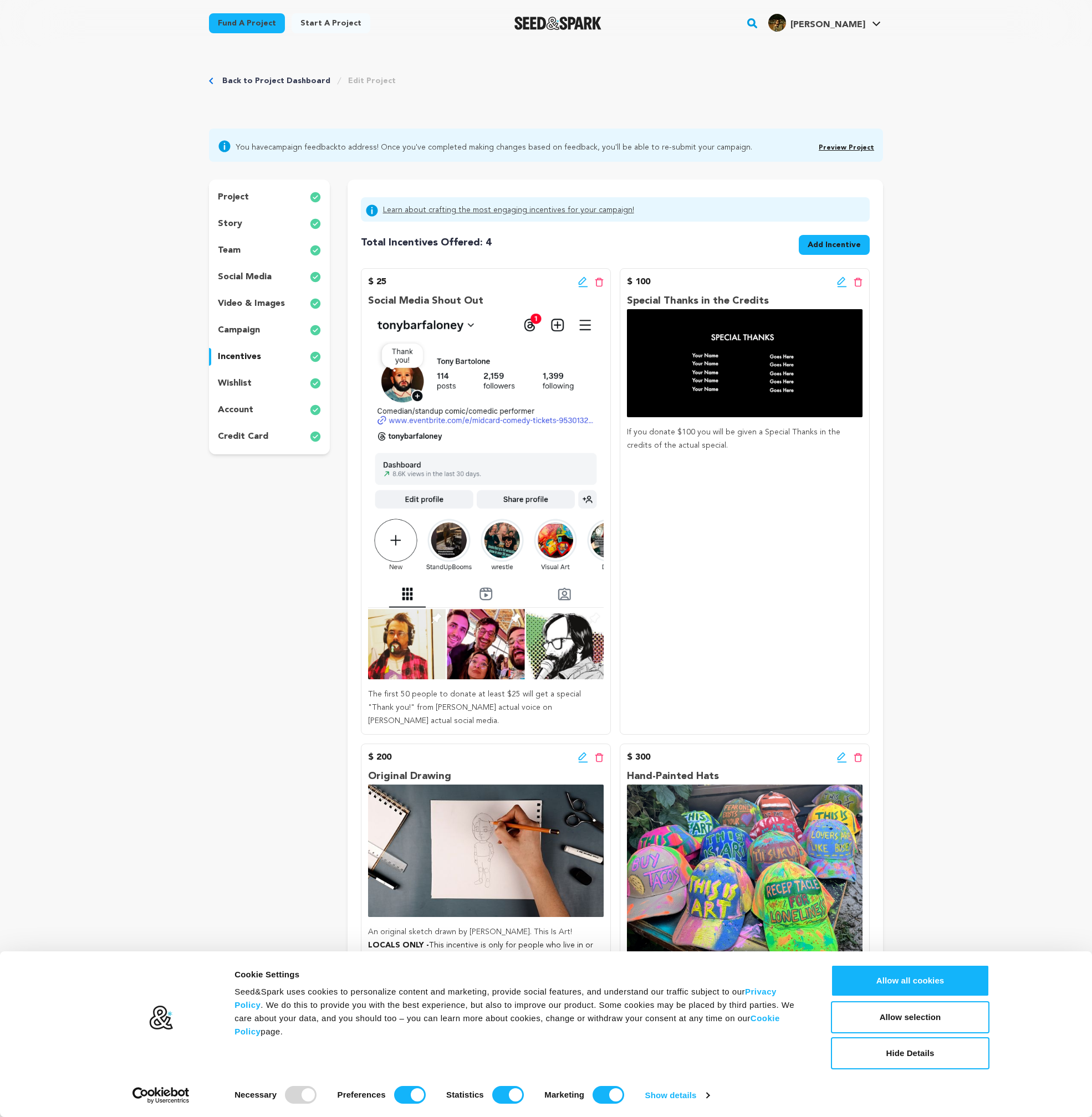
click at [581, 281] on icon at bounding box center [583, 282] width 10 height 11
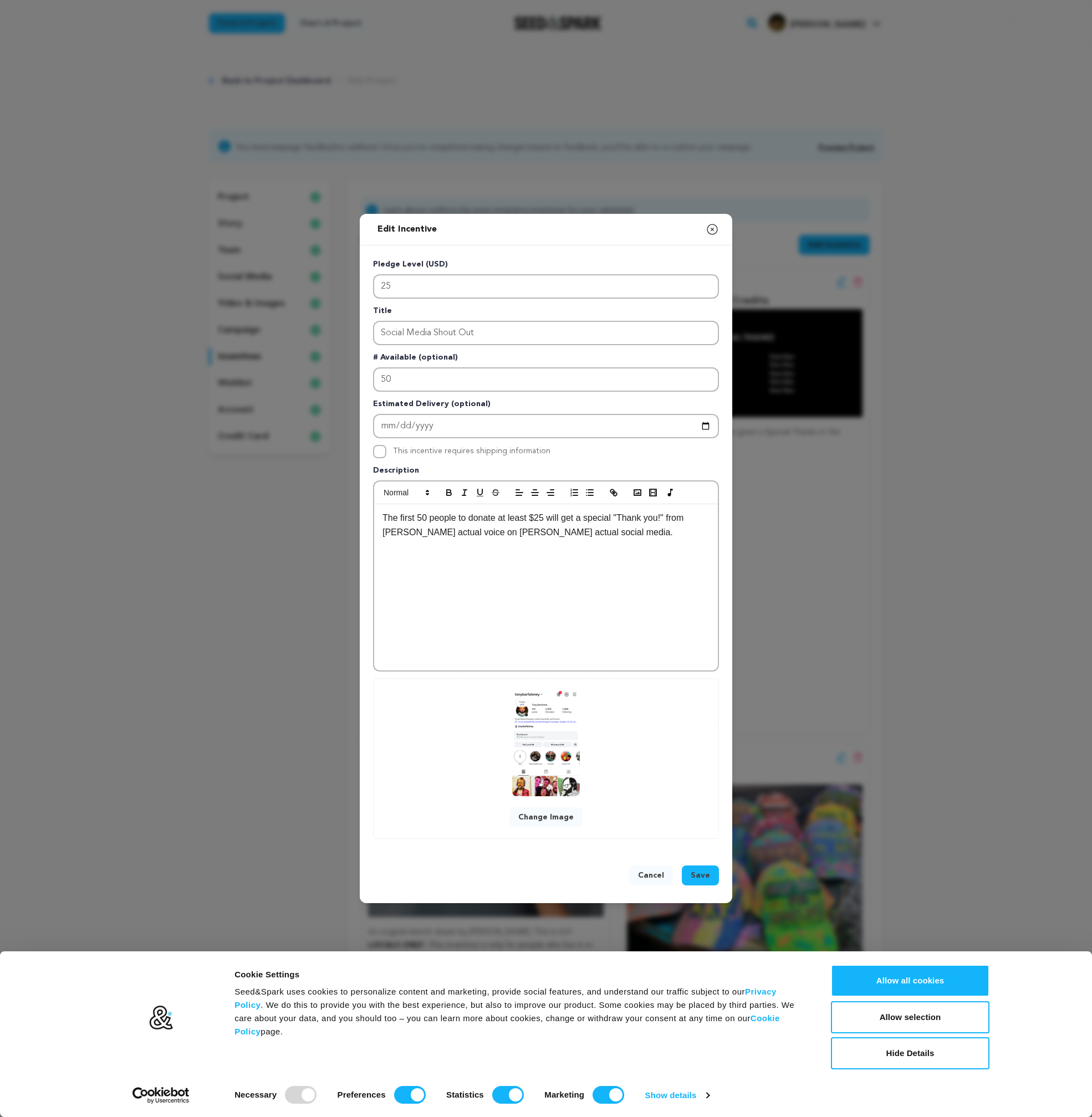
click at [546, 823] on button "Change Image" at bounding box center [546, 817] width 73 height 20
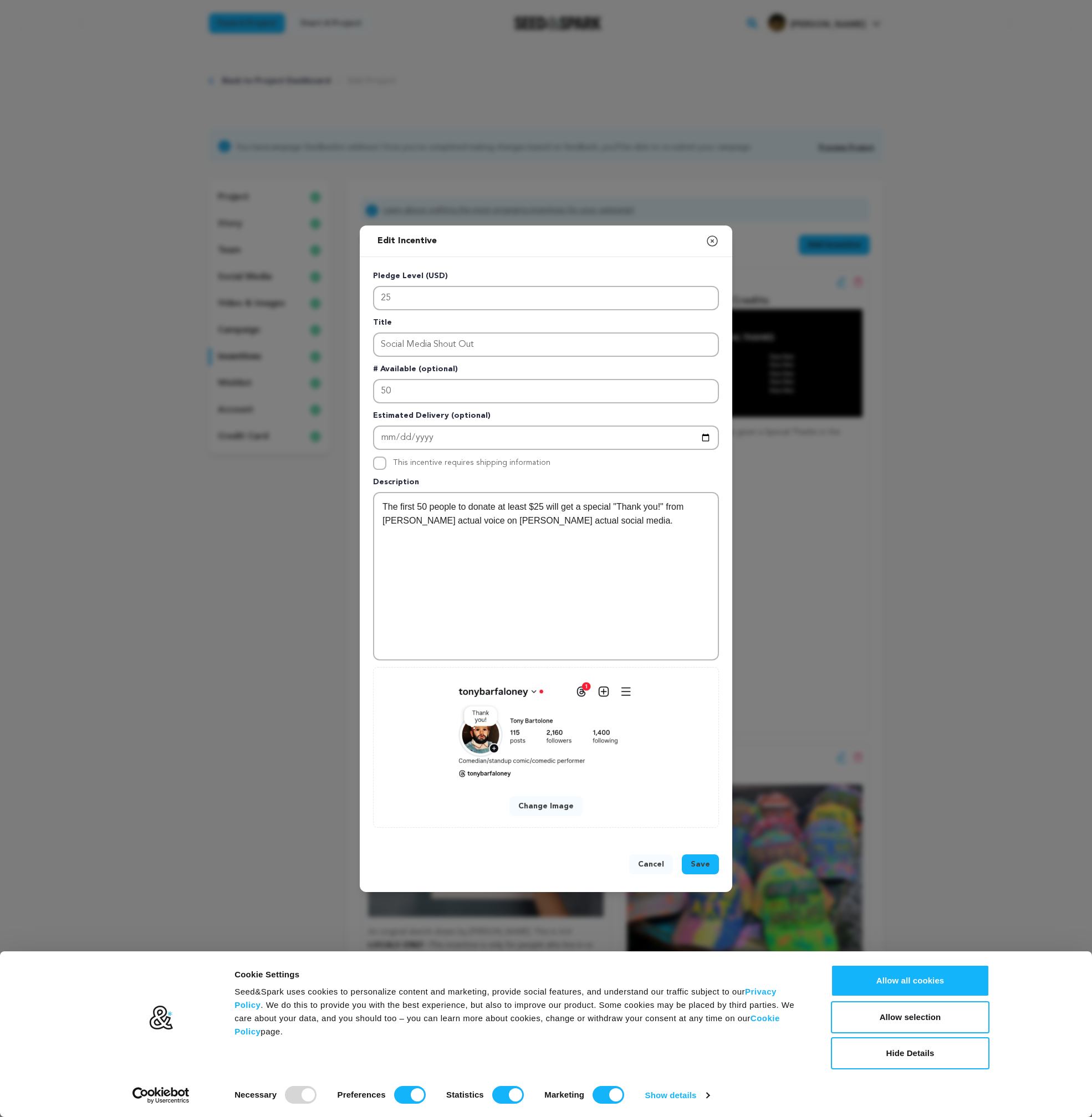
click at [699, 870] on button "Save" at bounding box center [701, 864] width 37 height 20
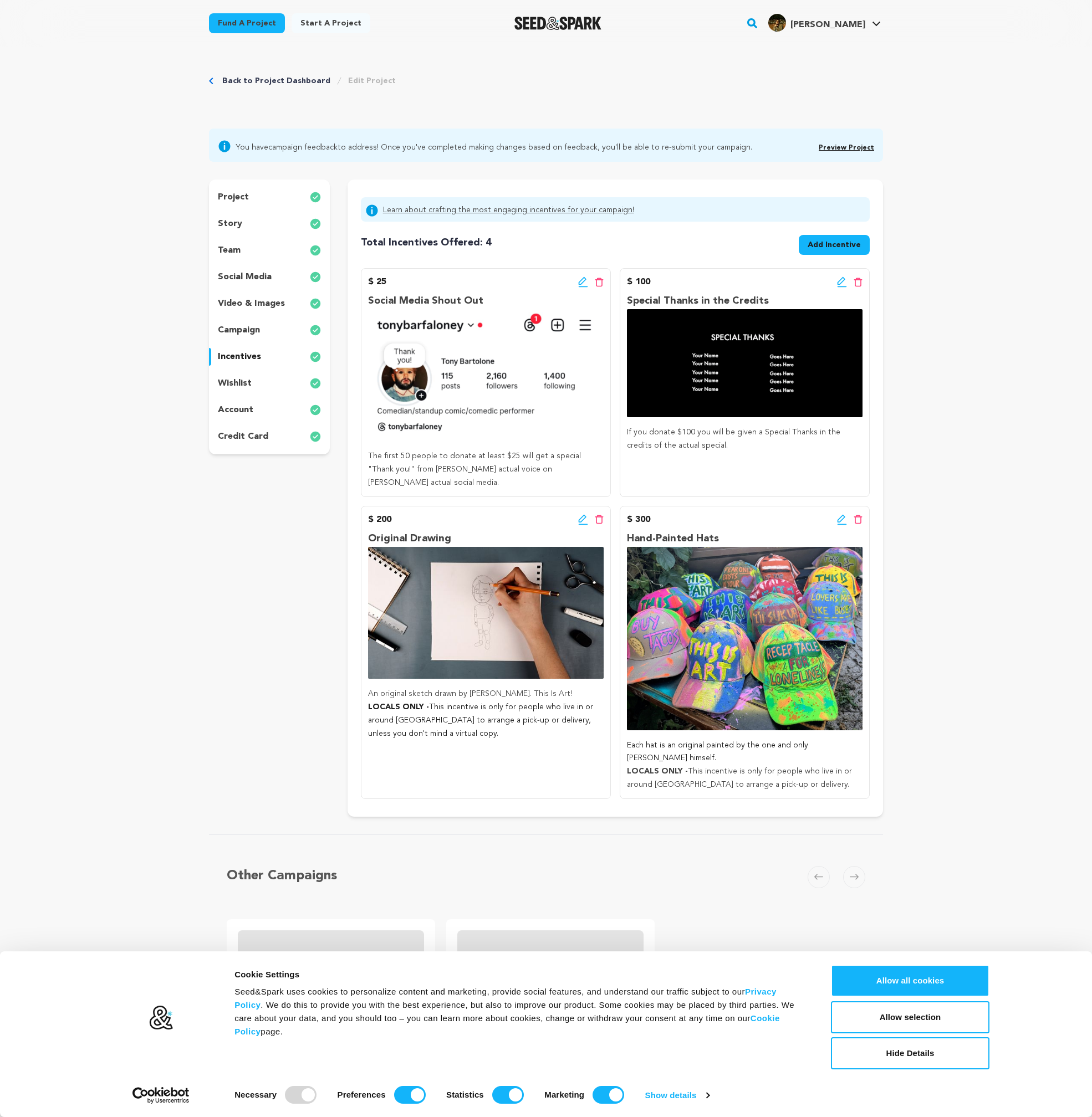
click at [237, 377] on p "wishlist" at bounding box center [234, 384] width 34 height 13
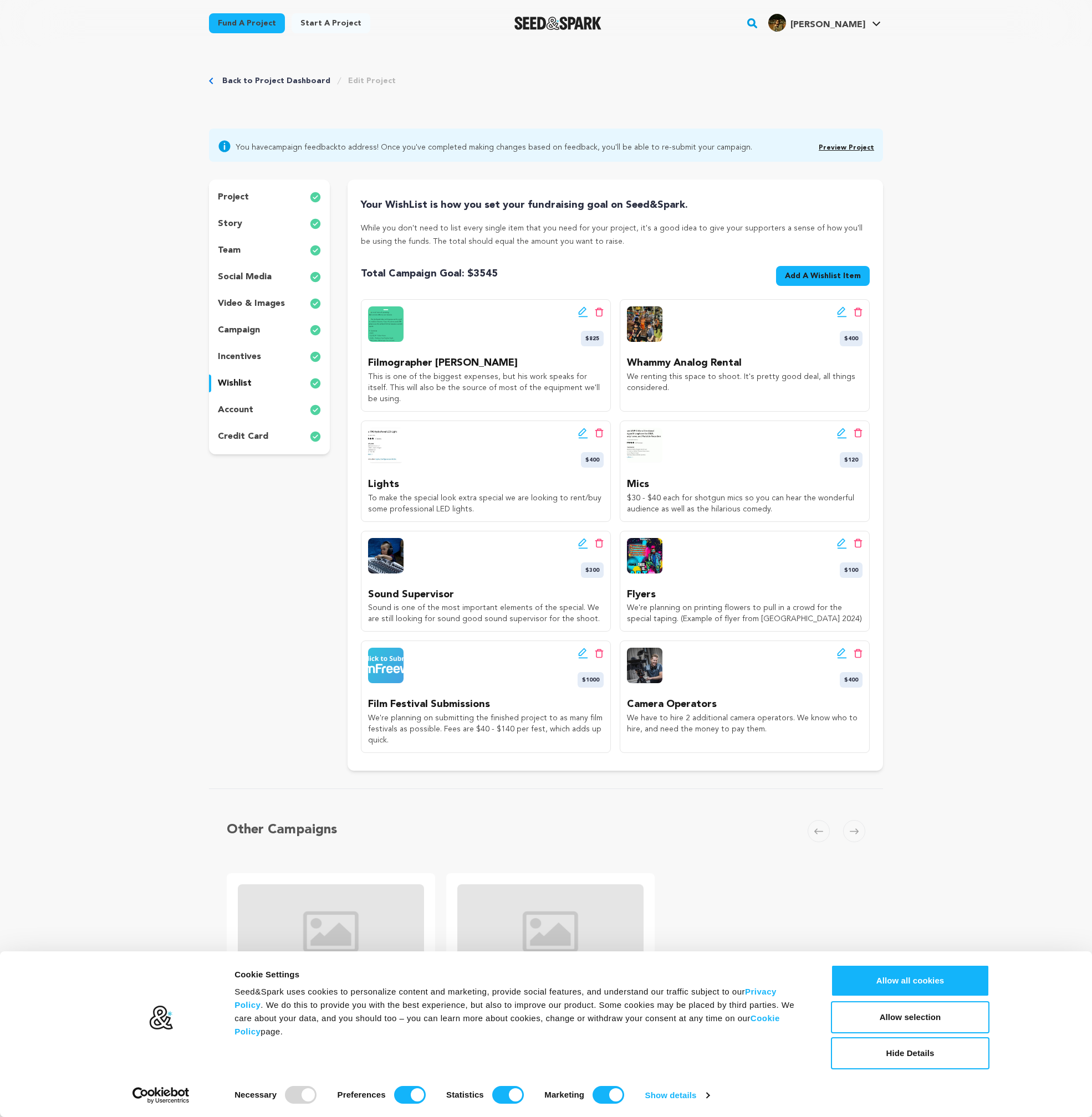
click at [240, 404] on p "account" at bounding box center [236, 410] width 36 height 13
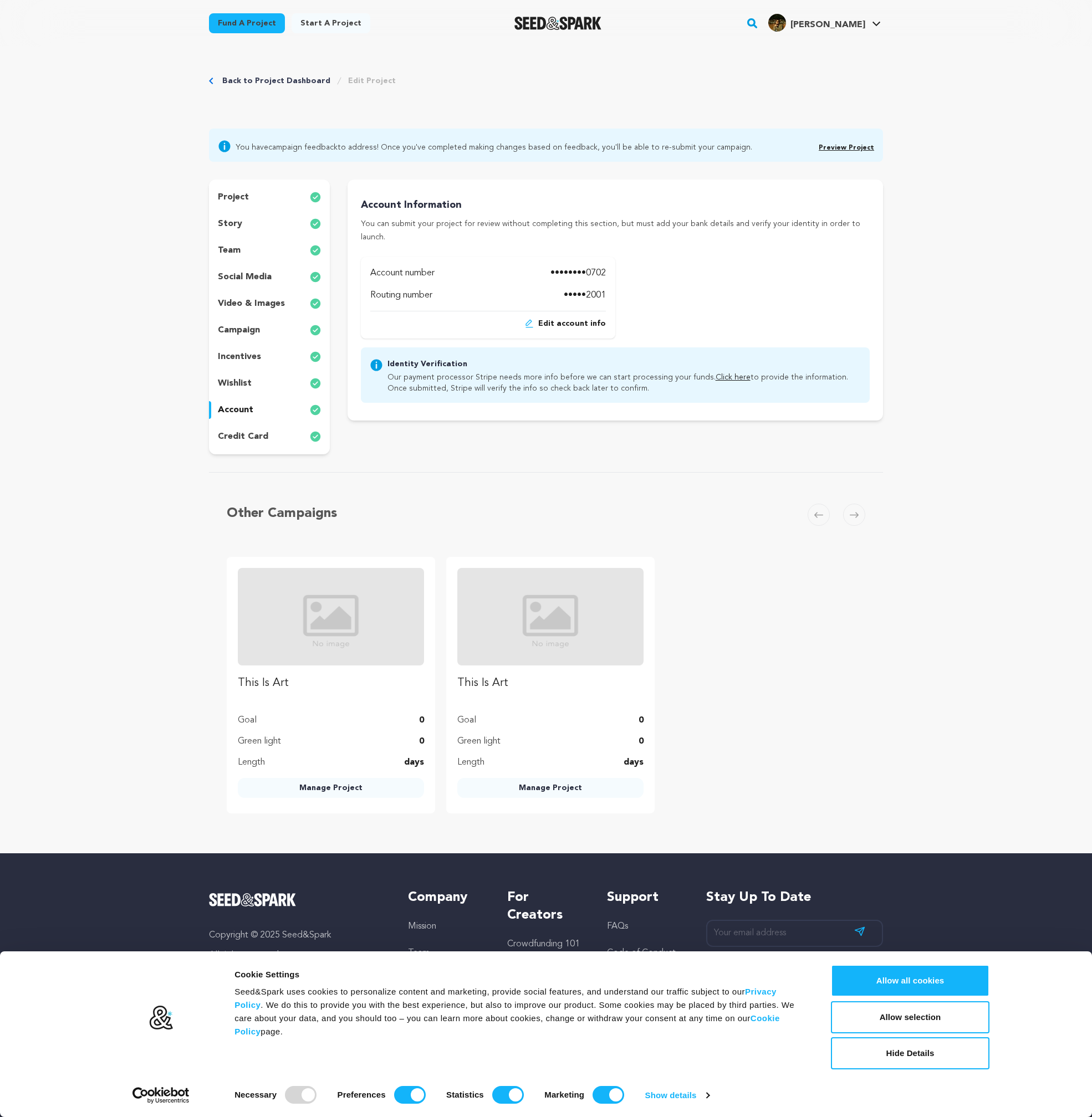
click at [234, 434] on p "credit card" at bounding box center [243, 437] width 51 height 13
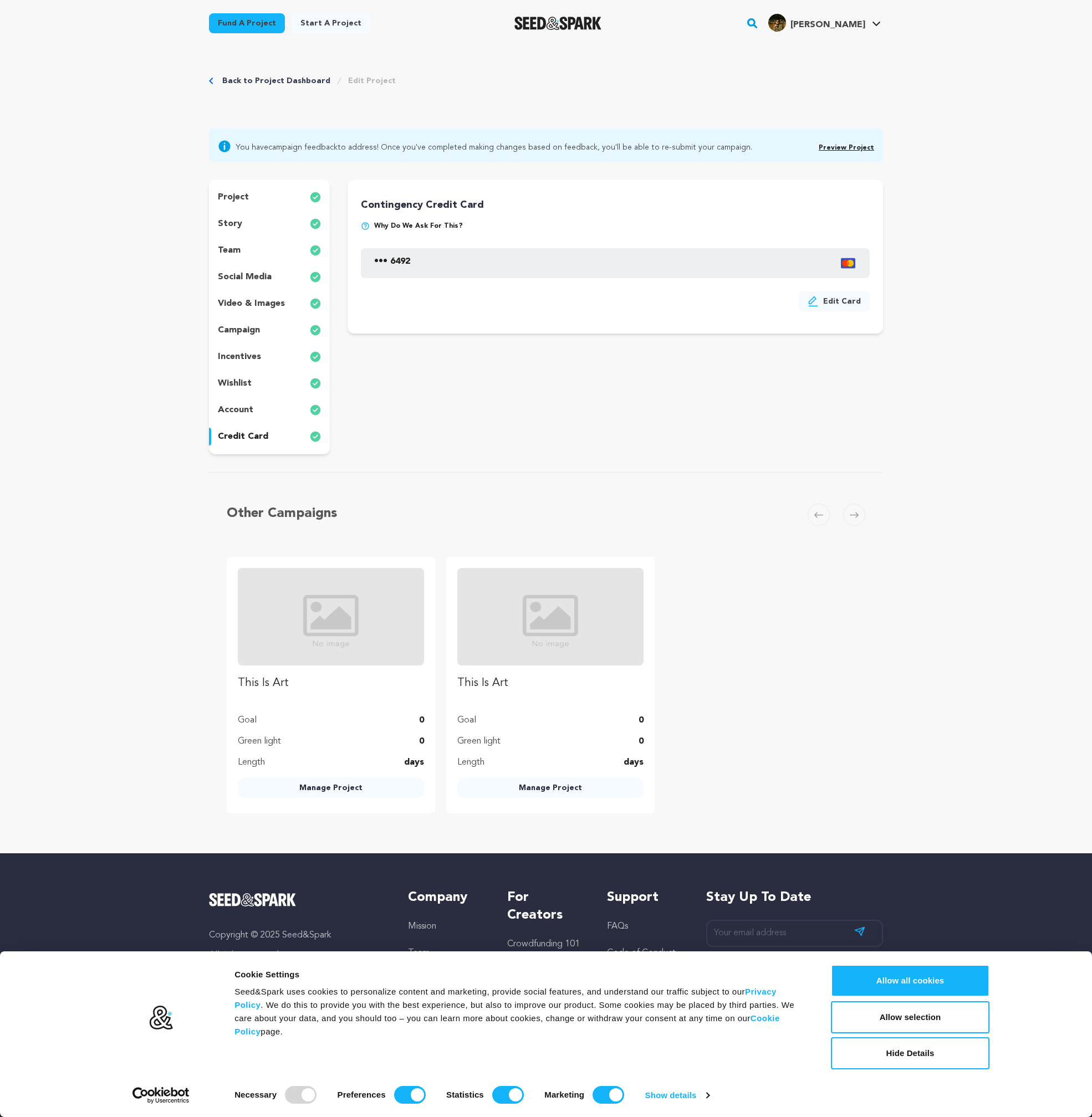
click at [243, 365] on div "incentives" at bounding box center [269, 357] width 121 height 18
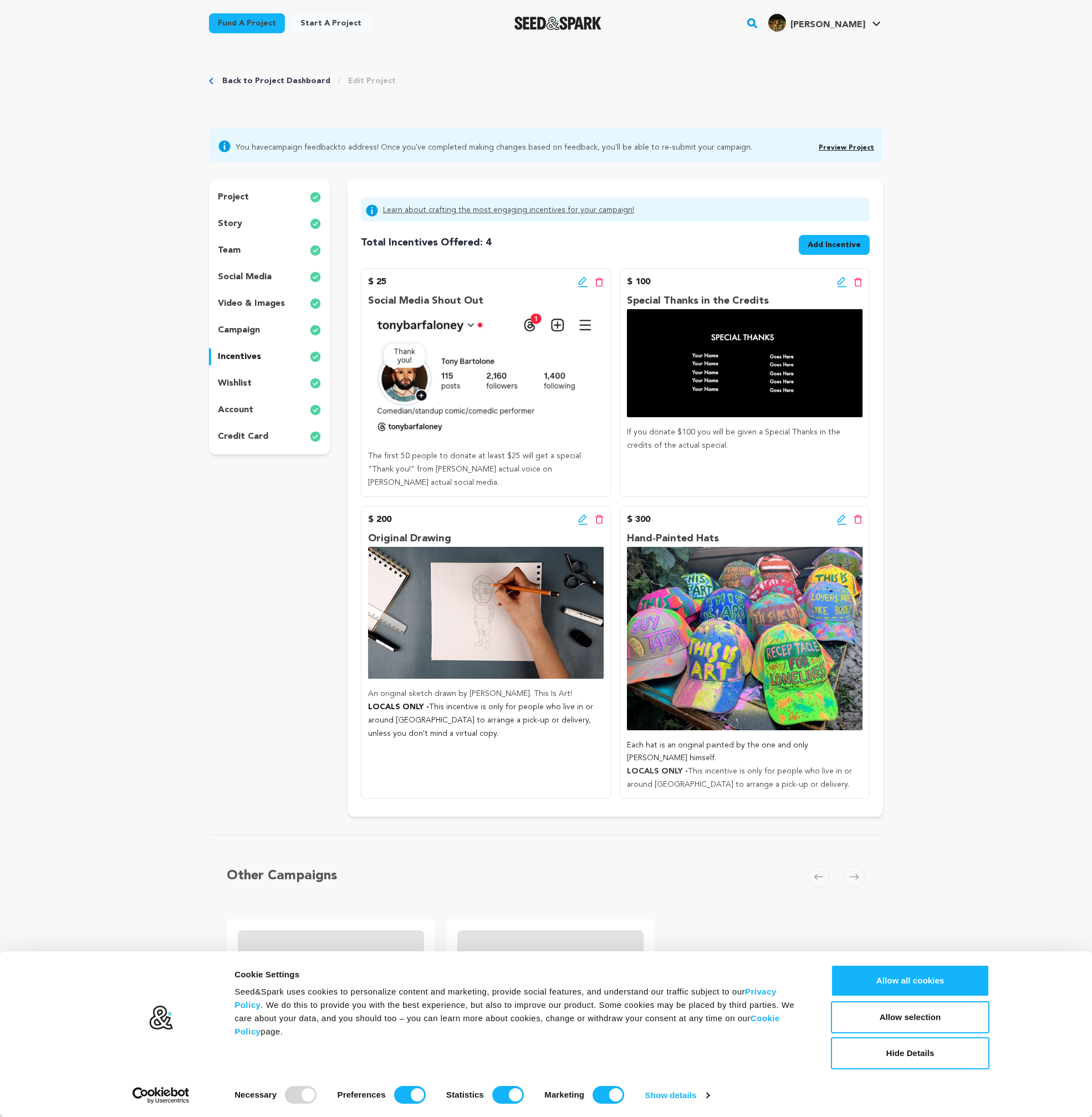
click at [248, 333] on p "campaign" at bounding box center [239, 331] width 42 height 13
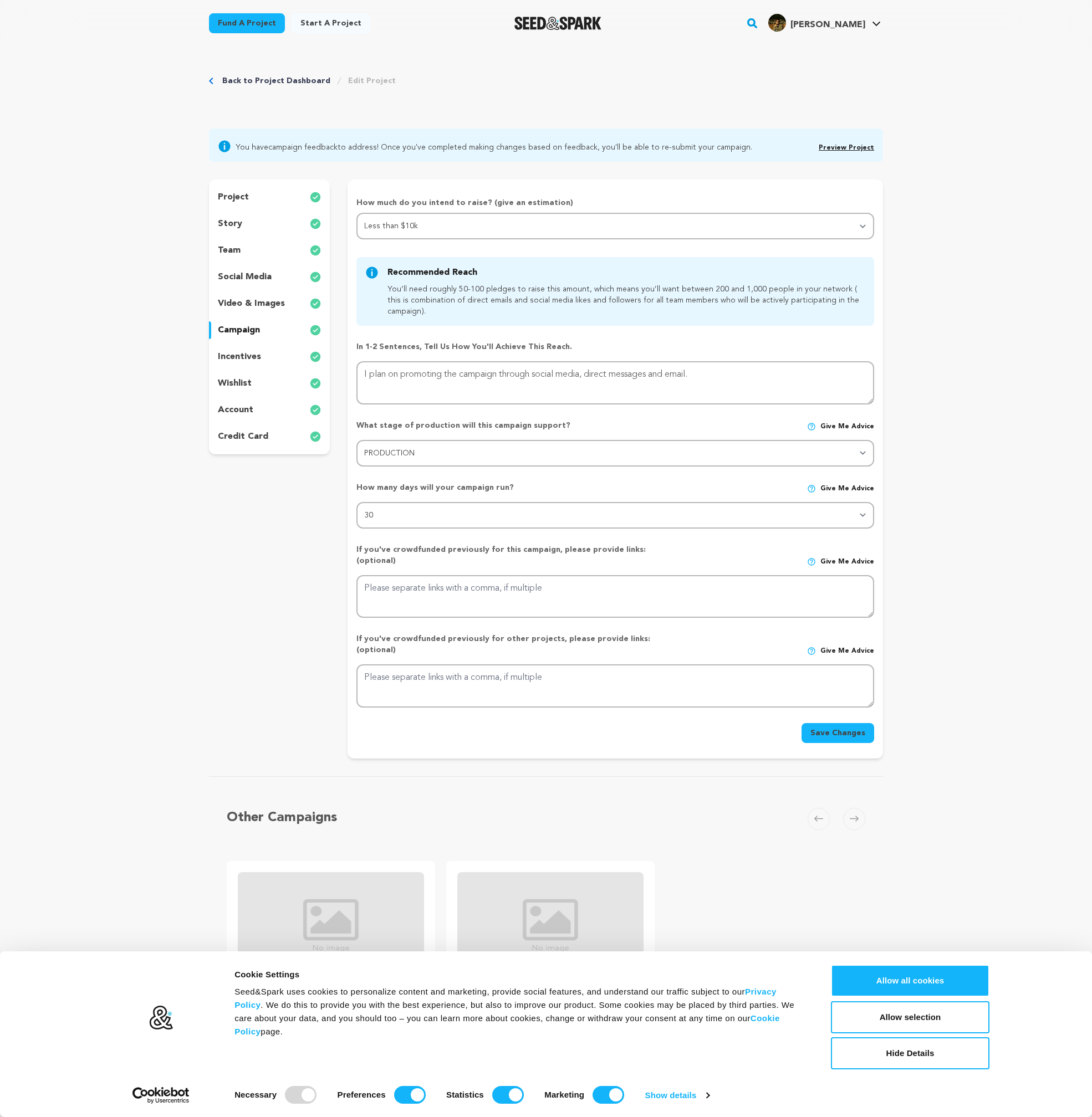
click at [258, 300] on p "video & images" at bounding box center [252, 304] width 67 height 13
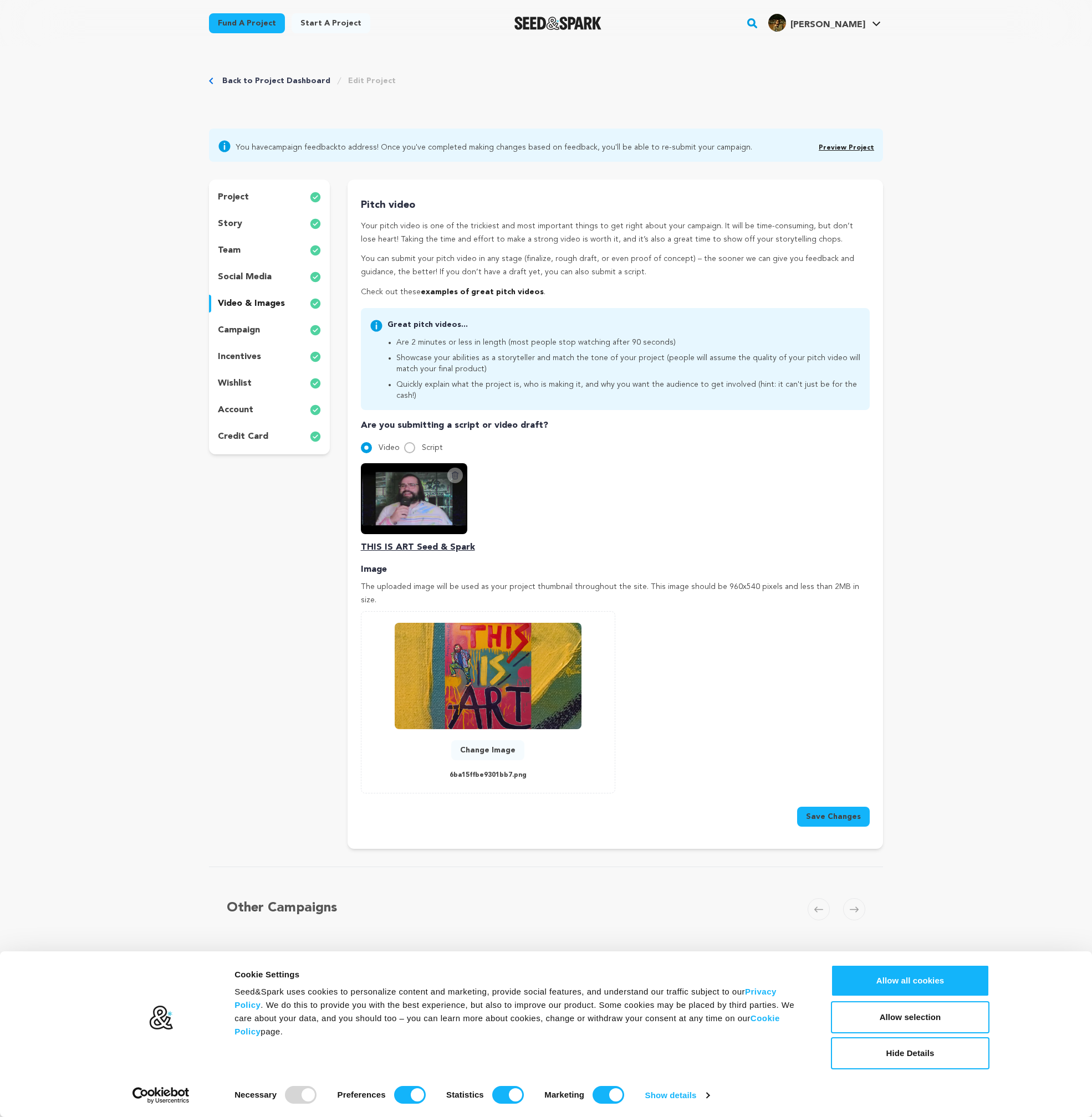
click at [260, 279] on p "social media" at bounding box center [245, 277] width 54 height 13
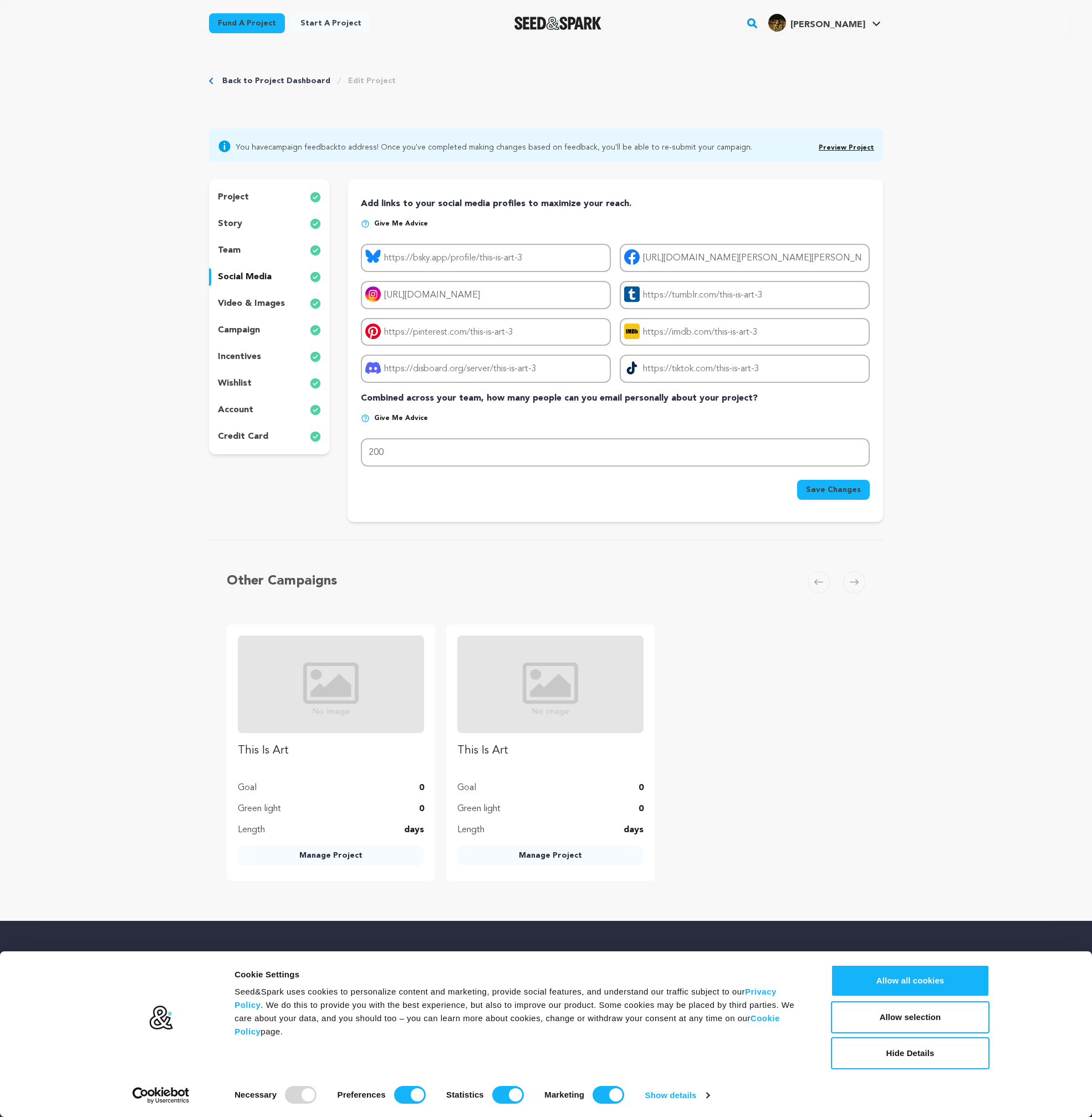
click at [255, 260] on div "project story team social media video & images campaign incentives wishlist acc…" at bounding box center [269, 317] width 121 height 275
click at [252, 250] on div "team" at bounding box center [269, 251] width 121 height 18
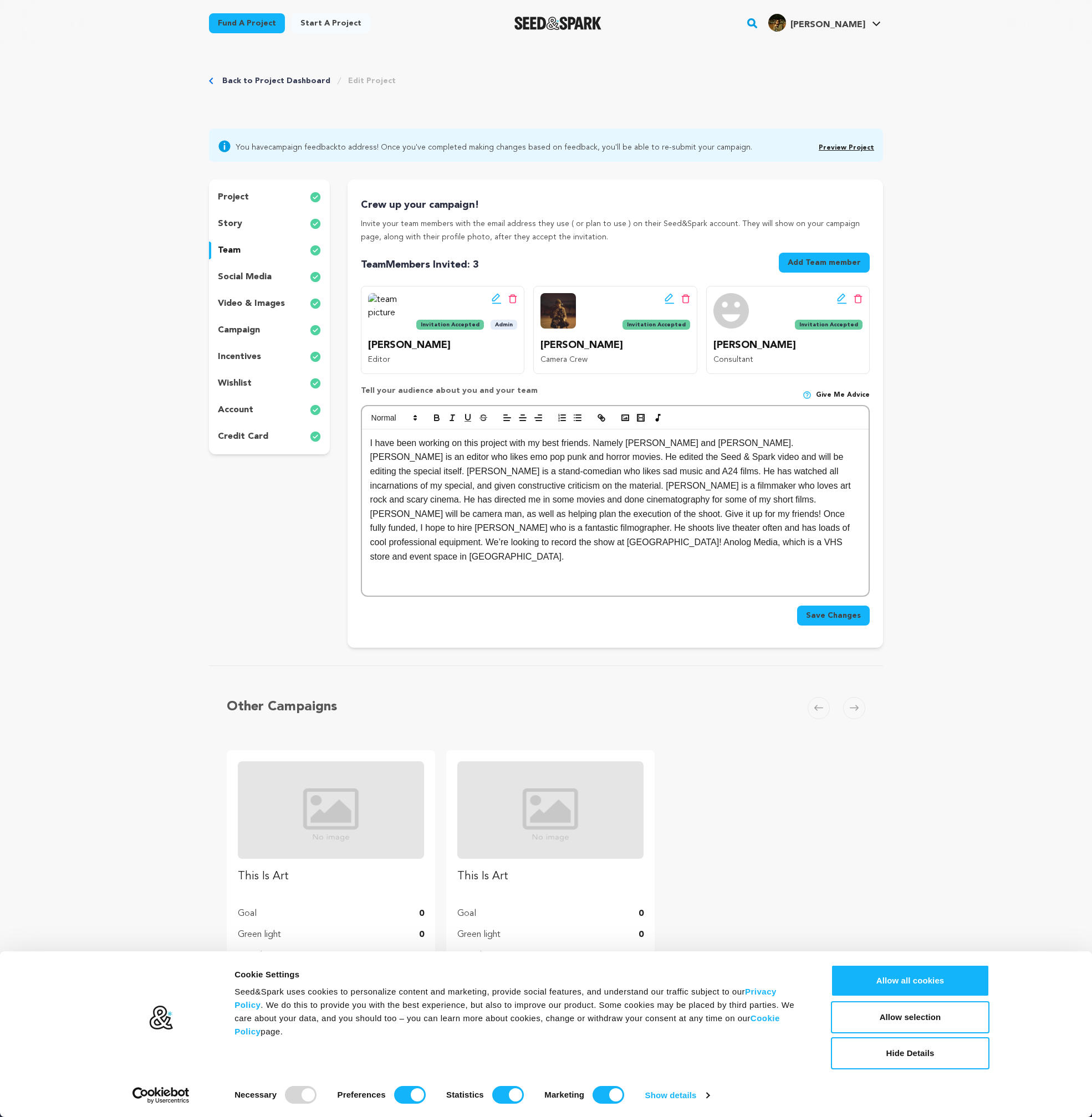
click at [249, 225] on div "story" at bounding box center [269, 224] width 121 height 18
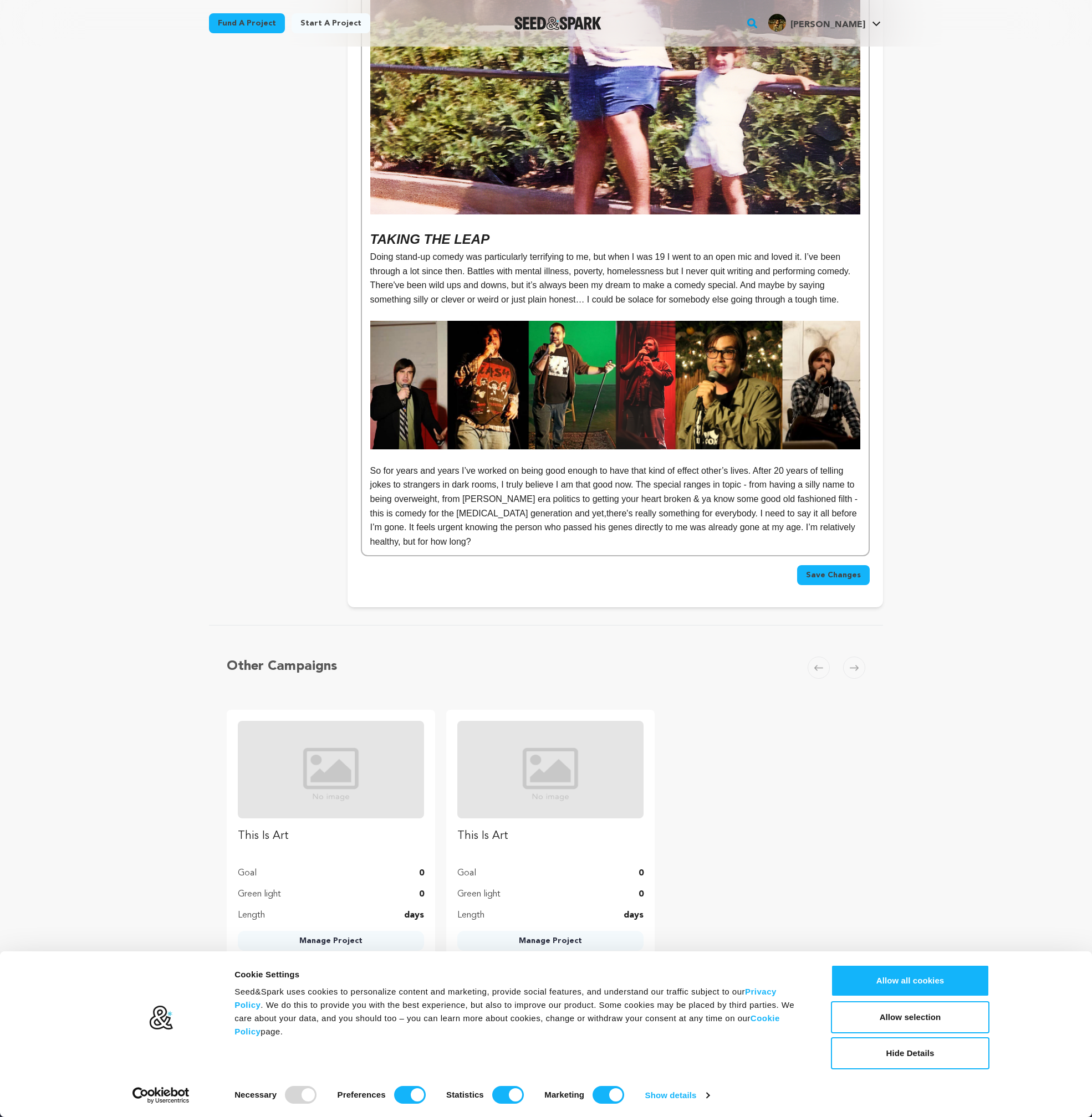
scroll to position [593, 0]
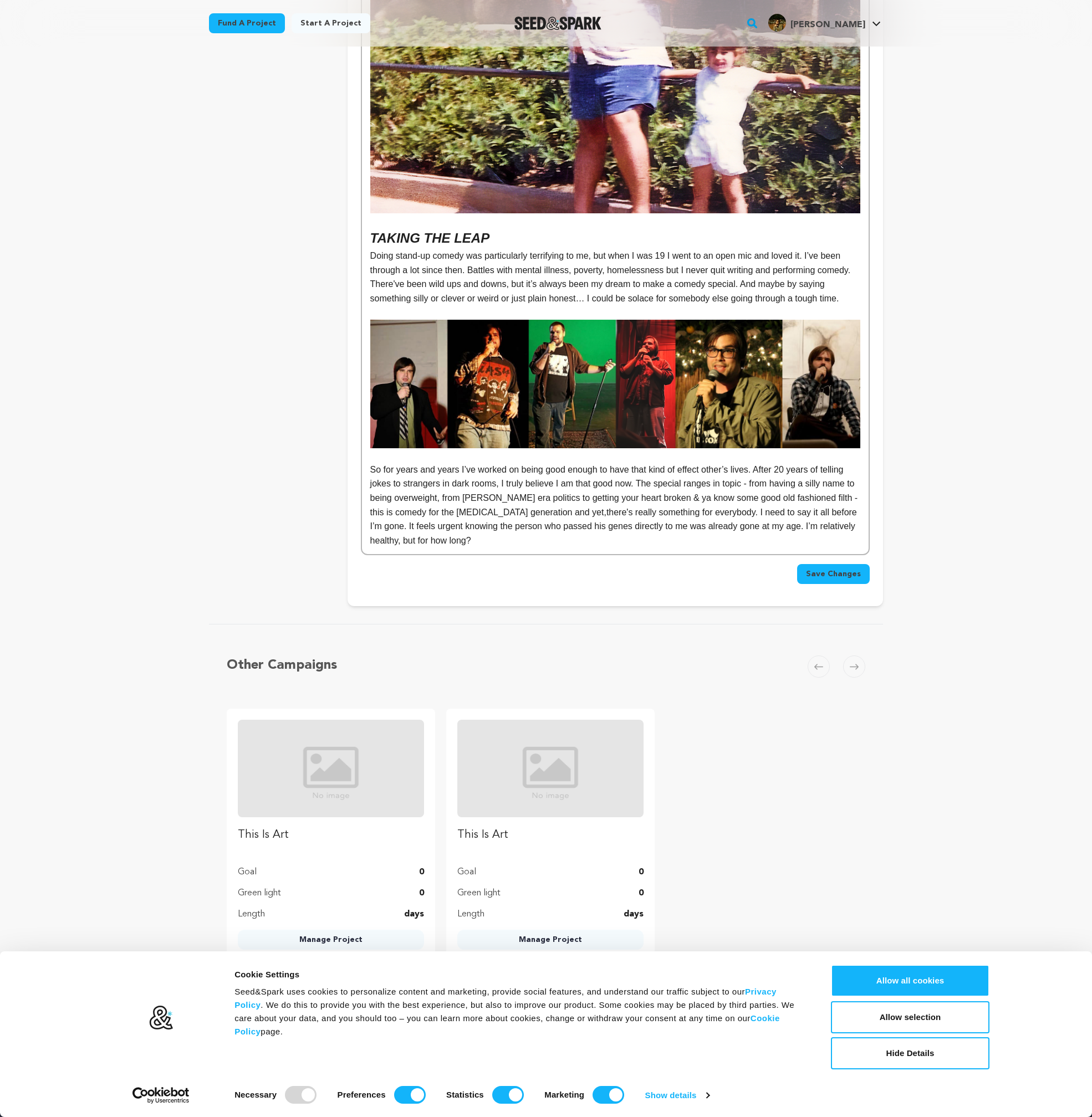
click at [372, 484] on span "So for years and years I’ve worked on being good enough to have that kind of ef…" at bounding box center [615, 491] width 490 height 52
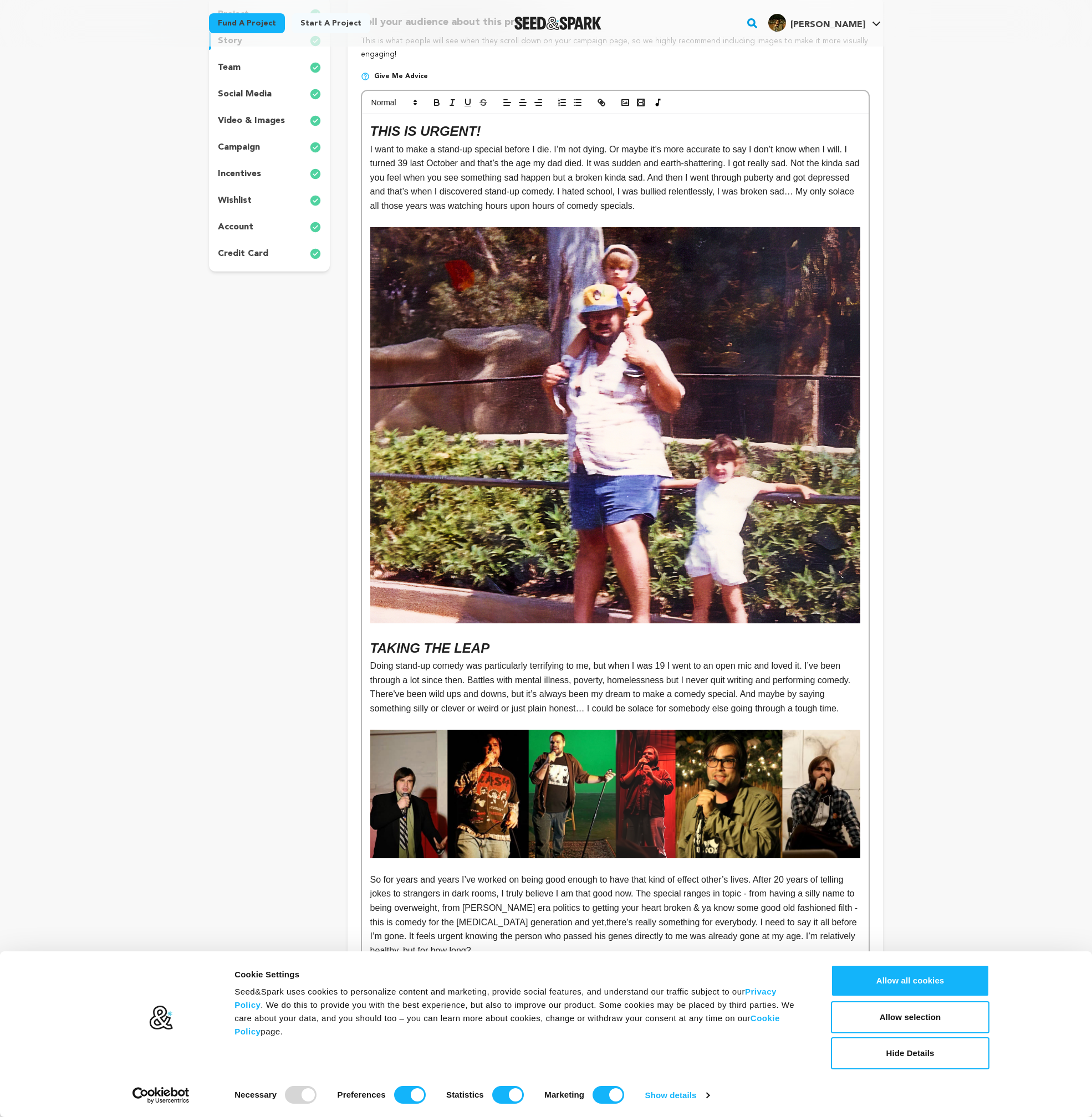
scroll to position [168, 0]
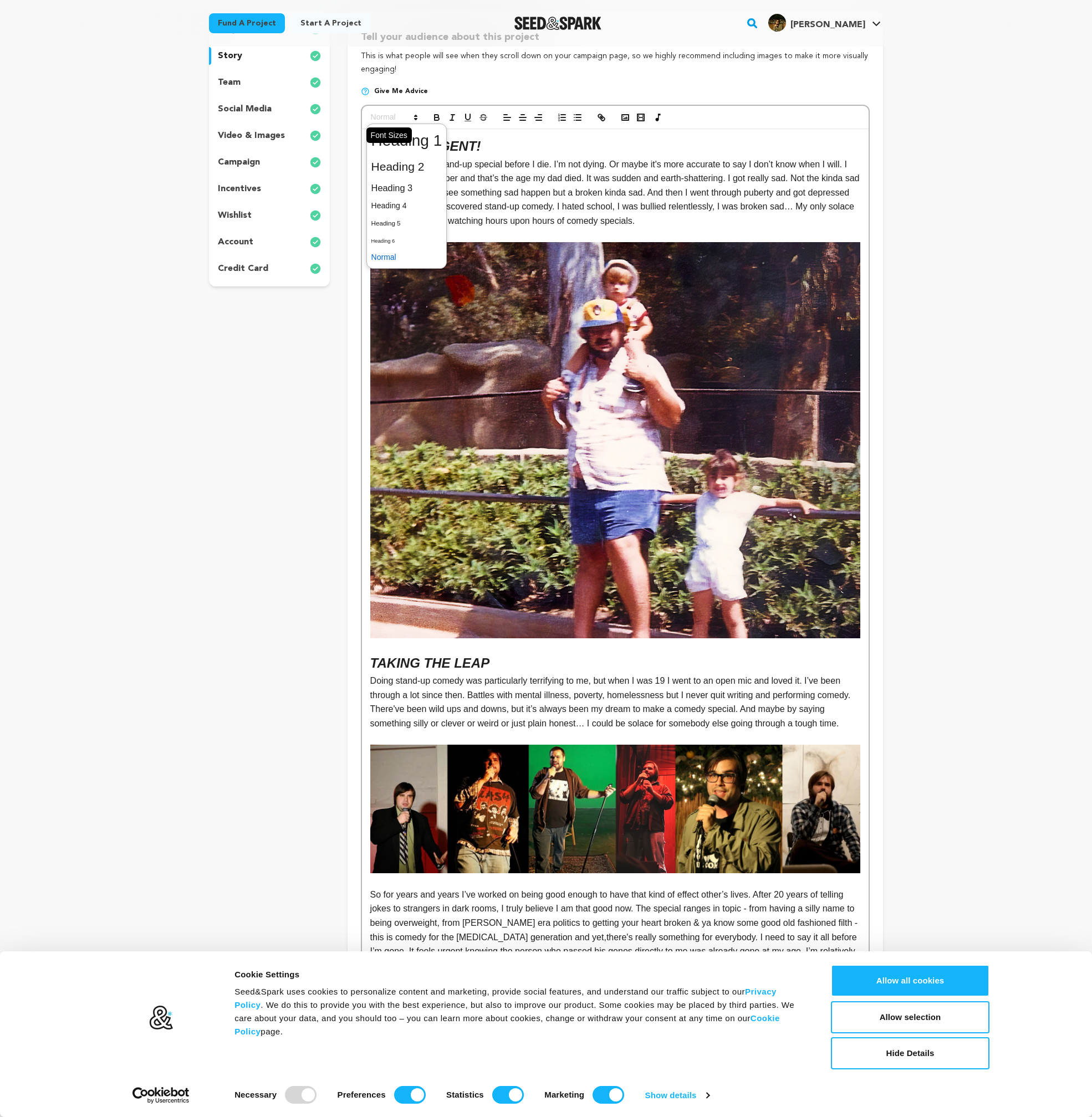
click at [419, 119] on icon at bounding box center [415, 117] width 10 height 10
click at [416, 166] on span at bounding box center [407, 166] width 71 height 23
click at [403, 124] on span at bounding box center [393, 118] width 54 height 13
click at [400, 259] on span at bounding box center [407, 257] width 71 height 17
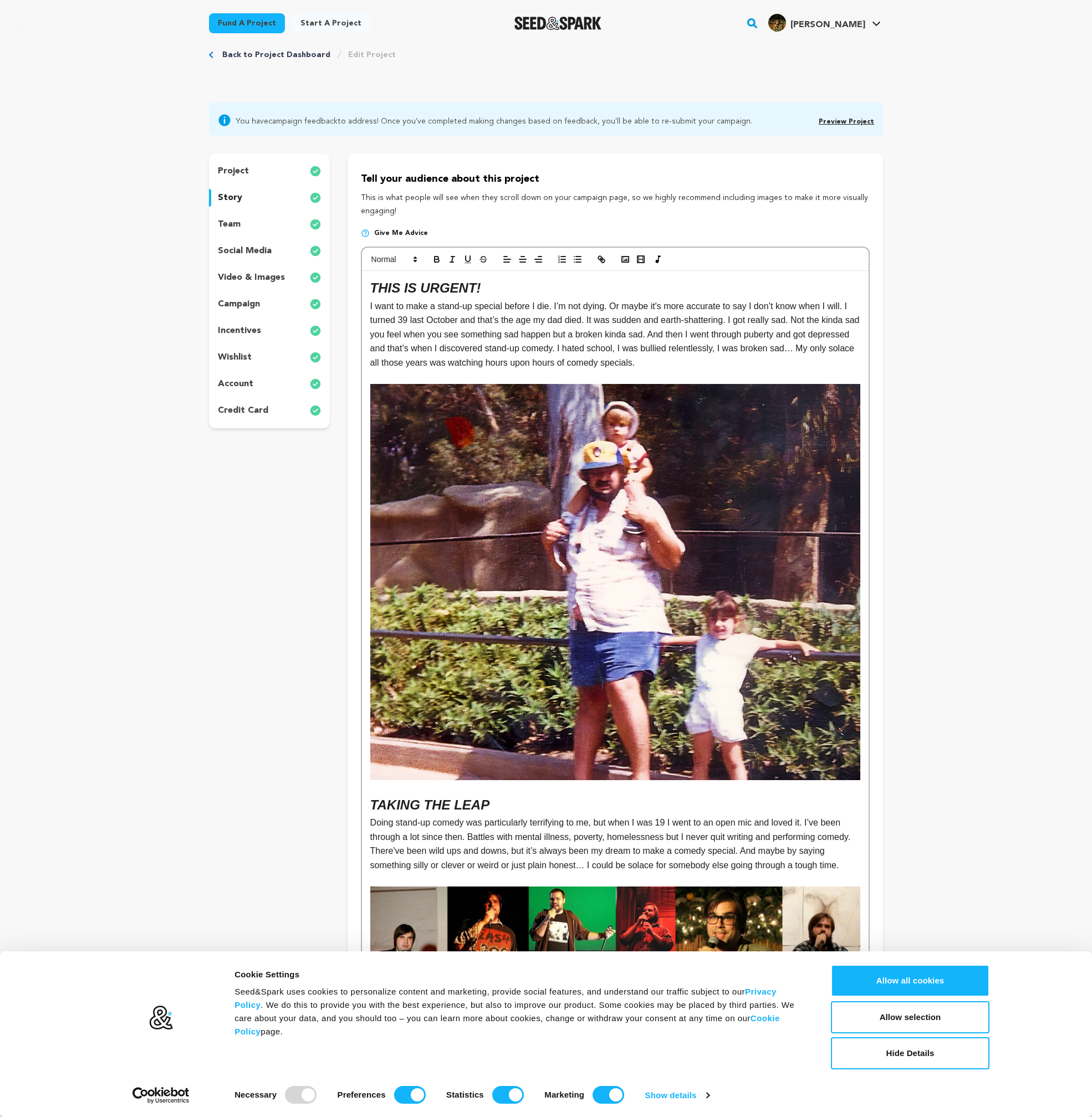
scroll to position [0, 0]
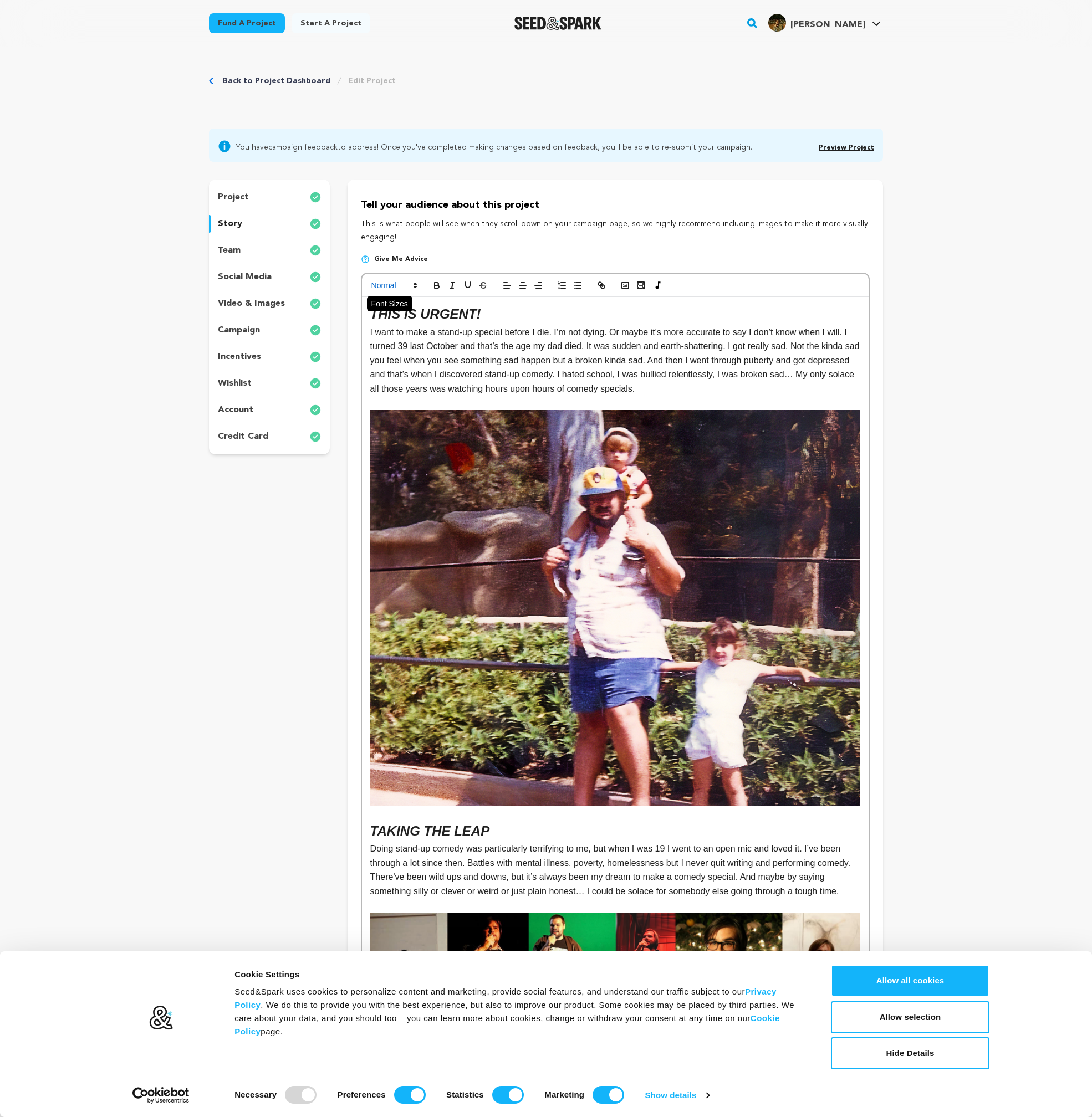
click at [415, 287] on polygon at bounding box center [415, 287] width 2 height 1
click at [414, 337] on span at bounding box center [407, 334] width 71 height 23
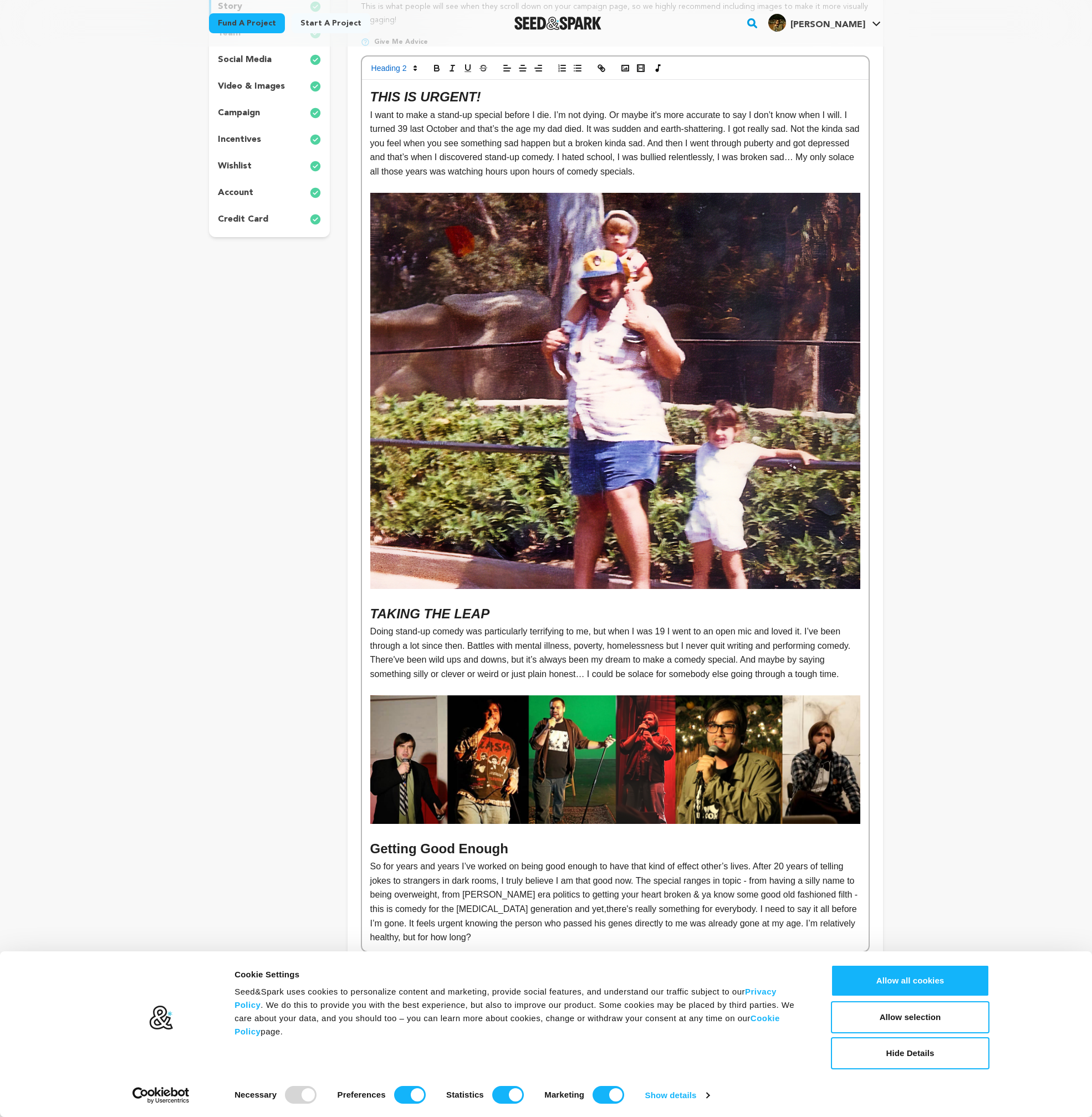
scroll to position [209, 0]
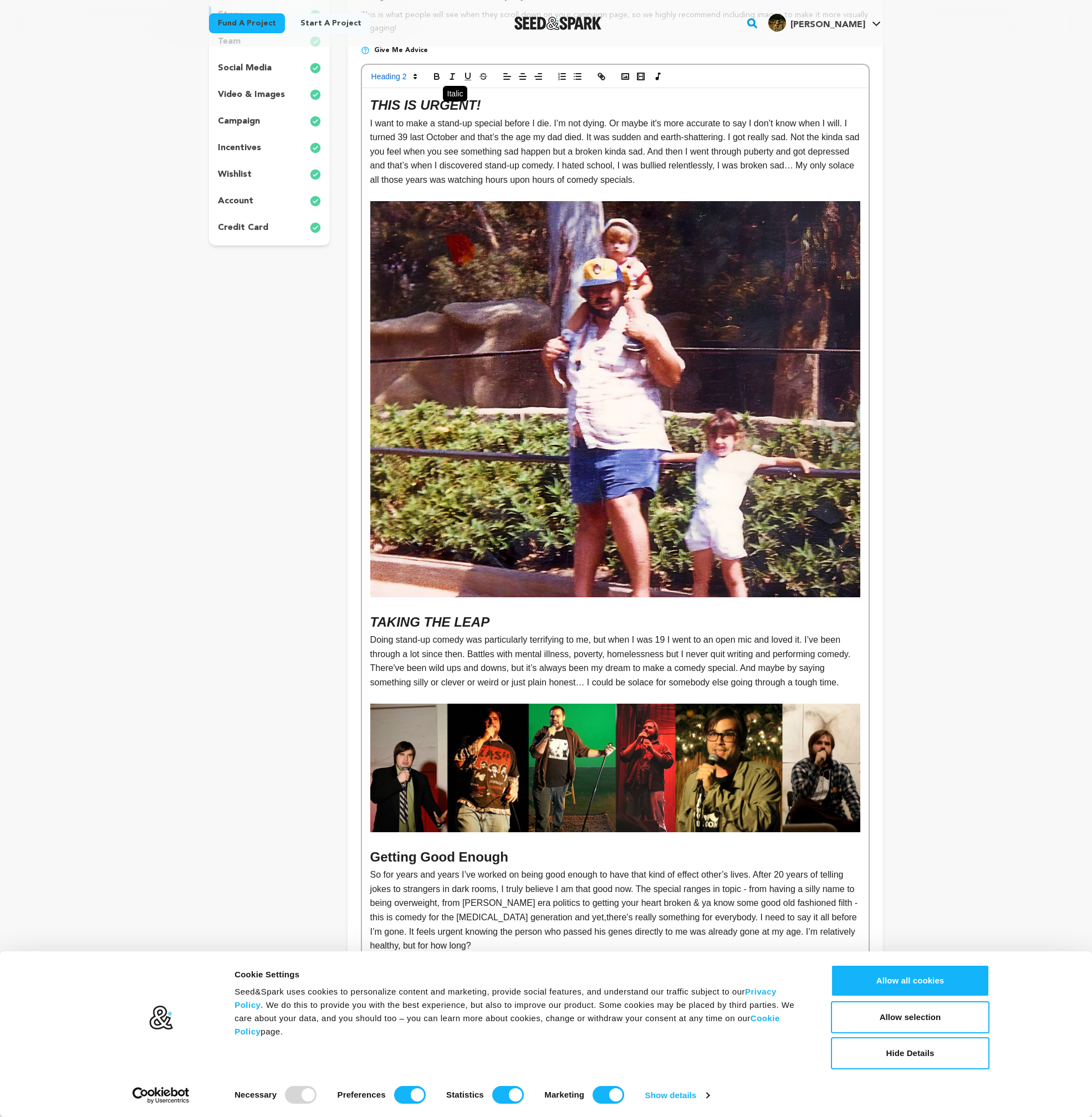
click at [453, 75] on line "button" at bounding box center [452, 76] width 1 height 5
click at [447, 618] on em "TAKING THE LEAP" at bounding box center [430, 622] width 119 height 15
drag, startPoint x: 372, startPoint y: 869, endPoint x: 519, endPoint y: 872, distance: 147.0
click at [519, 868] on h2 "Getting Good Enough" at bounding box center [615, 857] width 490 height 21
click at [456, 72] on icon "button" at bounding box center [452, 76] width 10 height 10
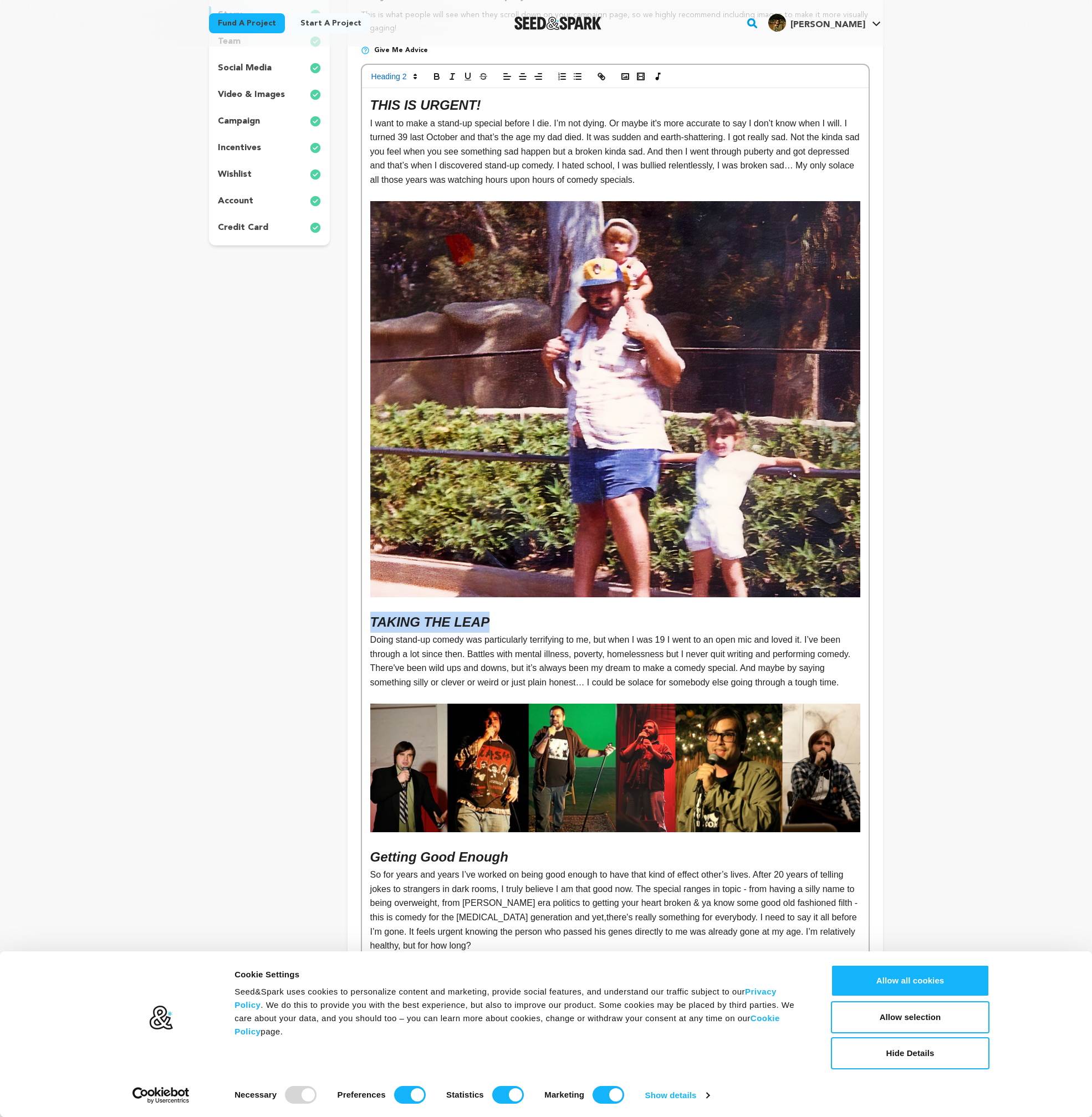
drag, startPoint x: 494, startPoint y: 619, endPoint x: 367, endPoint y: 624, distance: 127.1
click at [366, 624] on div "THIS IS URGENT! I want to make a stand-up special before I die. I’m not dying. …" at bounding box center [615, 524] width 507 height 872
click at [436, 78] on icon "button" at bounding box center [437, 76] width 10 height 10
click at [375, 378] on img at bounding box center [615, 399] width 490 height 396
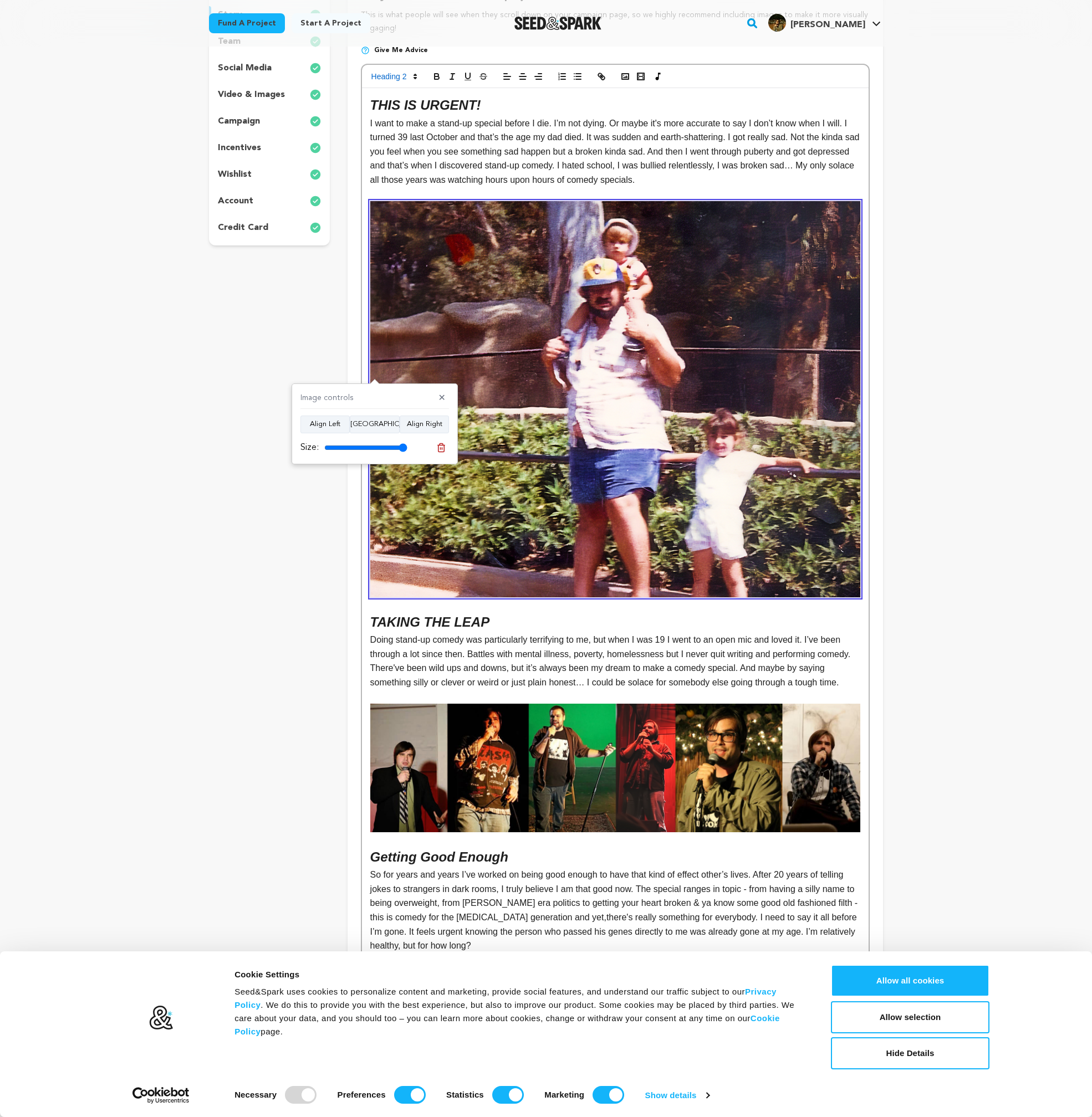
click at [324, 414] on div "Image controls ✕ Align Left Align Center Align Right Size:" at bounding box center [375, 424] width 166 height 81
click at [299, 527] on div "project story team social media video & images campaign incentives wishlist" at bounding box center [269, 492] width 121 height 1042
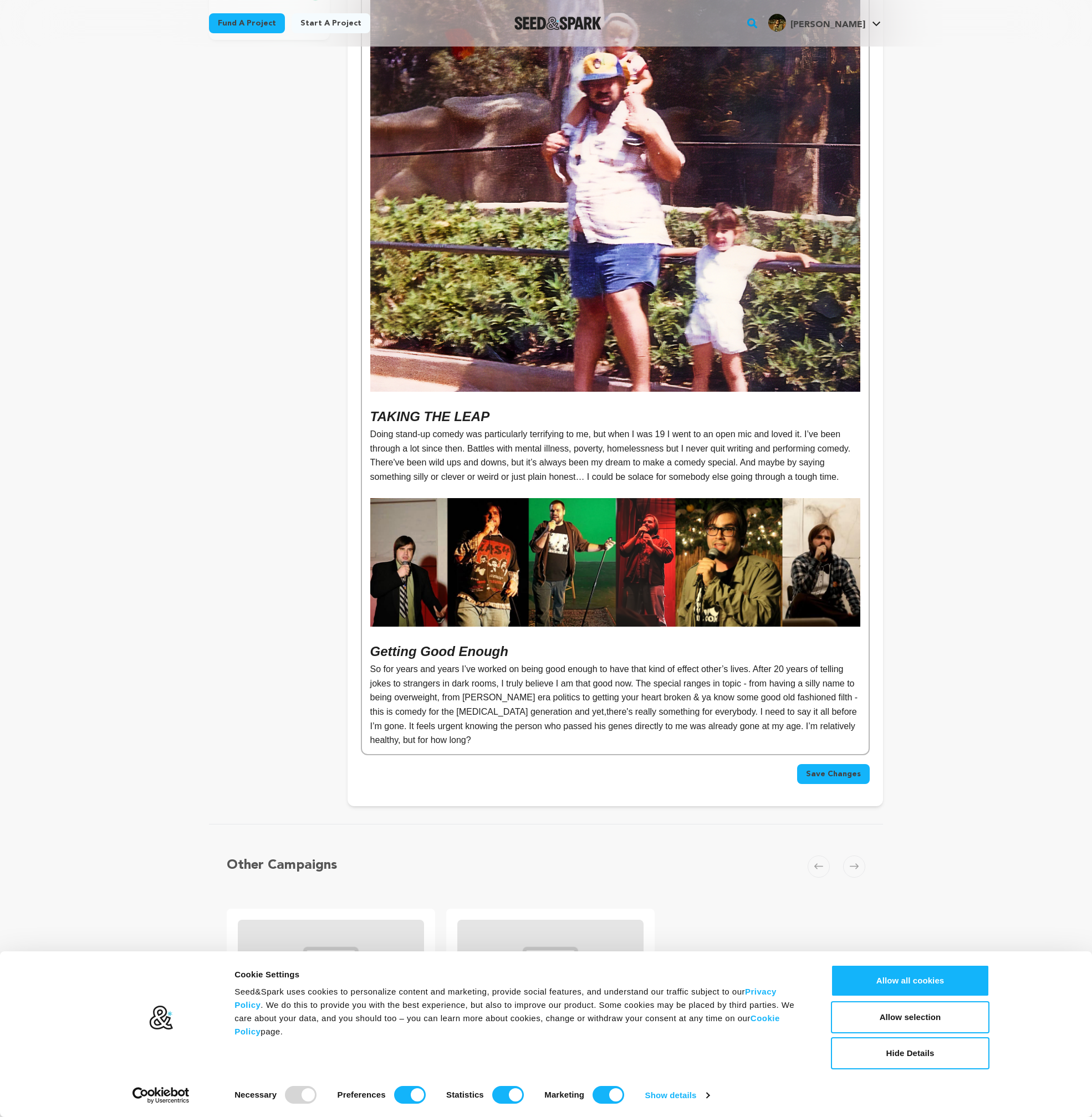
scroll to position [416, 0]
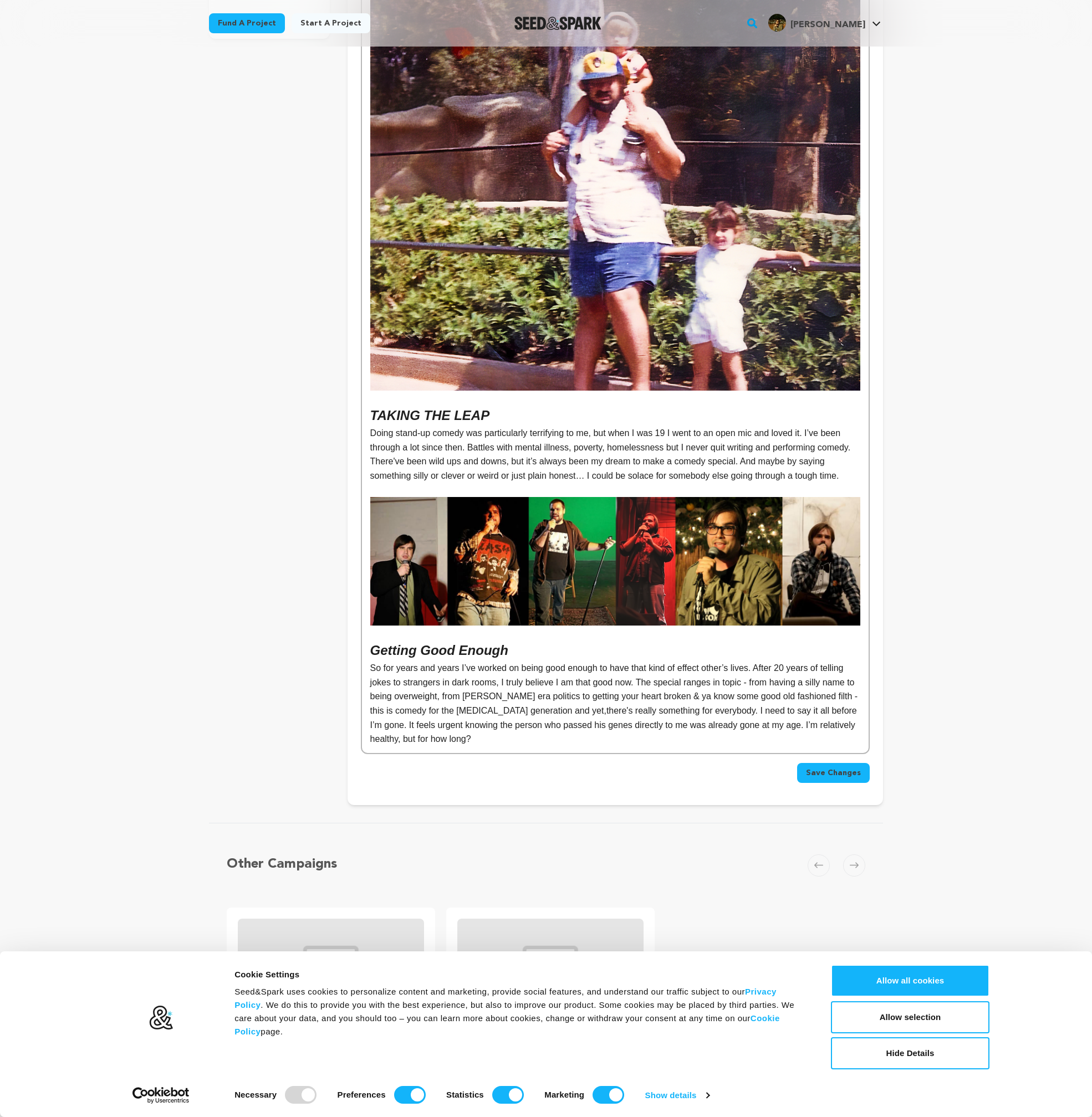
click at [852, 779] on span "Save Changes" at bounding box center [834, 773] width 55 height 11
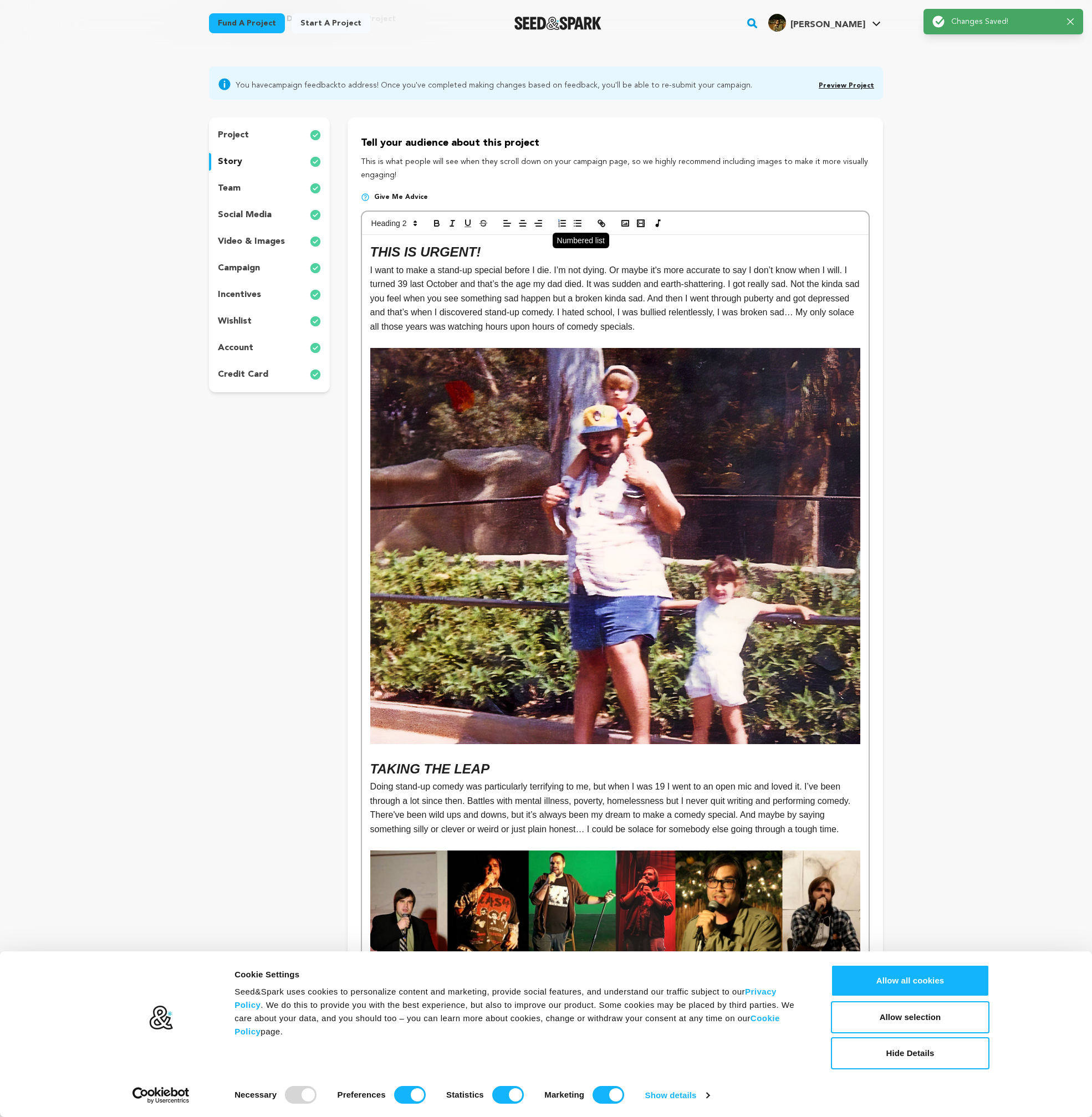
scroll to position [0, 0]
